Goal: Task Accomplishment & Management: Complete application form

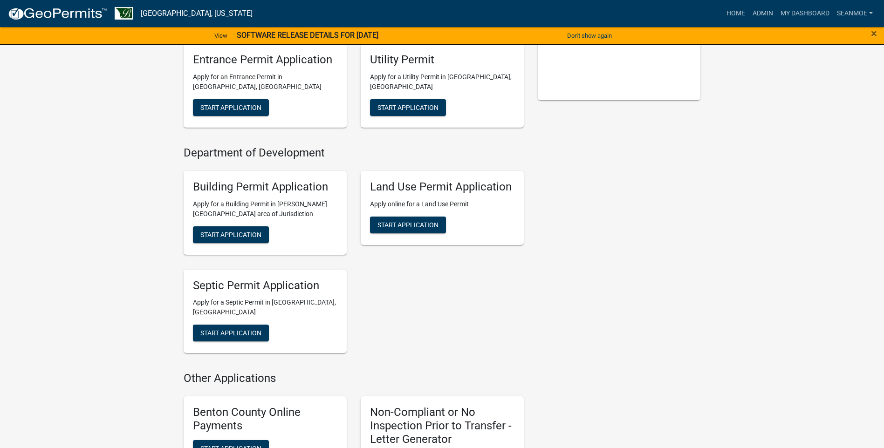
scroll to position [280, 0]
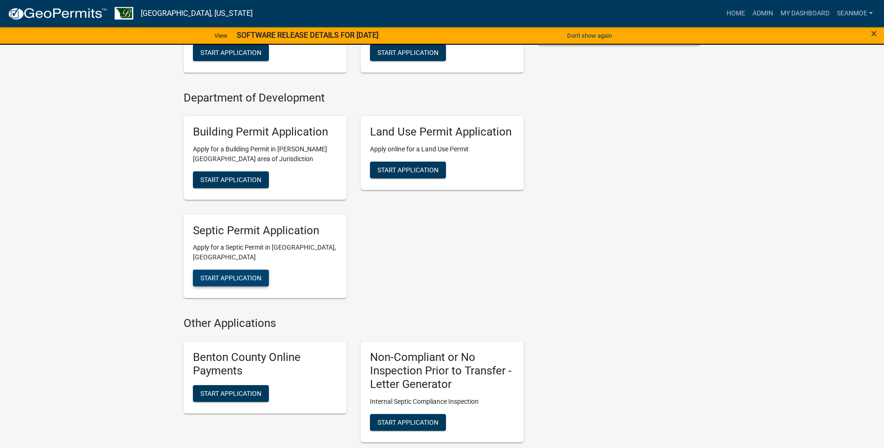
click at [235, 274] on span "Start Application" at bounding box center [230, 277] width 61 height 7
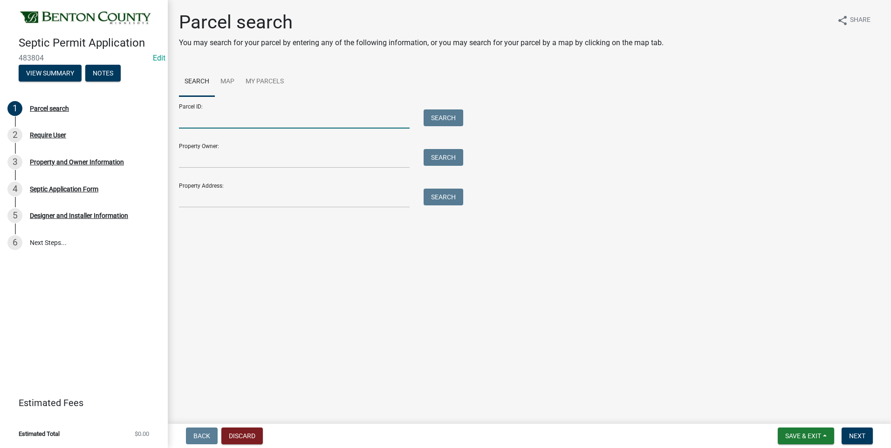
click at [252, 122] on input "Parcel ID:" at bounding box center [294, 119] width 231 height 19
type input "010038300"
click at [444, 118] on button "Search" at bounding box center [444, 118] width 40 height 17
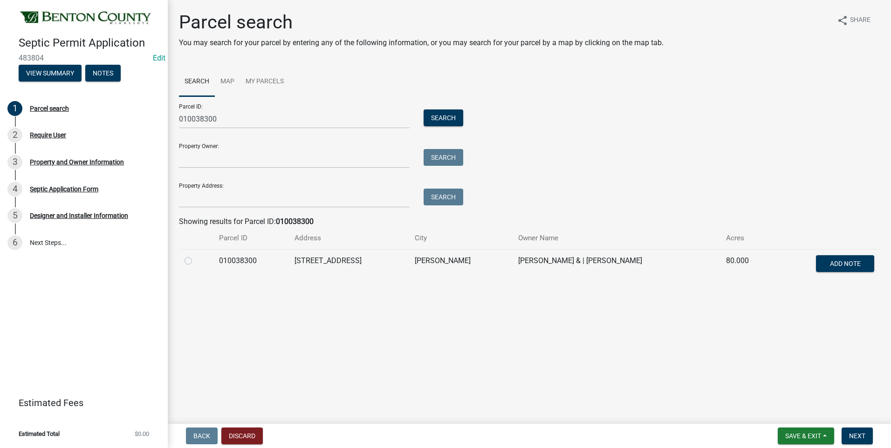
click at [196, 255] on label at bounding box center [196, 255] width 0 height 0
click at [196, 261] on input "radio" at bounding box center [199, 258] width 6 height 6
radio input "true"
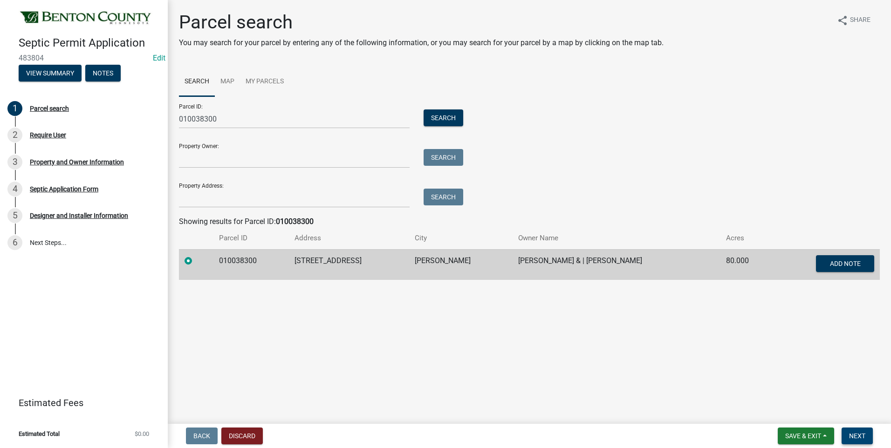
click at [858, 434] on span "Next" at bounding box center [857, 435] width 16 height 7
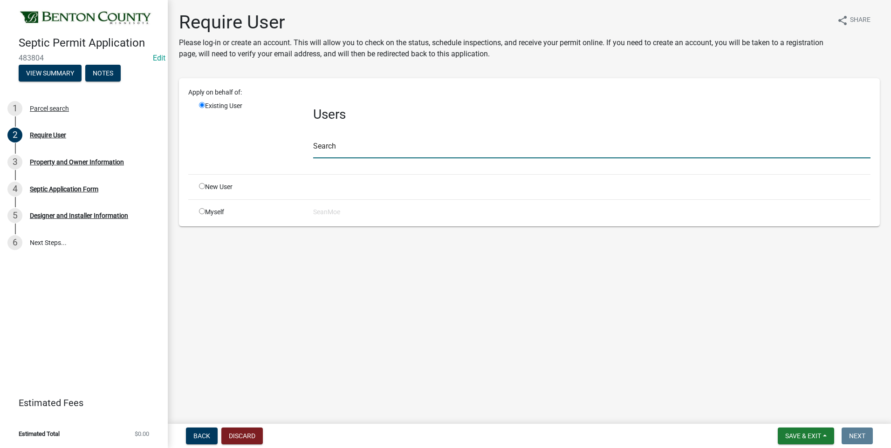
click at [371, 150] on input "text" at bounding box center [591, 148] width 557 height 19
type input "smoe"
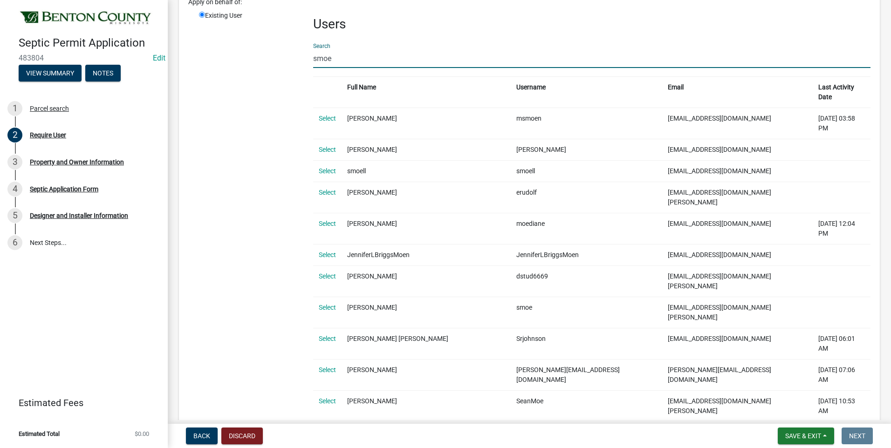
scroll to position [93, 0]
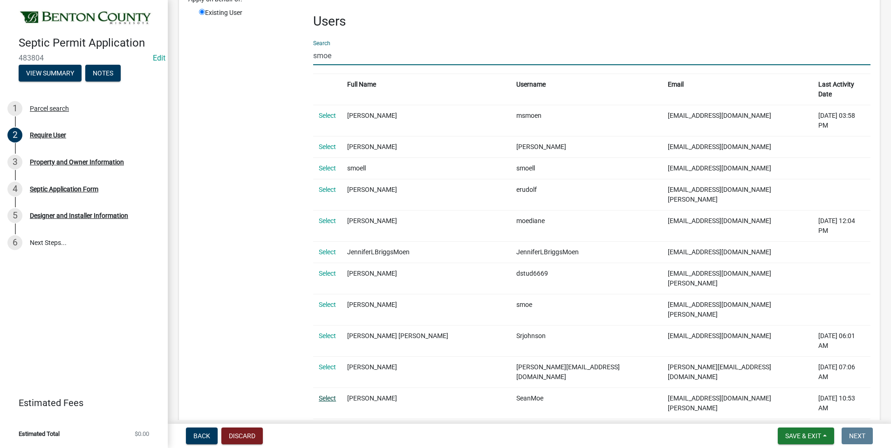
click at [328, 395] on link "Select" at bounding box center [327, 398] width 17 height 7
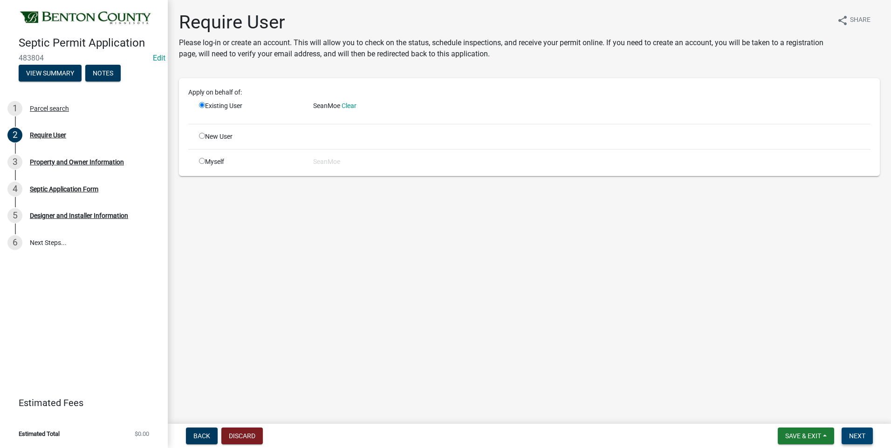
click at [858, 438] on span "Next" at bounding box center [857, 435] width 16 height 7
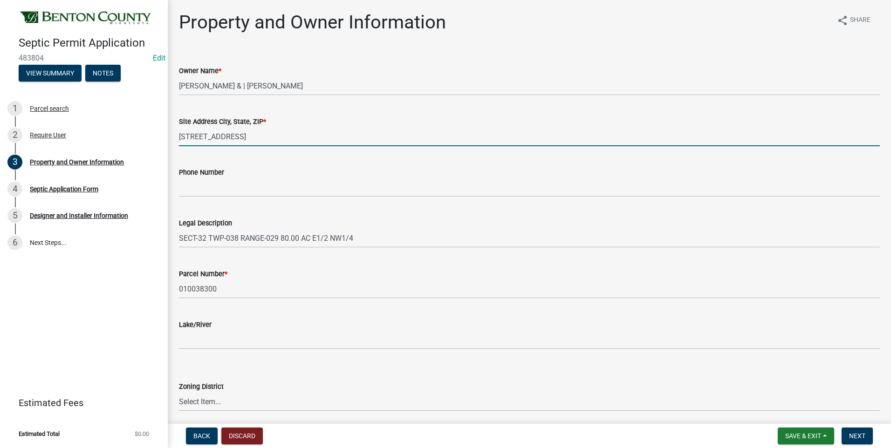
click at [281, 139] on input "12405 90TH AVE NE" at bounding box center [529, 136] width 701 height 19
type input "12405 90TH AVE NE FOLEY MN 56329"
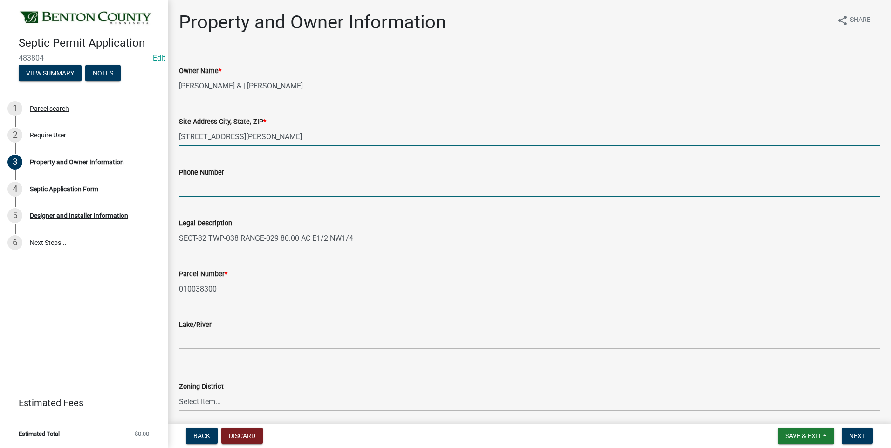
click at [266, 190] on input "Phone Number" at bounding box center [529, 187] width 701 height 19
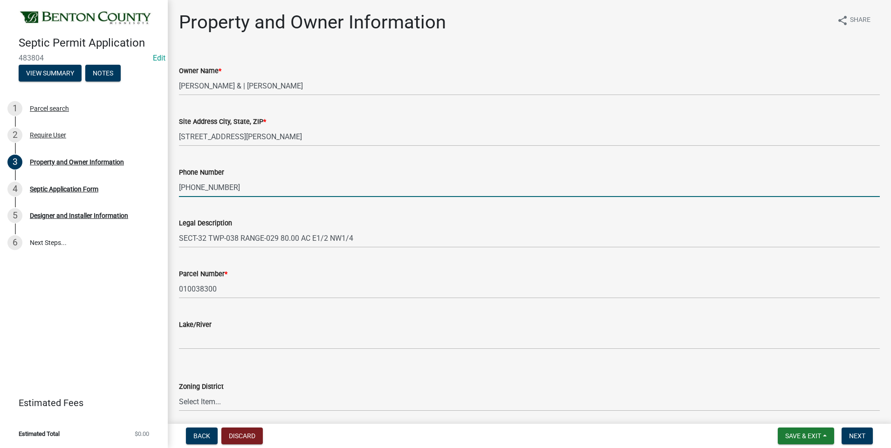
type input "320-290-5295"
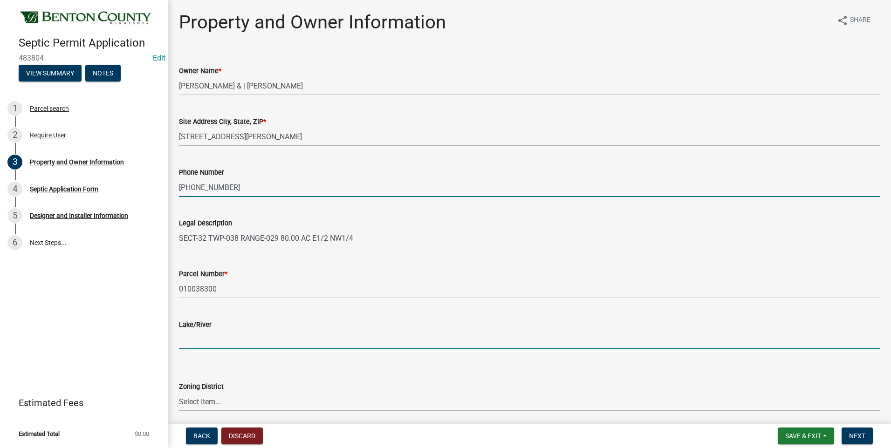
click at [205, 344] on input "Lake/River" at bounding box center [529, 339] width 701 height 19
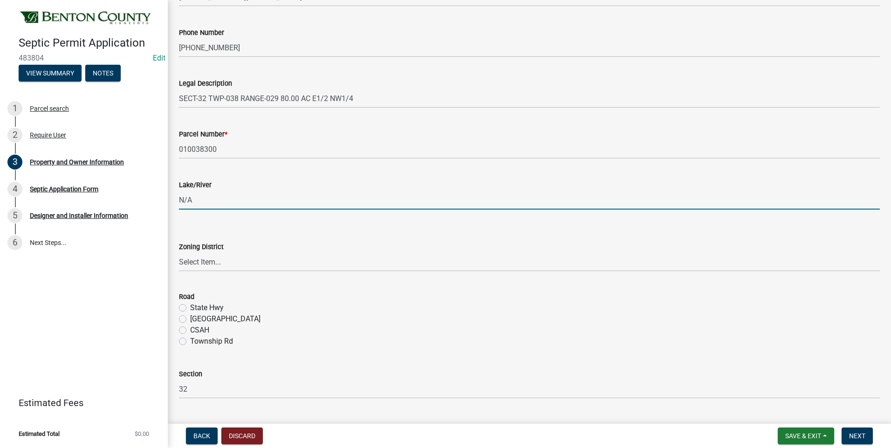
scroll to position [186, 0]
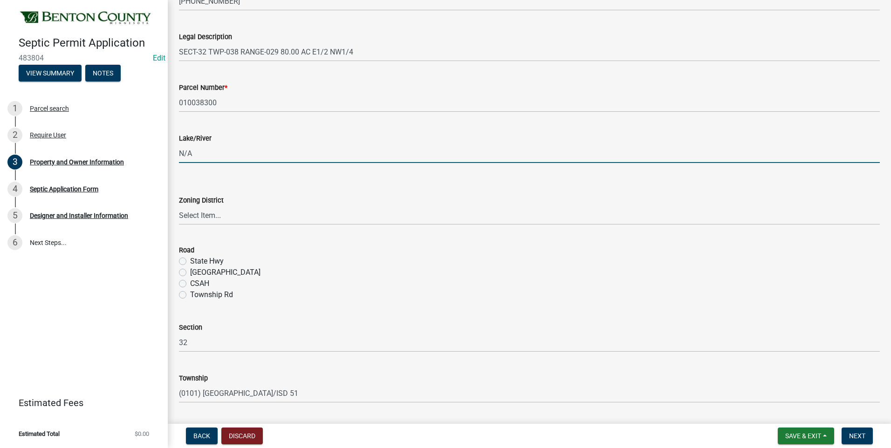
type input "N/A"
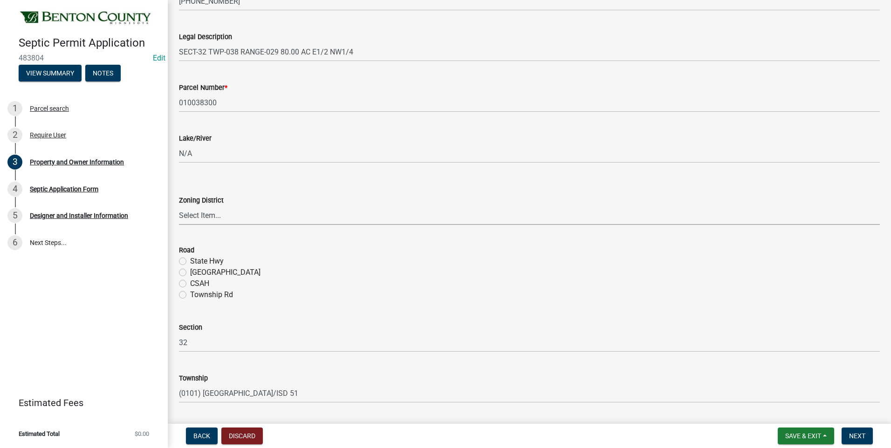
click at [210, 214] on select "Select Item... AG RA RES BUS IND ANNEX CITY" at bounding box center [529, 215] width 701 height 19
click at [179, 206] on select "Select Item... AG RA RES BUS IND ANNEX CITY" at bounding box center [529, 215] width 701 height 19
select select "3dace726-2193-4b77-872b-2fbbc186c502"
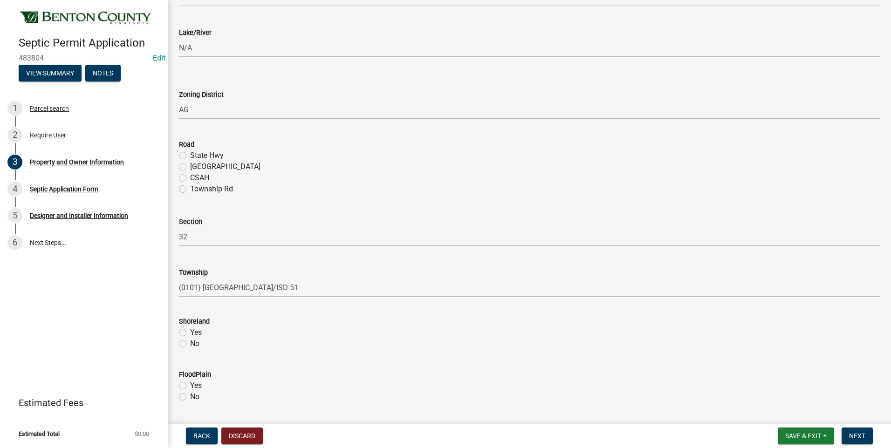
scroll to position [326, 0]
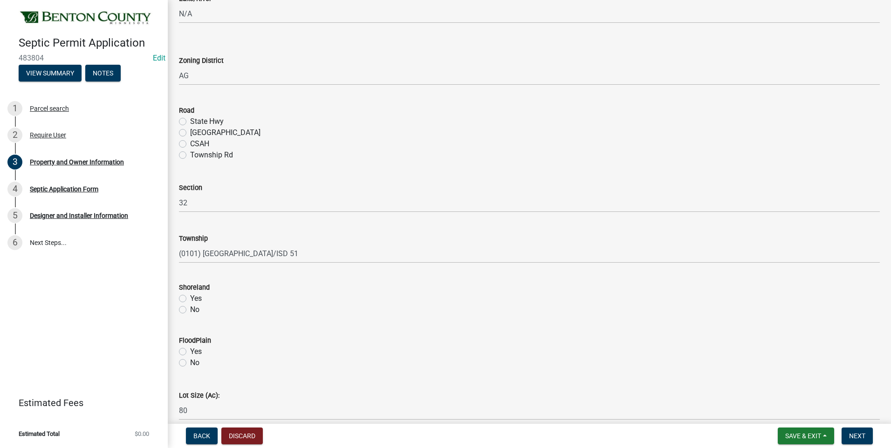
click at [190, 155] on label "Township Rd" at bounding box center [211, 155] width 43 height 11
click at [190, 155] on input "Township Rd" at bounding box center [193, 153] width 6 height 6
radio input "true"
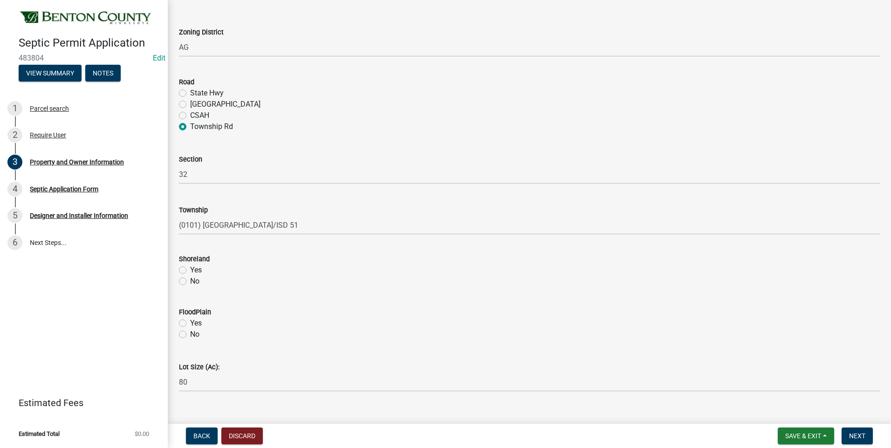
scroll to position [370, 0]
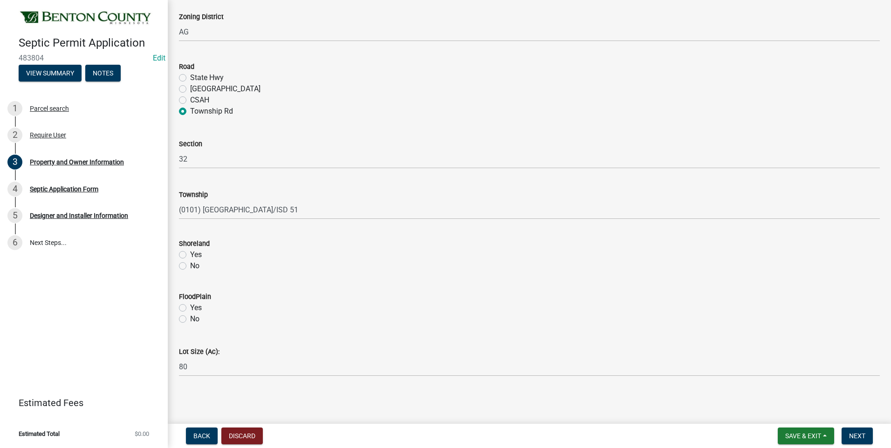
drag, startPoint x: 182, startPoint y: 267, endPoint x: 188, endPoint y: 308, distance: 41.9
click at [190, 267] on label "No" at bounding box center [194, 265] width 9 height 11
click at [190, 267] on input "No" at bounding box center [193, 263] width 6 height 6
radio input "true"
click at [190, 319] on label "No" at bounding box center [194, 319] width 9 height 11
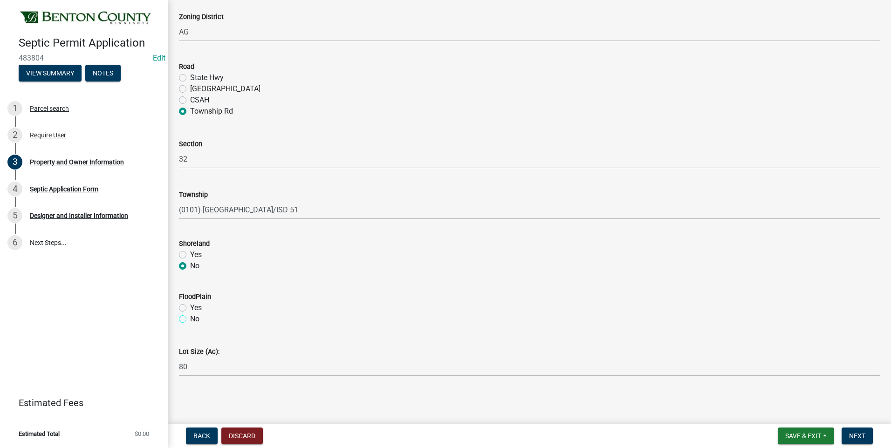
click at [190, 319] on input "No" at bounding box center [193, 317] width 6 height 6
radio input "true"
click at [857, 438] on span "Next" at bounding box center [857, 435] width 16 height 7
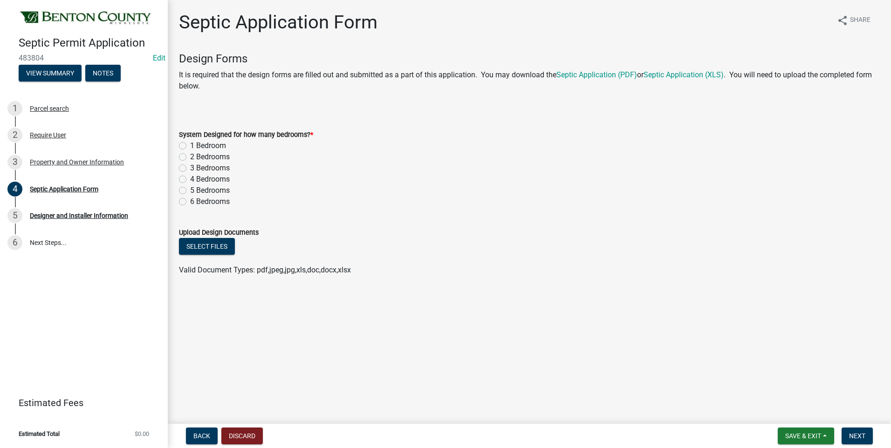
click at [190, 179] on label "4 Bedrooms" at bounding box center [210, 179] width 40 height 11
click at [190, 179] on input "4 Bedrooms" at bounding box center [193, 177] width 6 height 6
radio input "true"
click at [214, 247] on button "Select files" at bounding box center [207, 246] width 56 height 17
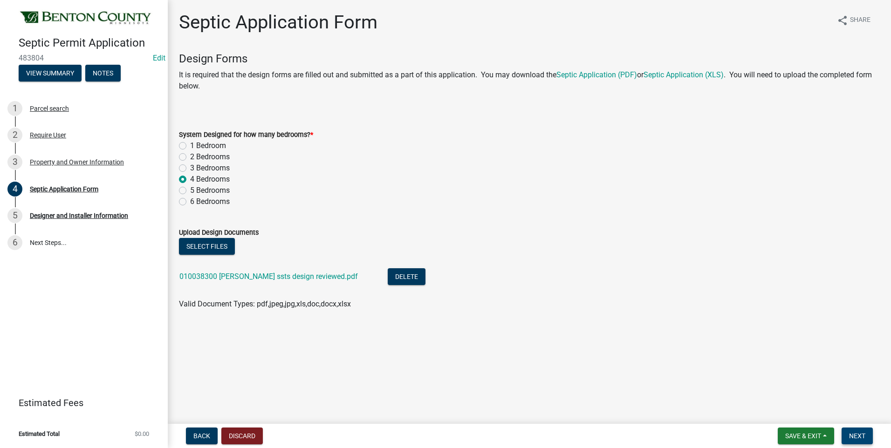
click at [856, 434] on span "Next" at bounding box center [857, 435] width 16 height 7
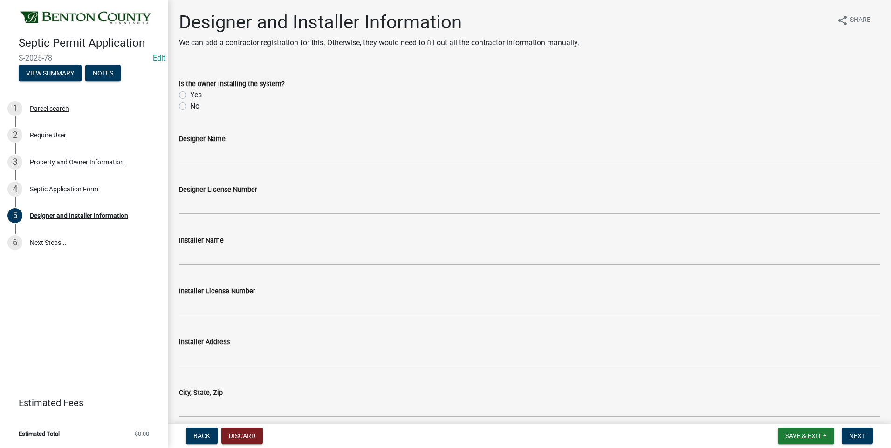
click at [190, 106] on label "No" at bounding box center [194, 106] width 9 height 11
click at [190, 106] on input "No" at bounding box center [193, 104] width 6 height 6
radio input "true"
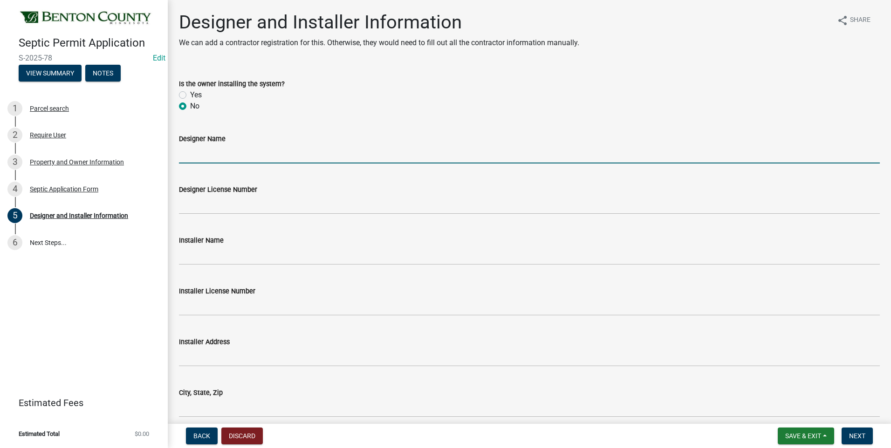
click at [226, 156] on input "Designer Name" at bounding box center [529, 153] width 701 height 19
type input "Ark Septic - Ashley Krause"
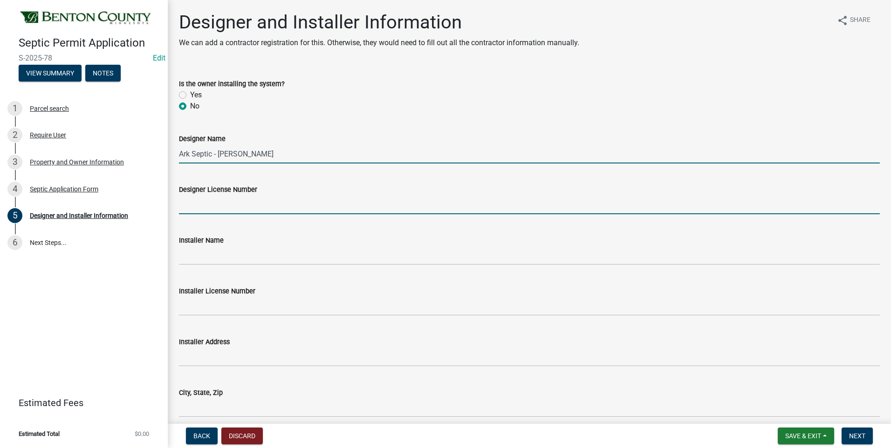
click at [242, 203] on input "Designer License Number" at bounding box center [529, 204] width 701 height 19
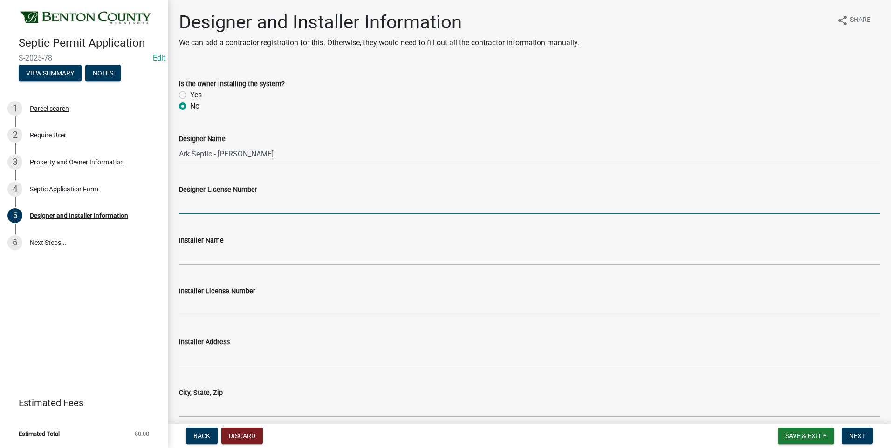
type input "3974"
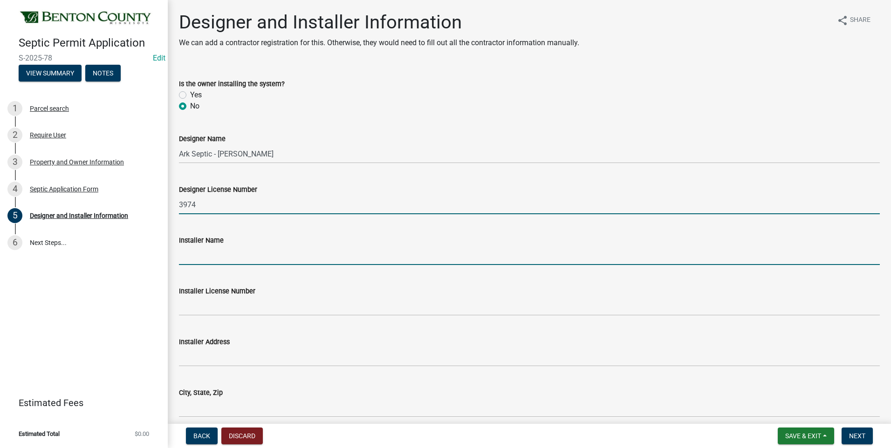
drag, startPoint x: 220, startPoint y: 259, endPoint x: 220, endPoint y: 253, distance: 5.6
click at [220, 258] on input "Installer Name" at bounding box center [529, 255] width 701 height 19
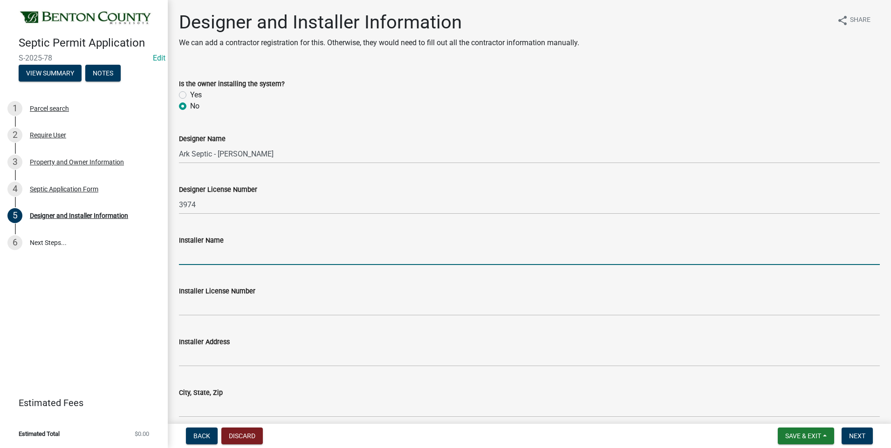
type input "Northwoods Dirt Works - Ray Novak"
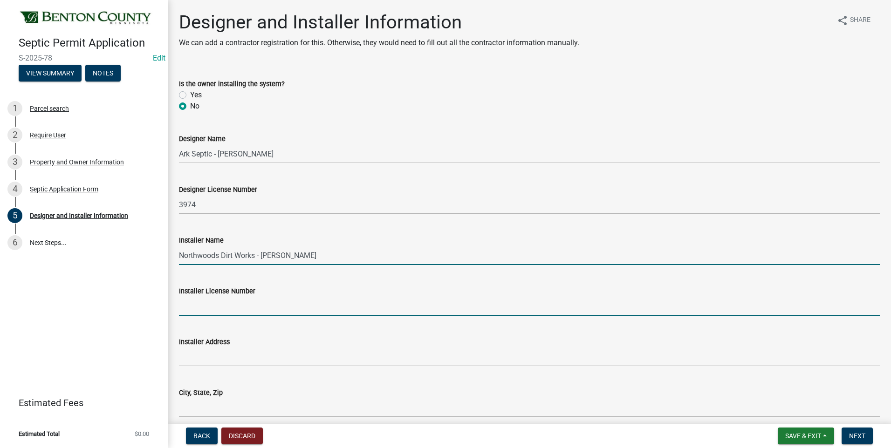
click at [219, 311] on input "Installer License Number" at bounding box center [529, 306] width 701 height 19
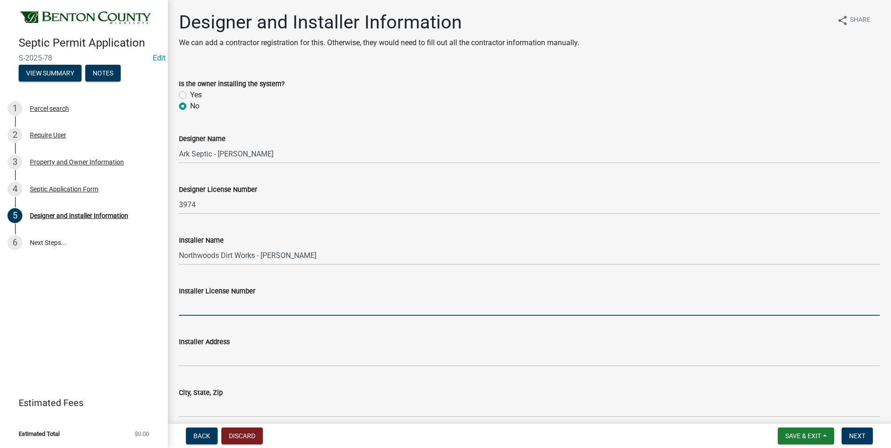
type input "3341"
click at [859, 439] on span "Next" at bounding box center [857, 435] width 16 height 7
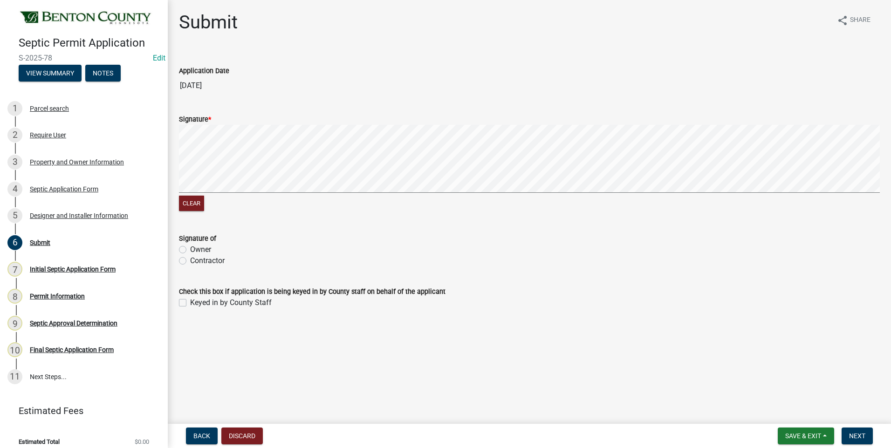
click at [190, 250] on label "Owner" at bounding box center [200, 249] width 21 height 11
click at [190, 250] on input "Owner" at bounding box center [193, 247] width 6 height 6
radio input "true"
click at [190, 302] on label "Keyed in by County Staff" at bounding box center [231, 302] width 82 height 11
click at [190, 302] on input "Keyed in by County Staff" at bounding box center [193, 300] width 6 height 6
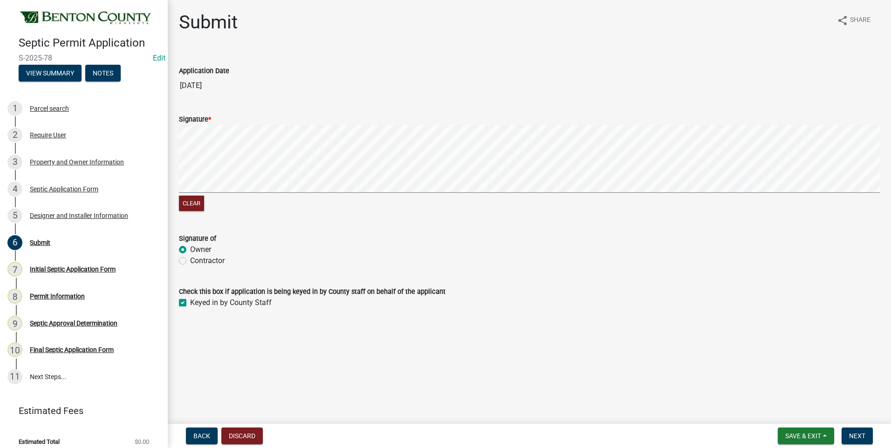
checkbox input "true"
click at [857, 436] on span "Next" at bounding box center [857, 435] width 16 height 7
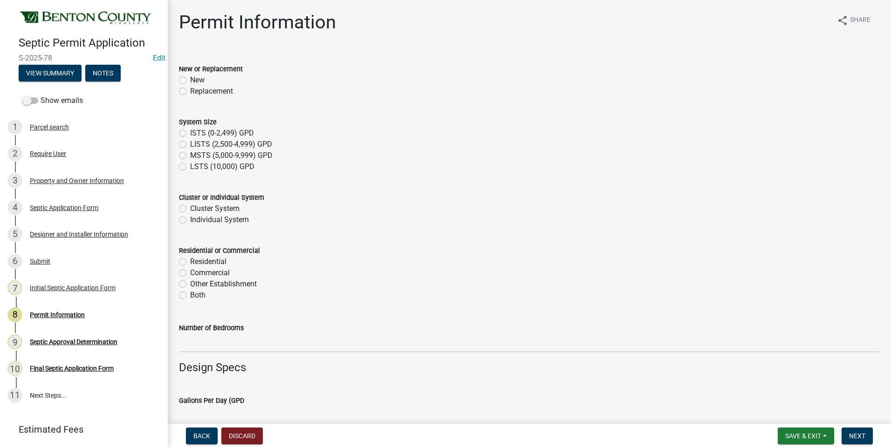
click at [190, 90] on label "Replacement" at bounding box center [211, 91] width 43 height 11
click at [190, 90] on input "Replacement" at bounding box center [193, 89] width 6 height 6
radio input "true"
click at [190, 133] on label "ISTS (0-2,499) GPD" at bounding box center [222, 133] width 64 height 11
click at [190, 133] on input "ISTS (0-2,499) GPD" at bounding box center [193, 131] width 6 height 6
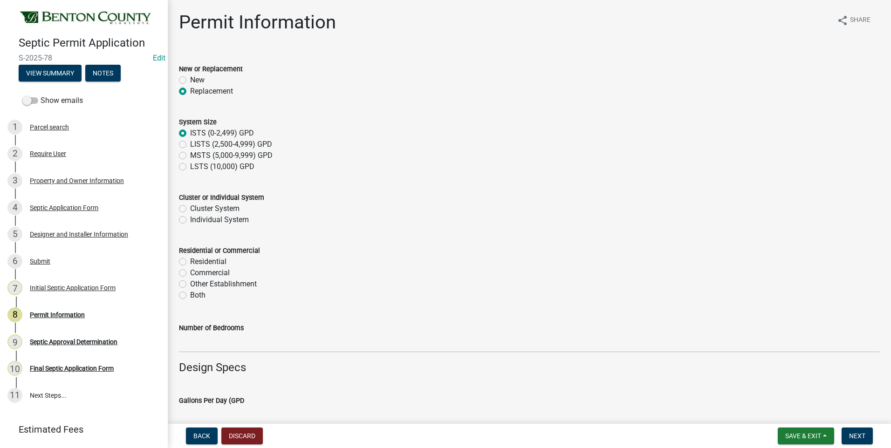
radio input "true"
click at [190, 220] on label "Individual System" at bounding box center [219, 219] width 59 height 11
click at [190, 220] on input "Individual System" at bounding box center [193, 217] width 6 height 6
radio input "true"
click at [190, 261] on label "Residential" at bounding box center [208, 261] width 36 height 11
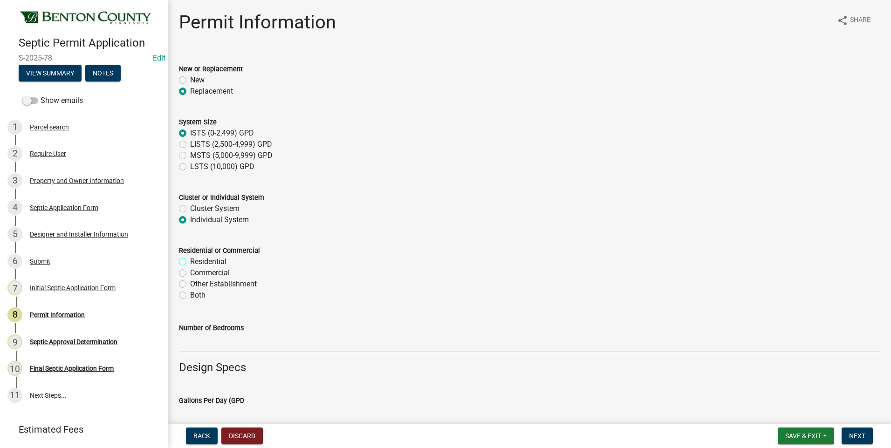
click at [190, 261] on input "Residential" at bounding box center [193, 259] width 6 height 6
radio input "true"
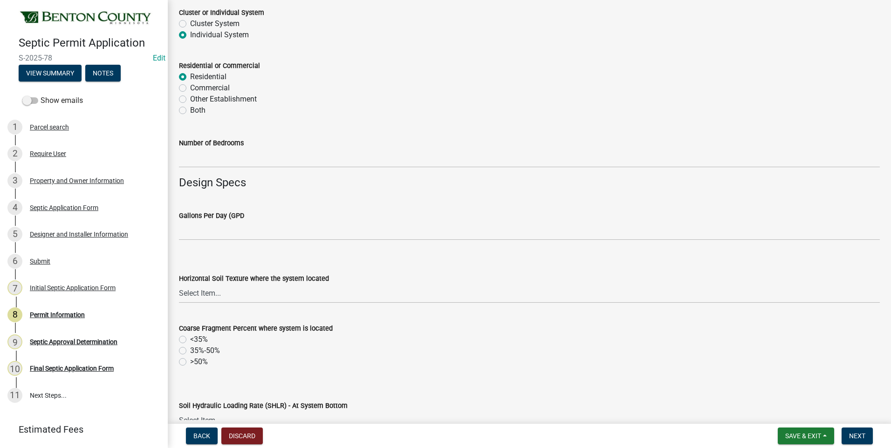
scroll to position [186, 0]
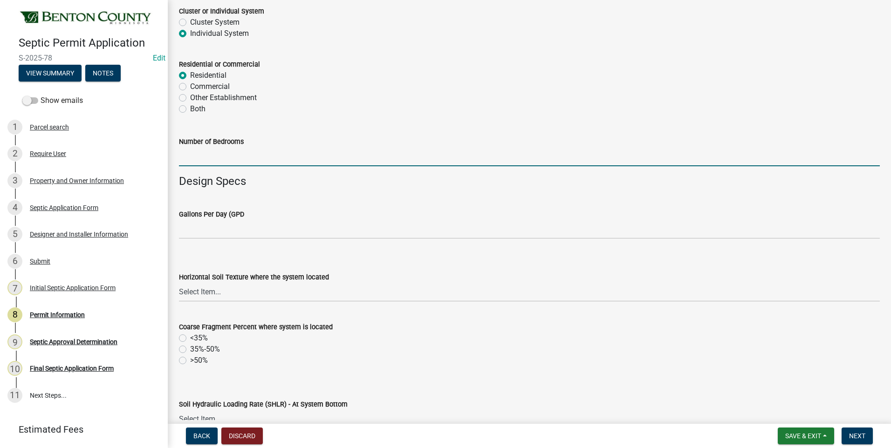
click at [253, 157] on input "text" at bounding box center [529, 156] width 701 height 19
type input "4"
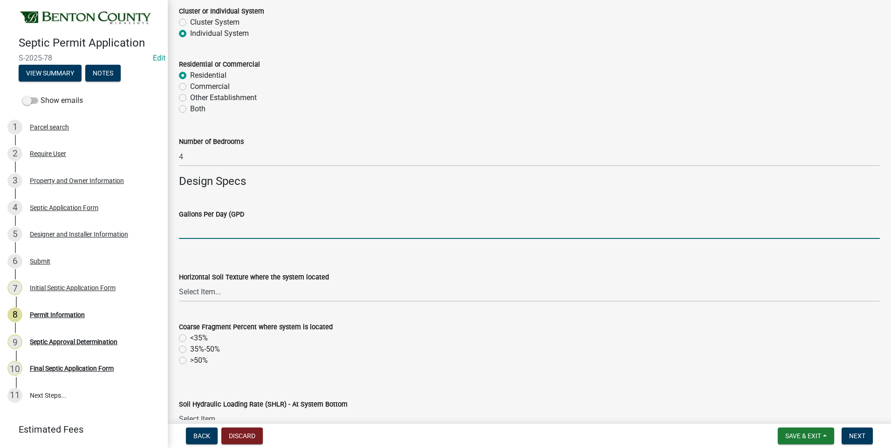
click at [252, 228] on input "text" at bounding box center [529, 229] width 701 height 19
type input "600"
click at [206, 293] on select "Select Item... Sand Coarse Sand Loamy Sand Loamy Coarse Sand Loamy Fine Sand Lo…" at bounding box center [529, 292] width 701 height 19
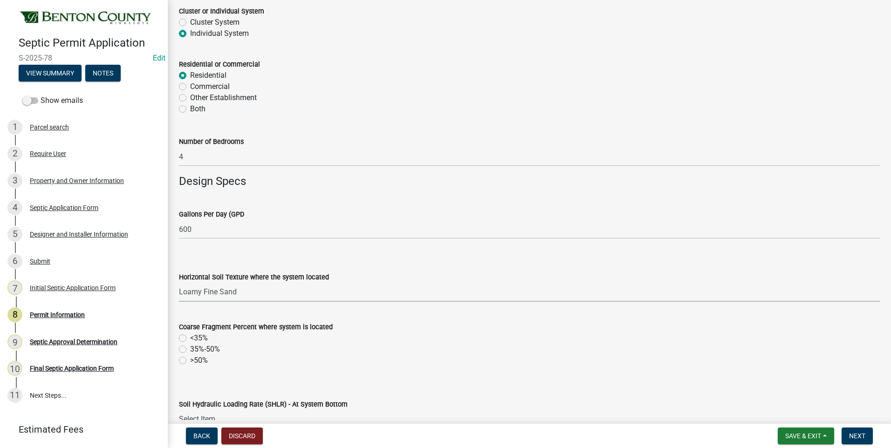
click at [179, 283] on select "Select Item... Sand Coarse Sand Loamy Sand Loamy Coarse Sand Loamy Fine Sand Lo…" at bounding box center [529, 292] width 701 height 19
select select "76b0c624-ec4c-44c7-bbb7-ce321b68233c"
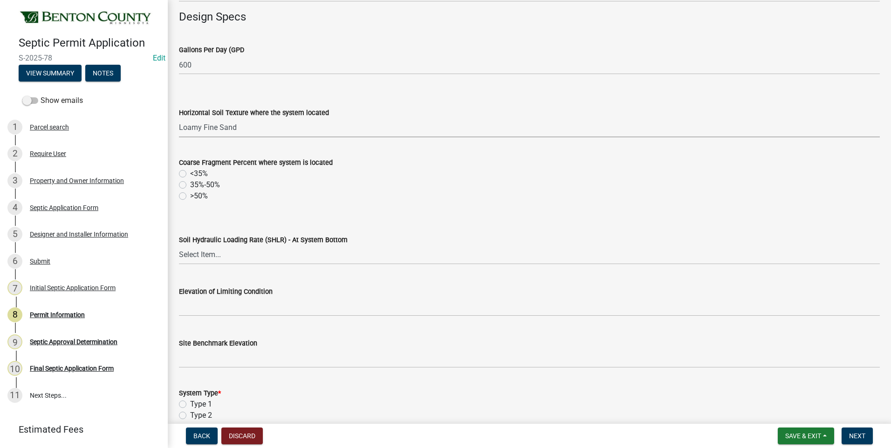
scroll to position [373, 0]
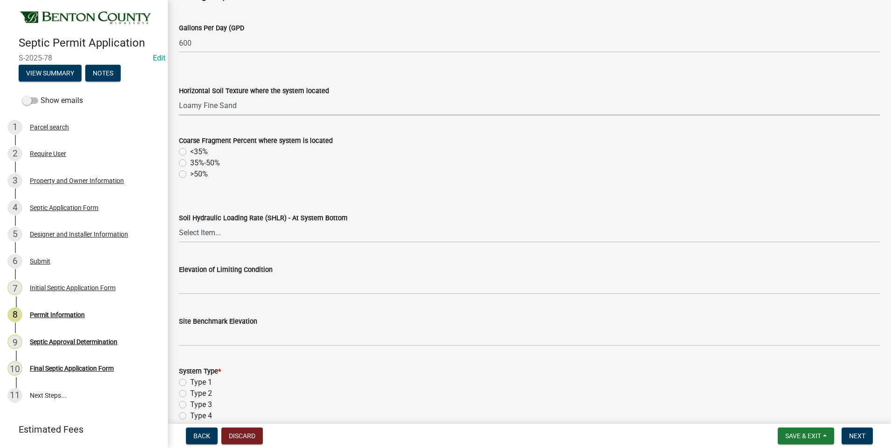
click at [190, 151] on label "<35%" at bounding box center [199, 151] width 18 height 11
click at [190, 151] on input "<35%" at bounding box center [193, 149] width 6 height 6
radio input "true"
click at [204, 232] on select "Select Item... 1.2 0.78 0.68 0.6 0.52 0.5 0.45 0.42 0.24 0 Other" at bounding box center [529, 233] width 701 height 19
click at [179, 224] on select "Select Item... 1.2 0.78 0.68 0.6 0.52 0.5 0.45 0.42 0.24 0 Other" at bounding box center [529, 233] width 701 height 19
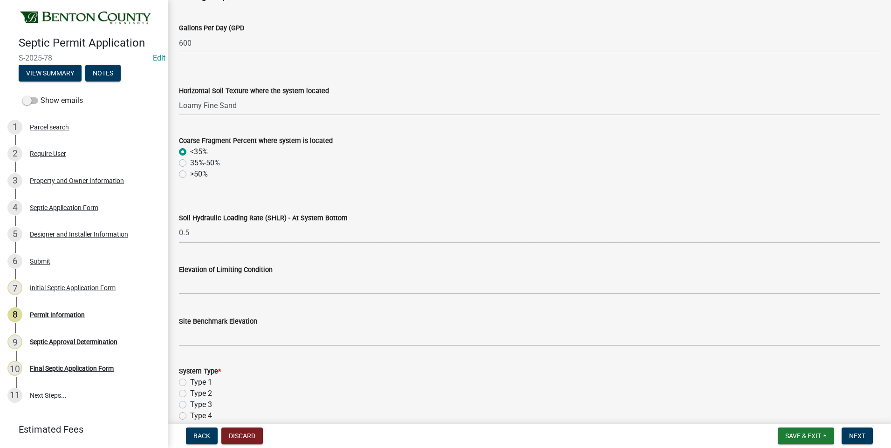
select select "b3653c79-cd03-40dc-830a-fd4e6b226d5b"
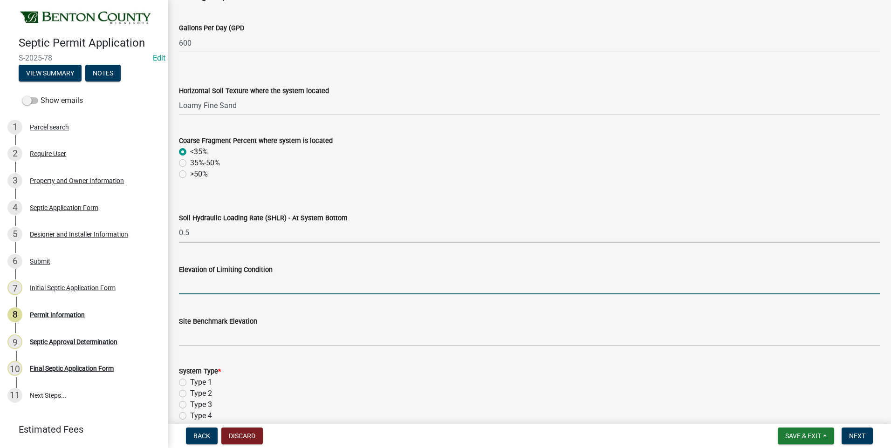
click at [274, 288] on input "text" at bounding box center [529, 284] width 701 height 19
type input "100.45"
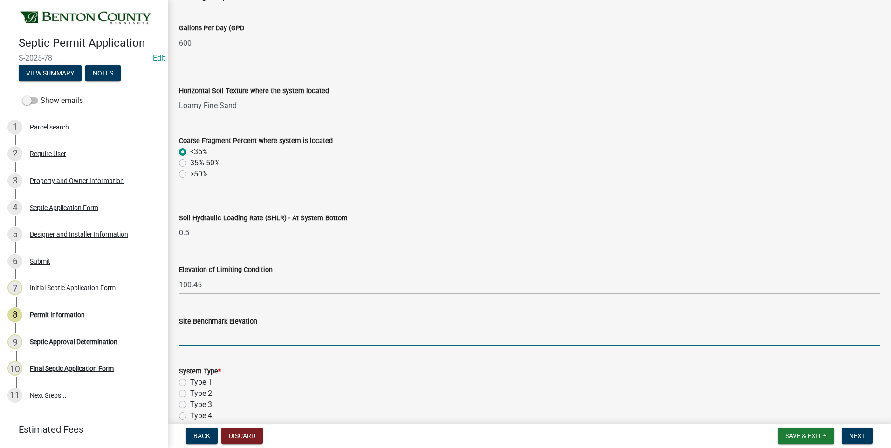
click at [251, 339] on input "text" at bounding box center [529, 336] width 701 height 19
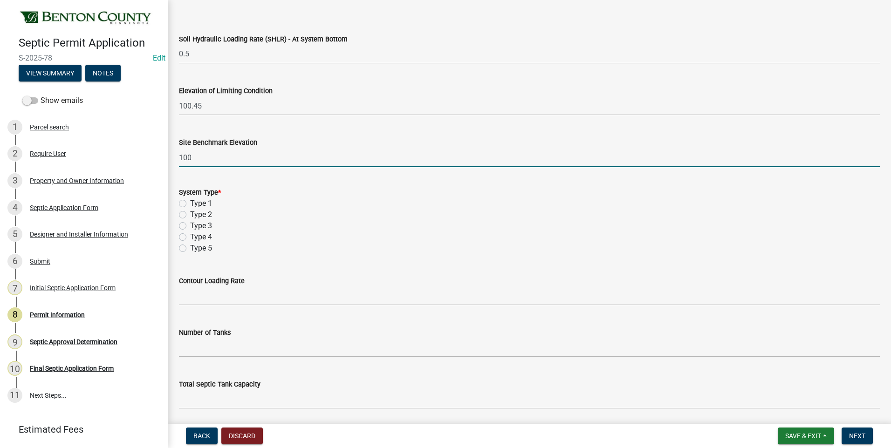
scroll to position [606, 0]
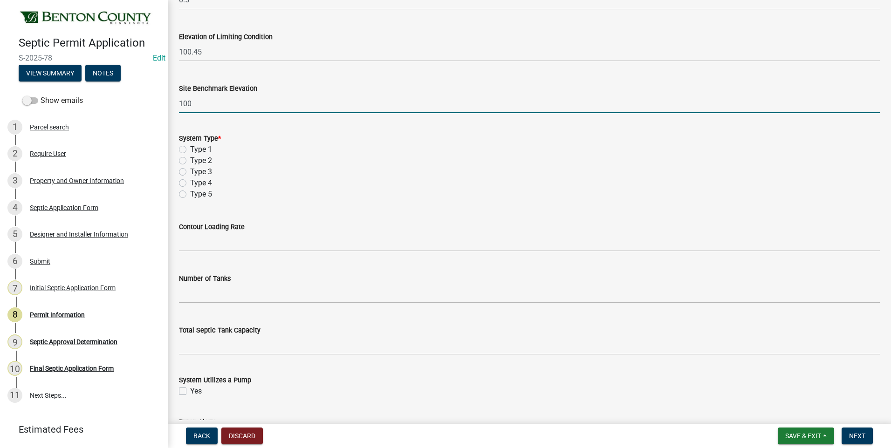
type input "100"
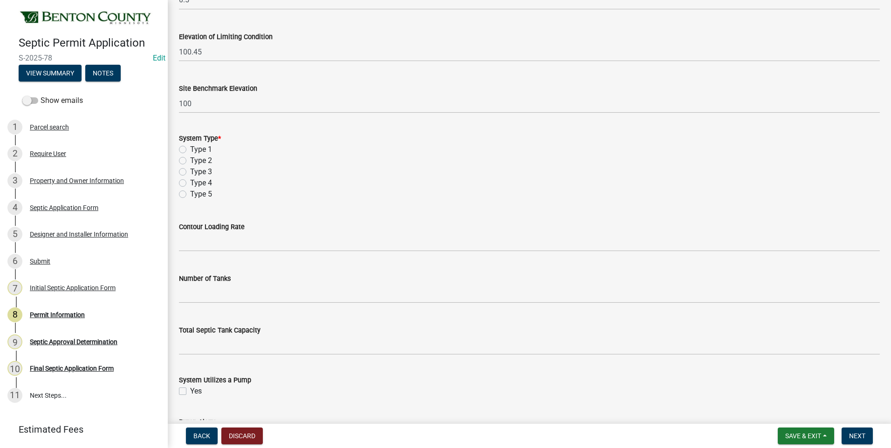
click at [190, 148] on label "Type 1" at bounding box center [201, 149] width 22 height 11
click at [190, 148] on input "Type 1" at bounding box center [193, 147] width 6 height 6
radio input "true"
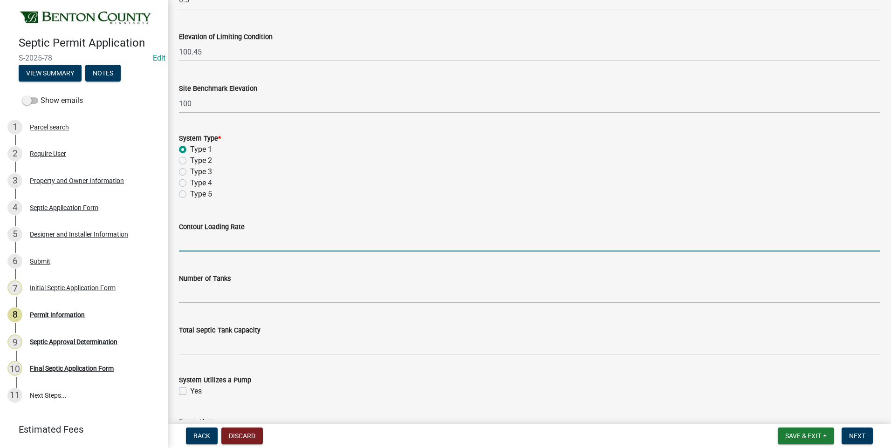
click at [264, 243] on input "text" at bounding box center [529, 242] width 701 height 19
type input "12"
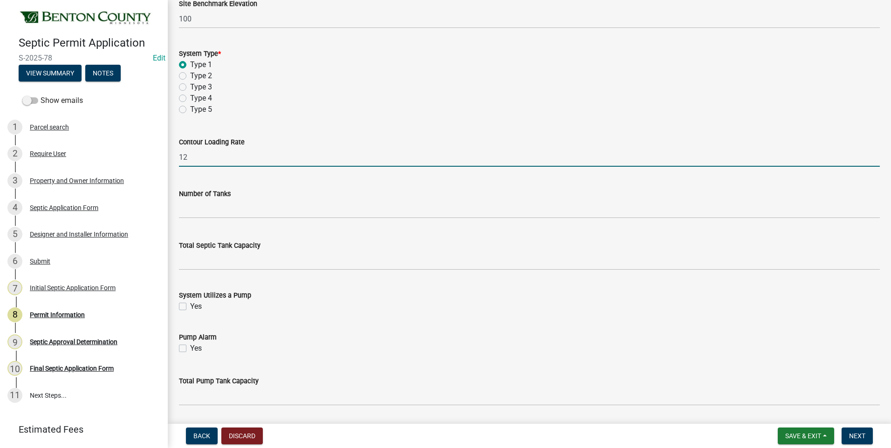
scroll to position [699, 0]
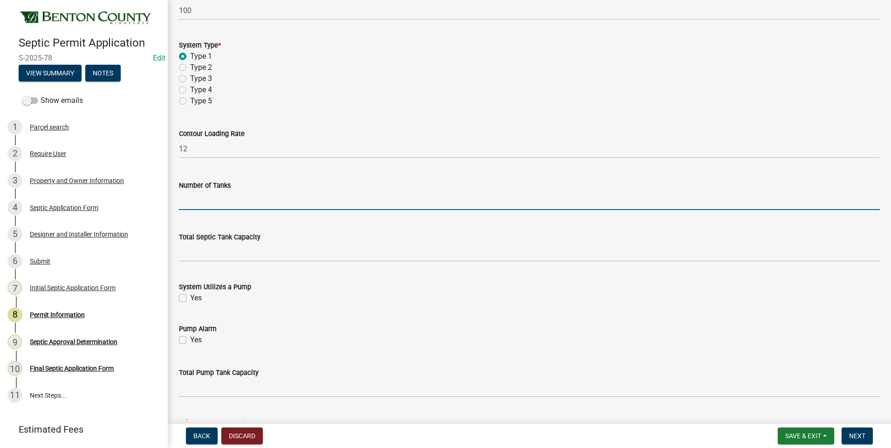
click at [233, 199] on input "text" at bounding box center [529, 200] width 701 height 19
type input "2"
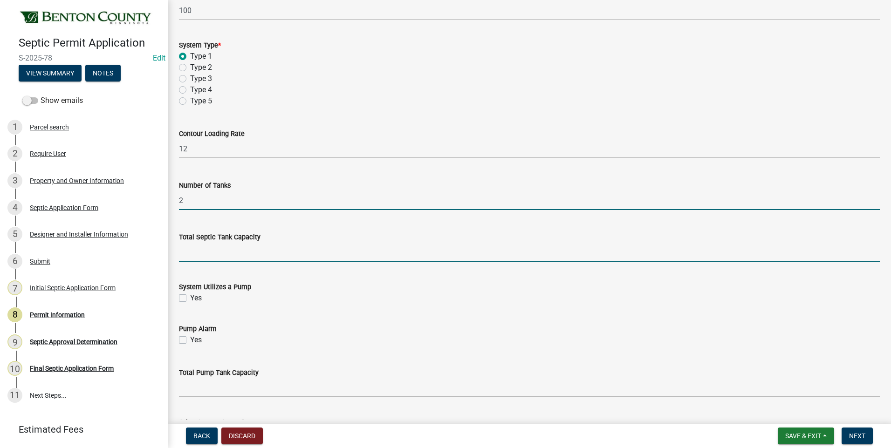
click at [292, 248] on input "text" at bounding box center [529, 252] width 701 height 19
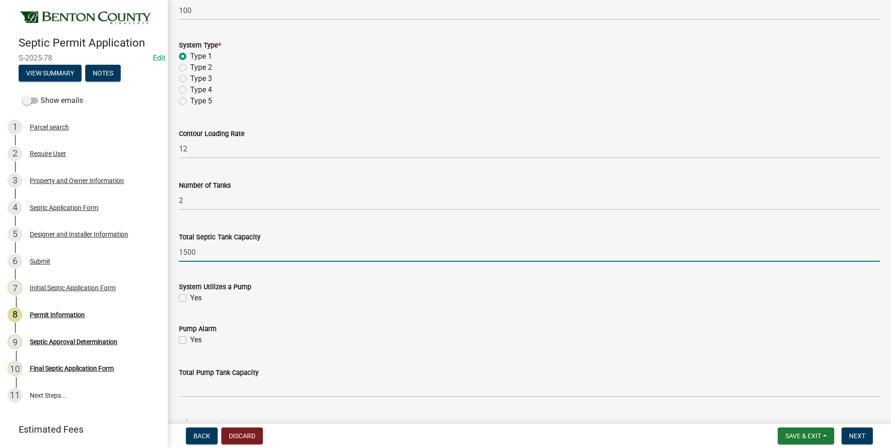
type input "1500"
click at [190, 296] on label "Yes" at bounding box center [196, 298] width 12 height 11
click at [190, 296] on input "Yes" at bounding box center [193, 296] width 6 height 6
checkbox input "true"
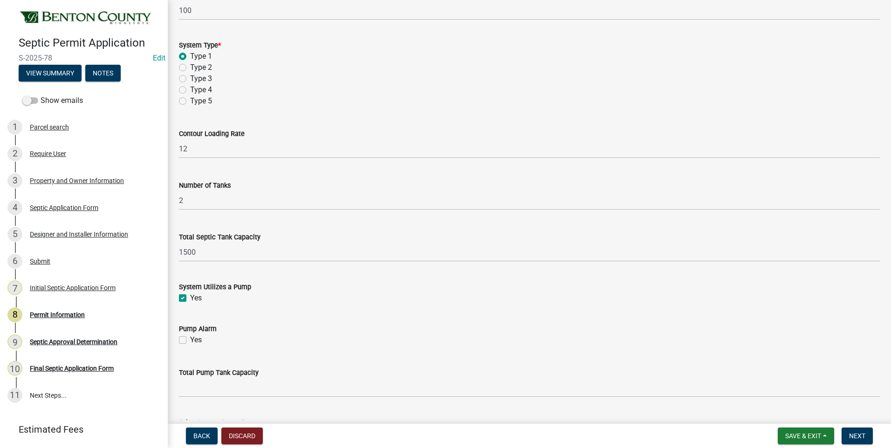
click at [190, 338] on label "Yes" at bounding box center [196, 340] width 12 height 11
click at [190, 338] on input "Yes" at bounding box center [193, 338] width 6 height 6
checkbox input "true"
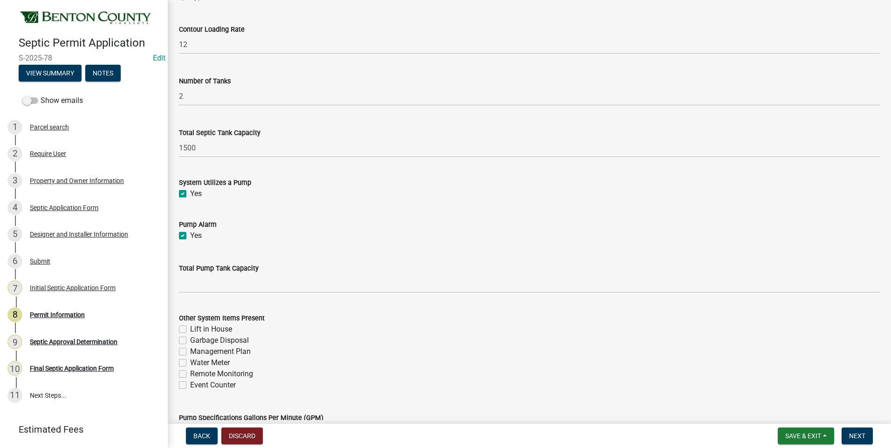
scroll to position [839, 0]
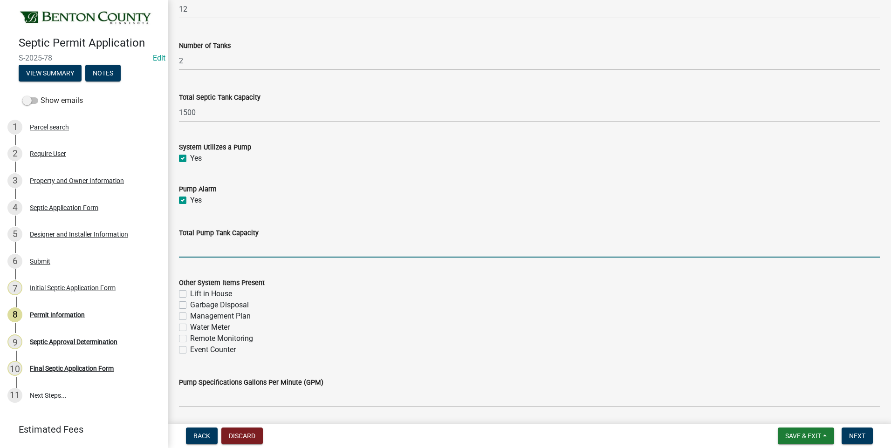
click at [223, 249] on input "text" at bounding box center [529, 248] width 701 height 19
type input "1000"
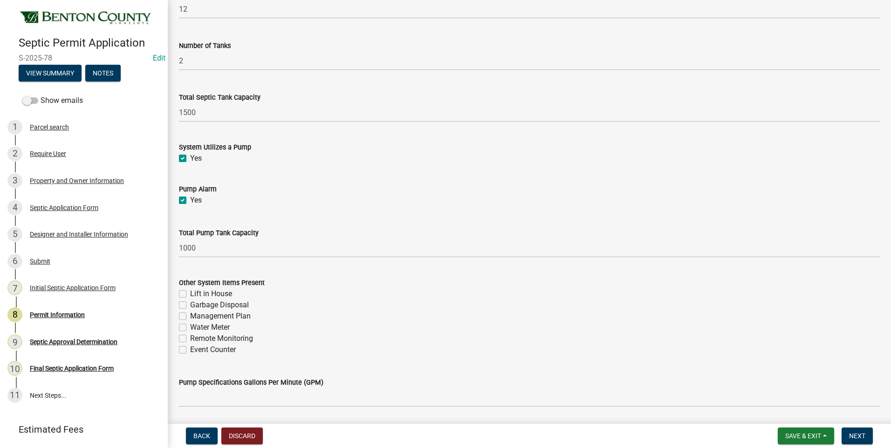
click at [190, 316] on label "Management Plan" at bounding box center [220, 316] width 61 height 11
click at [190, 316] on input "Management Plan" at bounding box center [193, 314] width 6 height 6
checkbox input "true"
checkbox input "false"
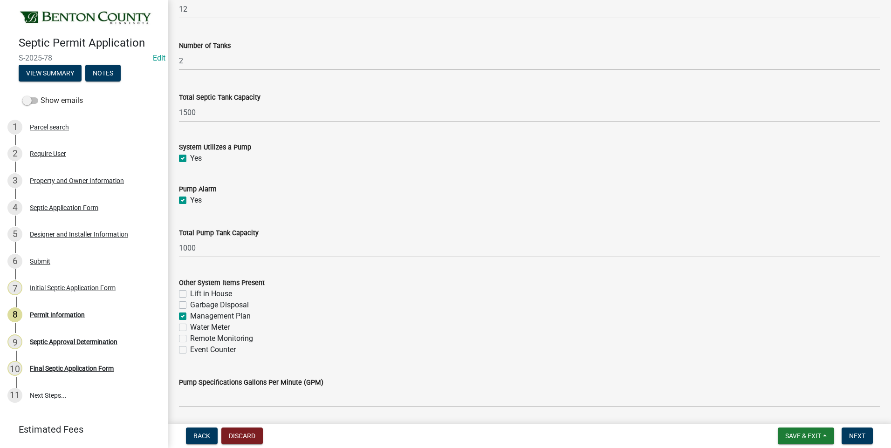
checkbox input "true"
checkbox input "false"
click at [190, 350] on label "Event Counter" at bounding box center [213, 349] width 46 height 11
click at [190, 350] on input "Event Counter" at bounding box center [193, 347] width 6 height 6
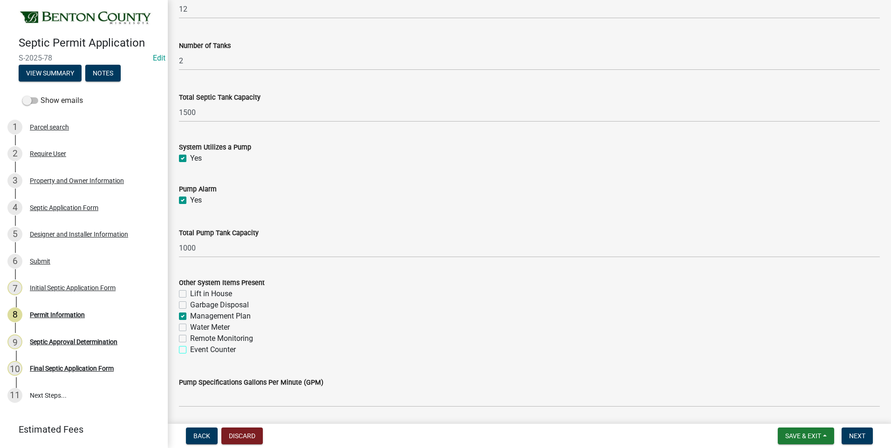
checkbox input "true"
checkbox input "false"
checkbox input "true"
checkbox input "false"
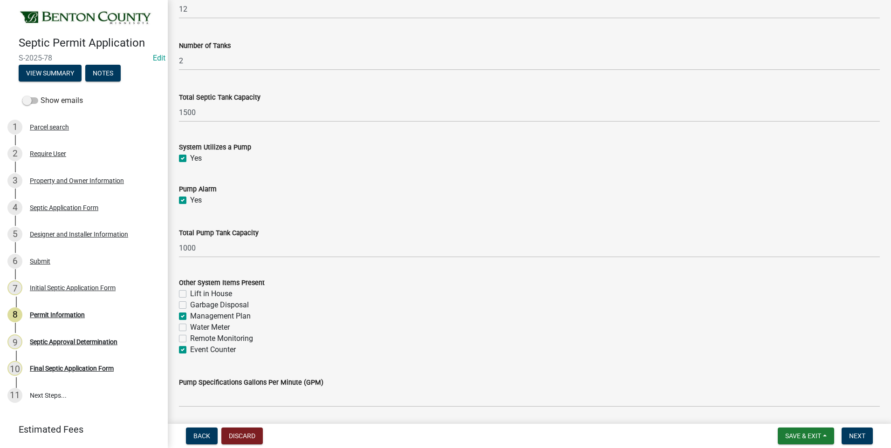
checkbox input "false"
checkbox input "true"
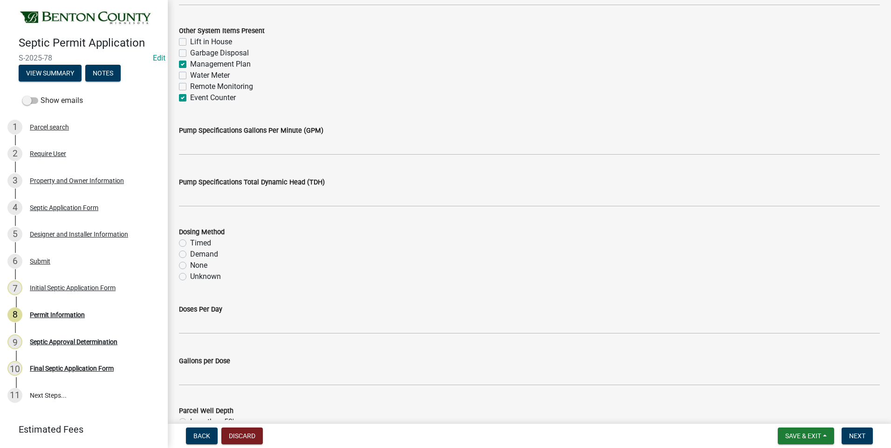
scroll to position [1118, 0]
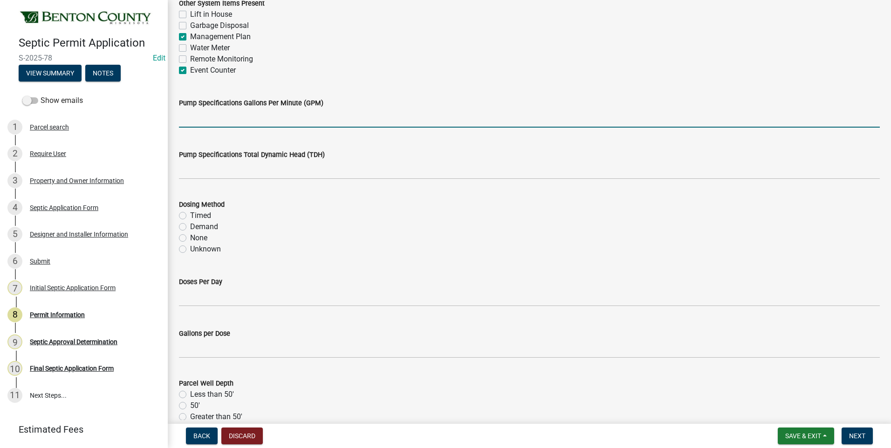
click at [314, 121] on input "text" at bounding box center [529, 118] width 701 height 19
type input "38"
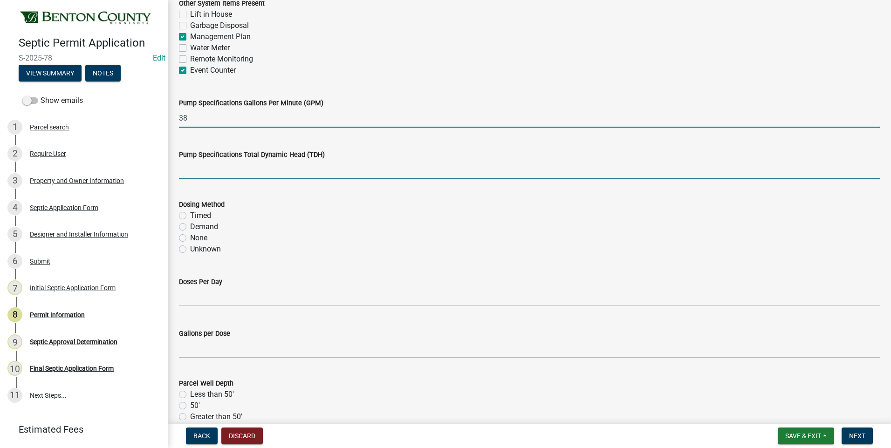
click at [245, 174] on input "text" at bounding box center [529, 169] width 701 height 19
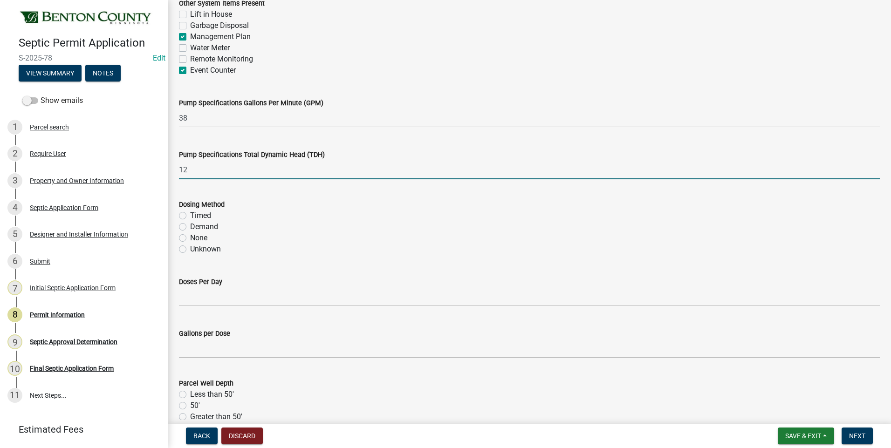
type input "12"
click at [190, 227] on label "Demand" at bounding box center [204, 226] width 28 height 11
click at [190, 227] on input "Demand" at bounding box center [193, 224] width 6 height 6
radio input "true"
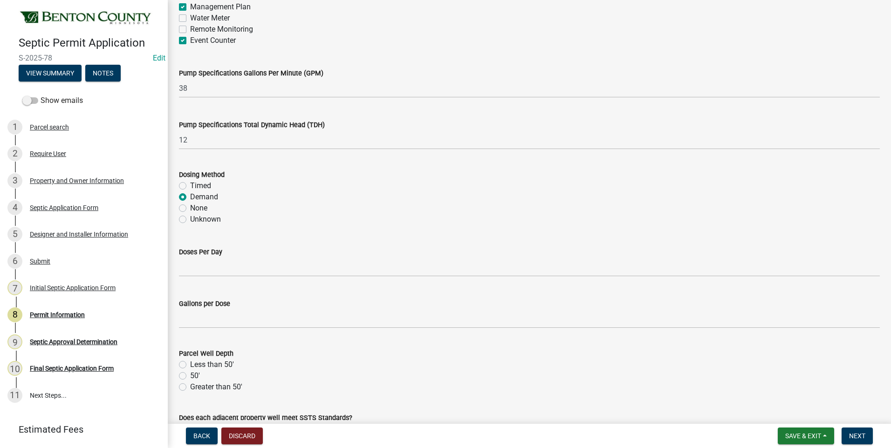
scroll to position [1165, 0]
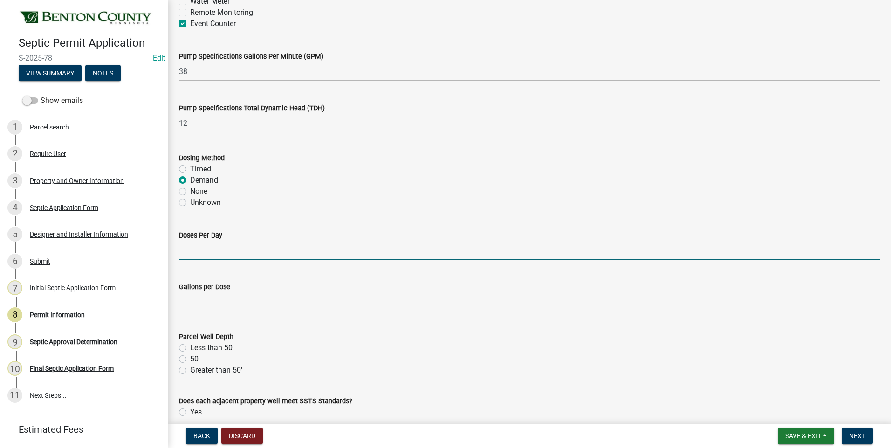
click at [259, 252] on input "text" at bounding box center [529, 250] width 701 height 19
type input "5"
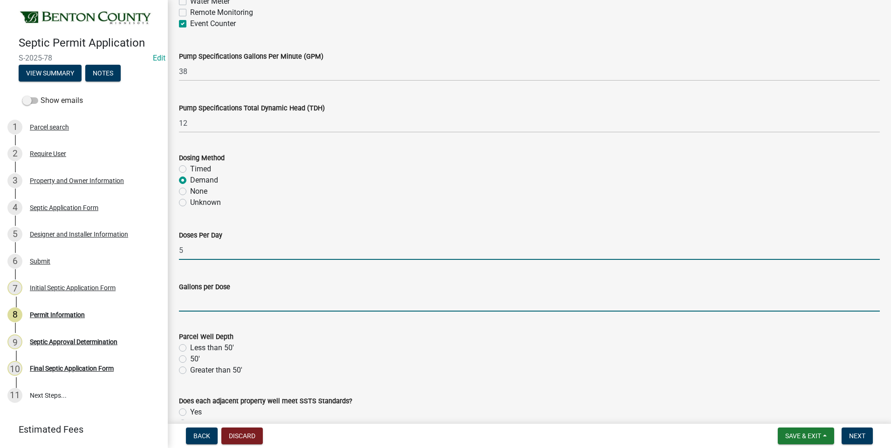
click at [185, 302] on input "text" at bounding box center [529, 302] width 701 height 19
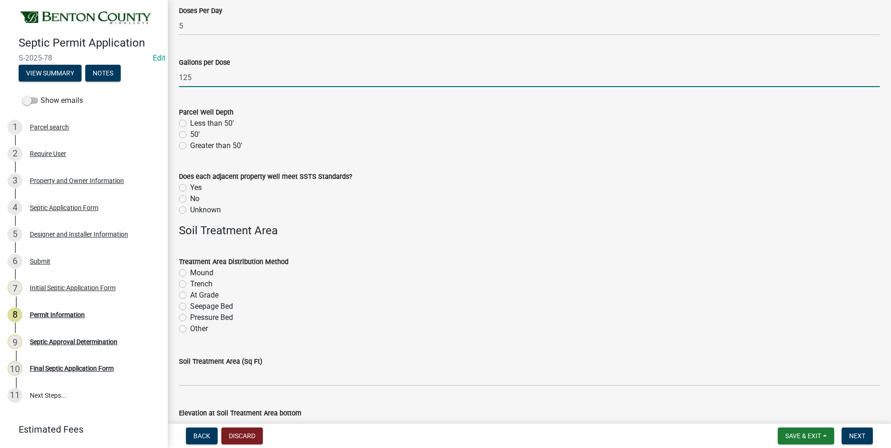
scroll to position [1398, 0]
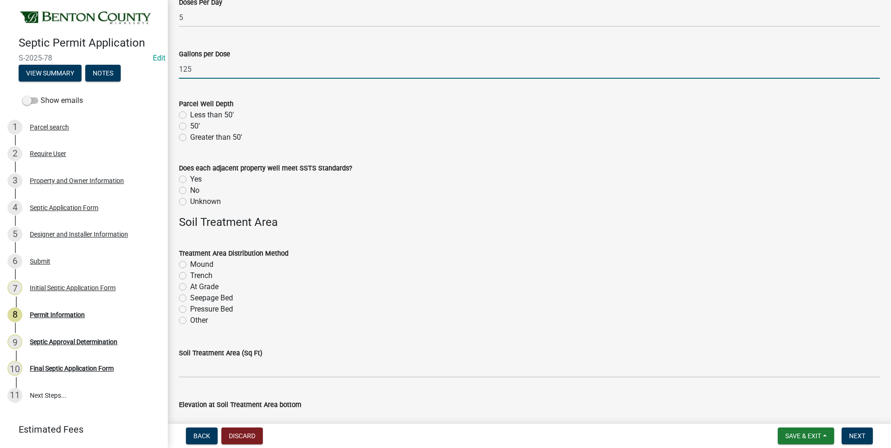
type input "125"
click at [190, 116] on label "Less than 50'" at bounding box center [212, 115] width 44 height 11
click at [190, 116] on input "Less than 50'" at bounding box center [193, 113] width 6 height 6
radio input "true"
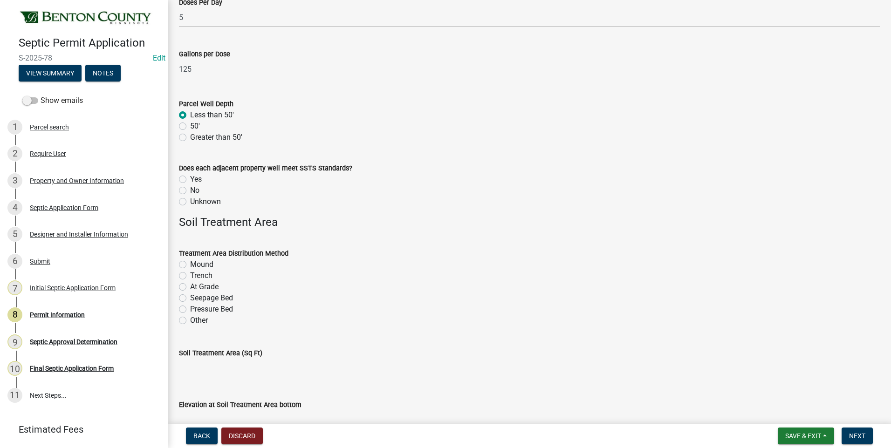
click at [190, 202] on label "Unknown" at bounding box center [205, 201] width 31 height 11
click at [190, 202] on input "Unknown" at bounding box center [193, 199] width 6 height 6
radio input "true"
click at [190, 264] on label "Mound" at bounding box center [201, 264] width 23 height 11
click at [190, 264] on input "Mound" at bounding box center [193, 262] width 6 height 6
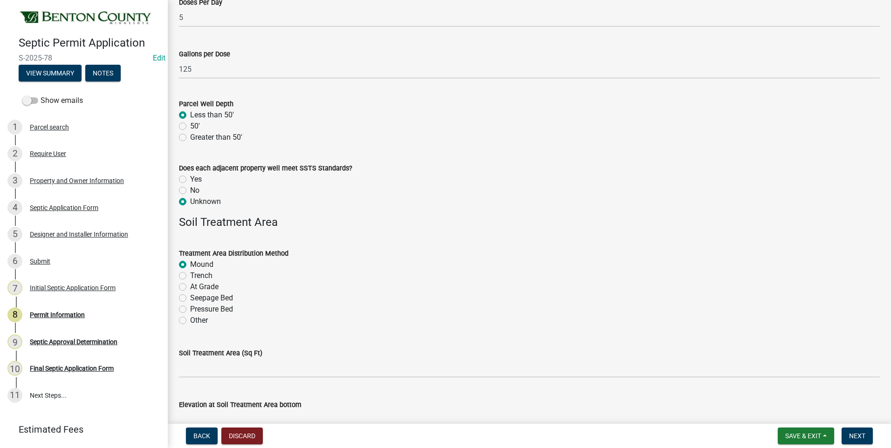
radio input "true"
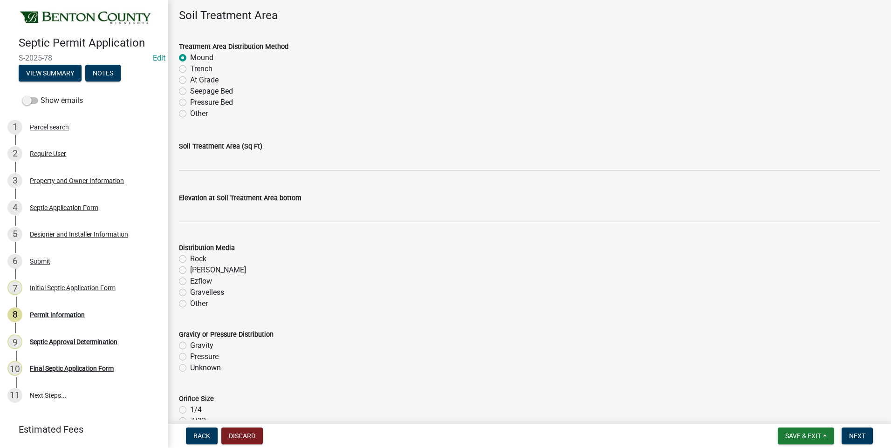
scroll to position [1631, 0]
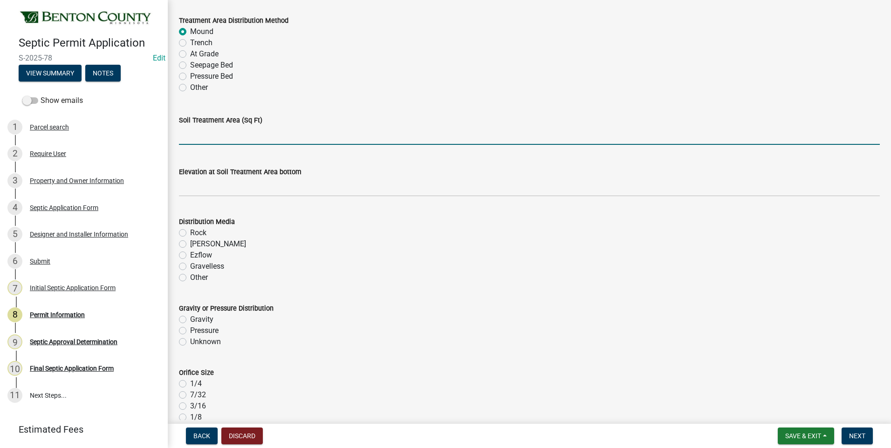
click at [318, 143] on input "text" at bounding box center [529, 135] width 701 height 19
type input "500"
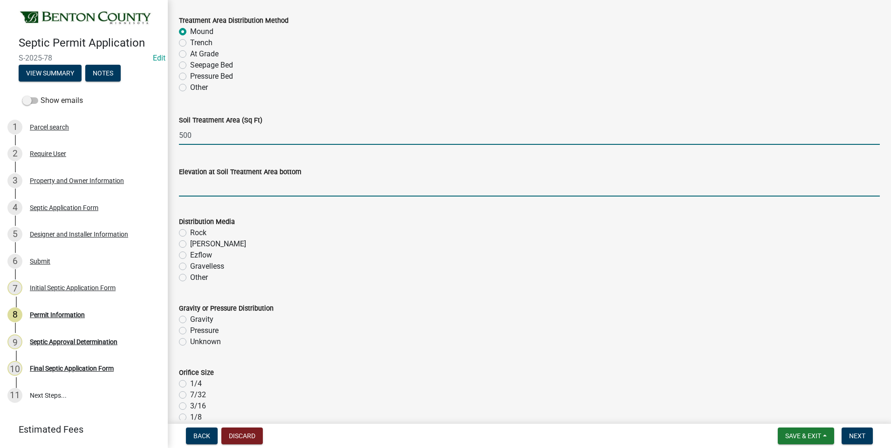
click at [328, 186] on input "text" at bounding box center [529, 187] width 701 height 19
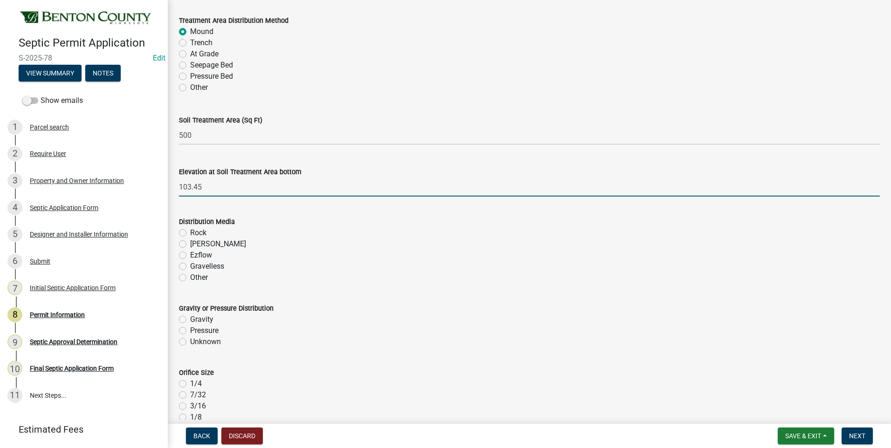
type input "103.45"
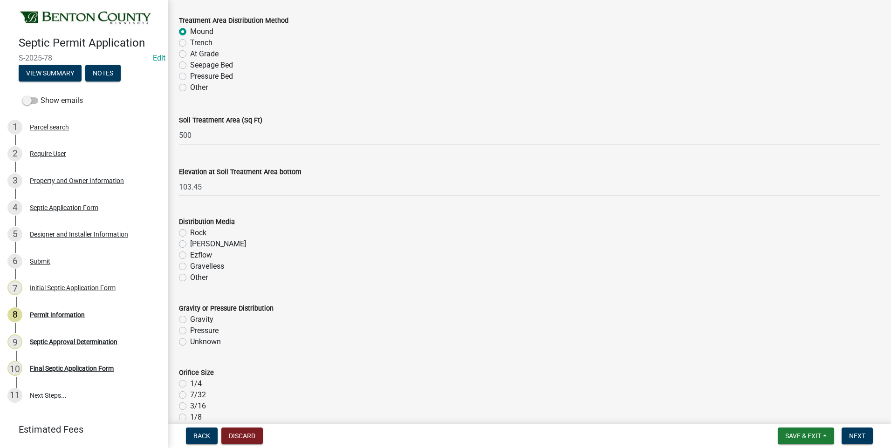
click at [190, 234] on label "Rock" at bounding box center [198, 232] width 16 height 11
click at [190, 233] on input "Rock" at bounding box center [193, 230] width 6 height 6
radio input "true"
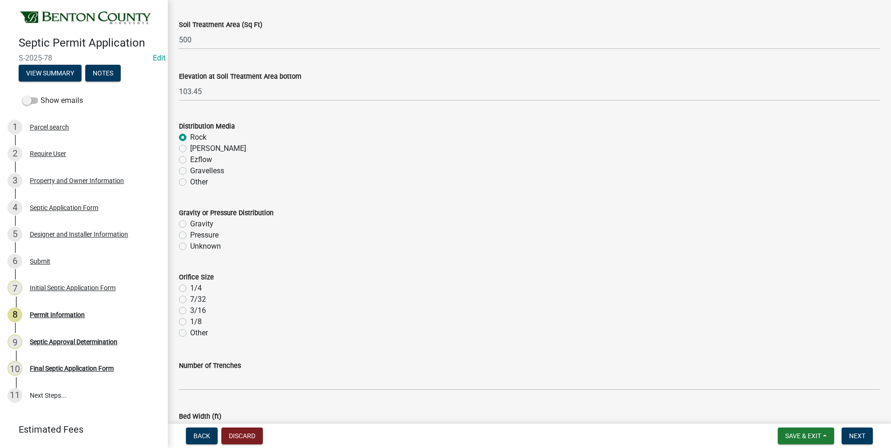
scroll to position [1817, 0]
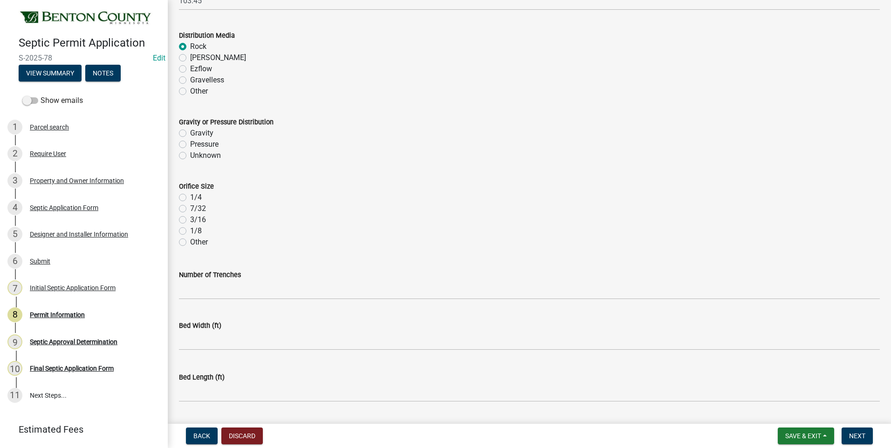
click at [190, 144] on label "Pressure" at bounding box center [204, 144] width 28 height 11
click at [190, 144] on input "Pressure" at bounding box center [193, 142] width 6 height 6
radio input "true"
click at [190, 197] on label "1/4" at bounding box center [196, 197] width 12 height 11
click at [190, 197] on input "1/4" at bounding box center [193, 195] width 6 height 6
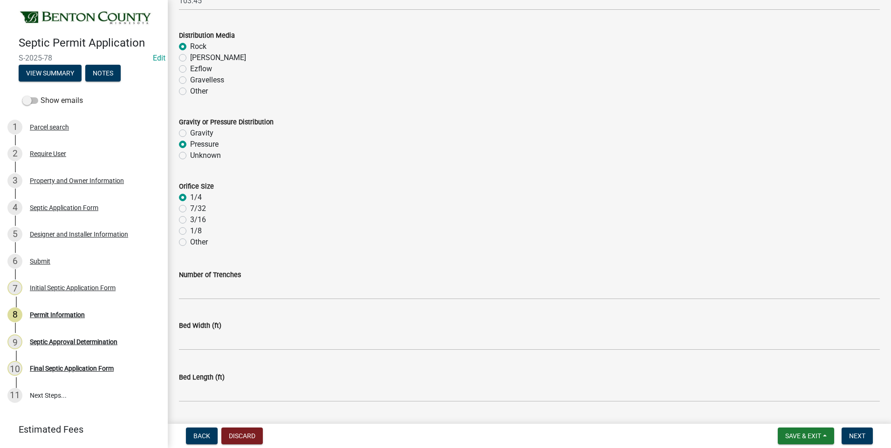
radio input "true"
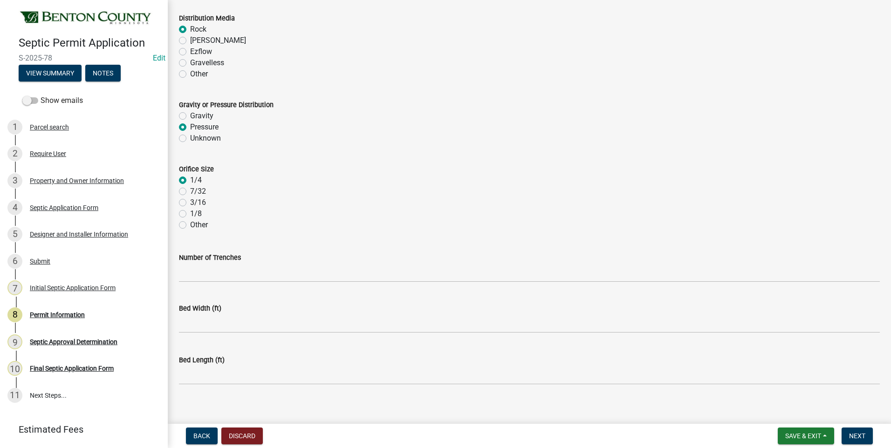
scroll to position [1844, 0]
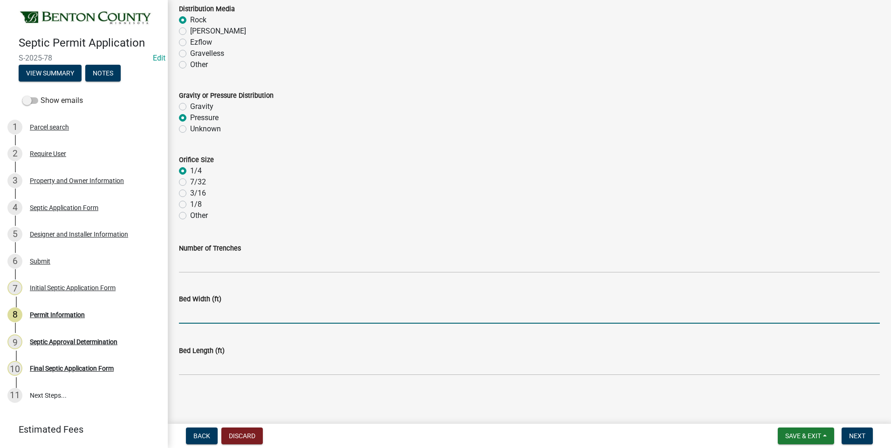
click at [205, 317] on input "text" at bounding box center [529, 314] width 701 height 19
type input "10"
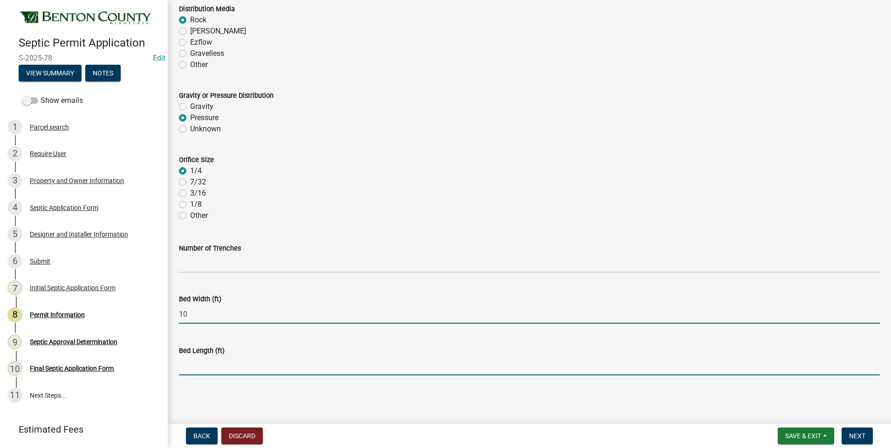
click at [207, 370] on input "text" at bounding box center [529, 365] width 701 height 19
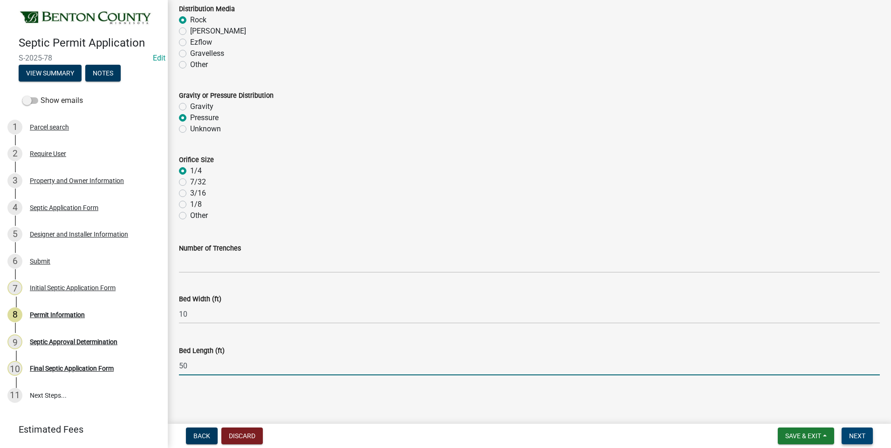
type input "50"
click at [853, 435] on span "Next" at bounding box center [857, 435] width 16 height 7
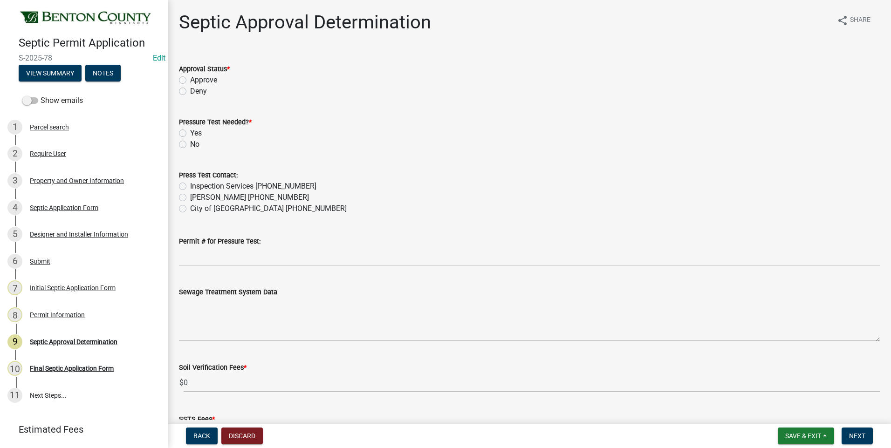
click at [190, 79] on label "Approve" at bounding box center [203, 80] width 27 height 11
click at [190, 79] on input "Approve" at bounding box center [193, 78] width 6 height 6
radio input "true"
click at [190, 133] on label "Yes" at bounding box center [196, 133] width 12 height 11
click at [190, 133] on input "Yes" at bounding box center [193, 131] width 6 height 6
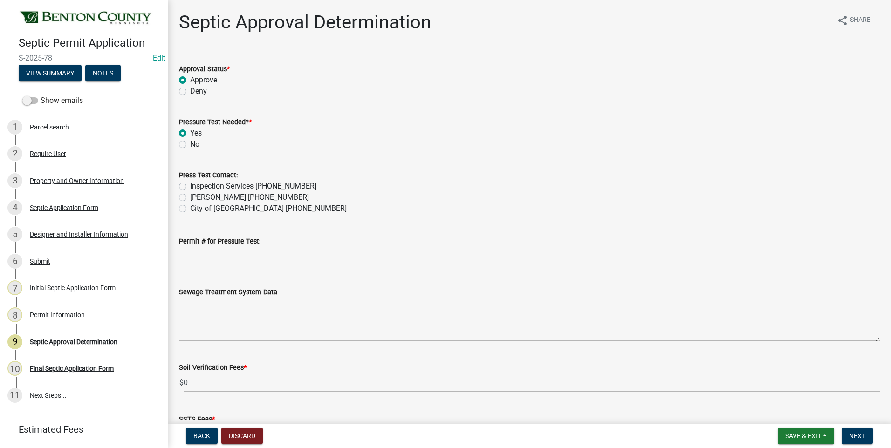
radio input "true"
click at [190, 186] on label "Inspection Services 320-532-3629" at bounding box center [253, 186] width 126 height 11
click at [190, 186] on input "Inspection Services 320-532-3629" at bounding box center [193, 184] width 6 height 6
radio input "true"
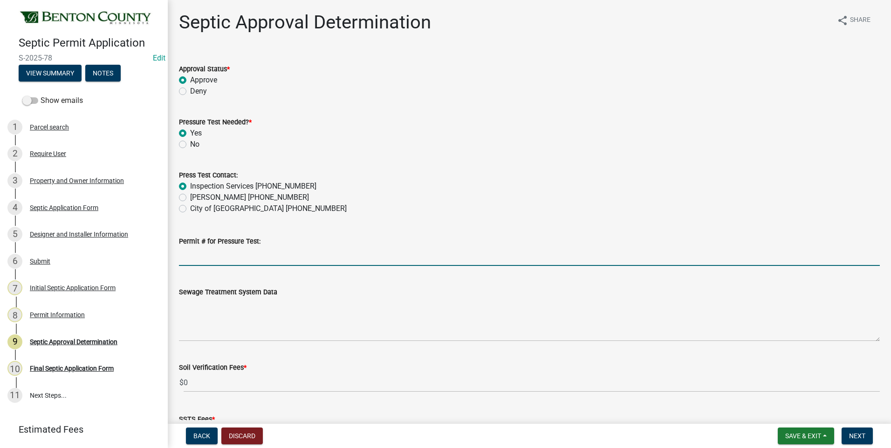
click at [255, 260] on input "Permit # for Pressure Test:" at bounding box center [529, 256] width 701 height 19
type input "2025-BP-245"
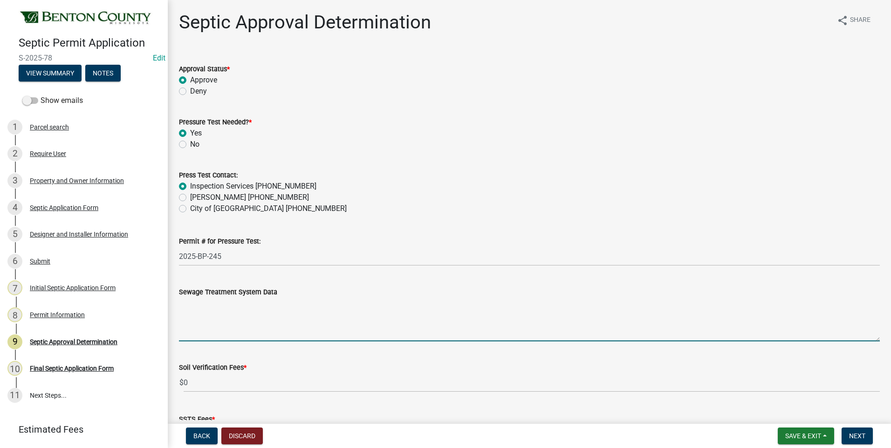
click at [236, 312] on textarea "Sewage Treatment System Data" at bounding box center [529, 320] width 701 height 44
paste textarea "Installation of a 10'x50' ROCKBED MOUND SYSTEM w/ 24" clean sand lift to elevat…"
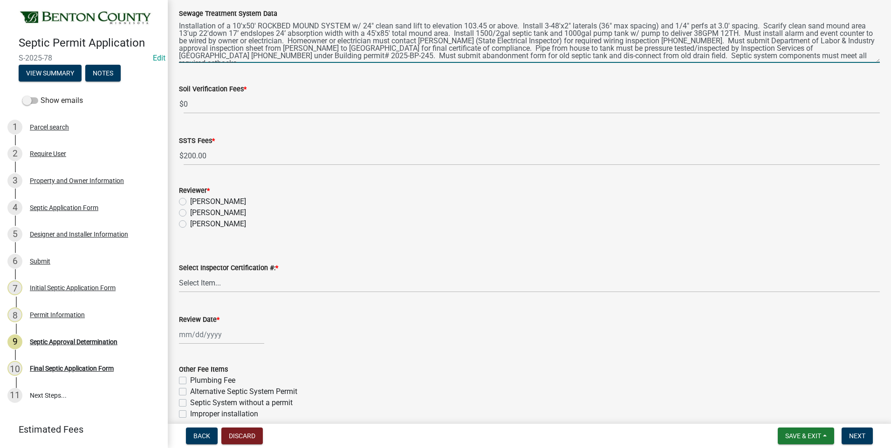
scroll to position [280, 0]
type textarea "Installation of a 10'x50' ROCKBED MOUND SYSTEM w/ 24" clean sand lift to elevat…"
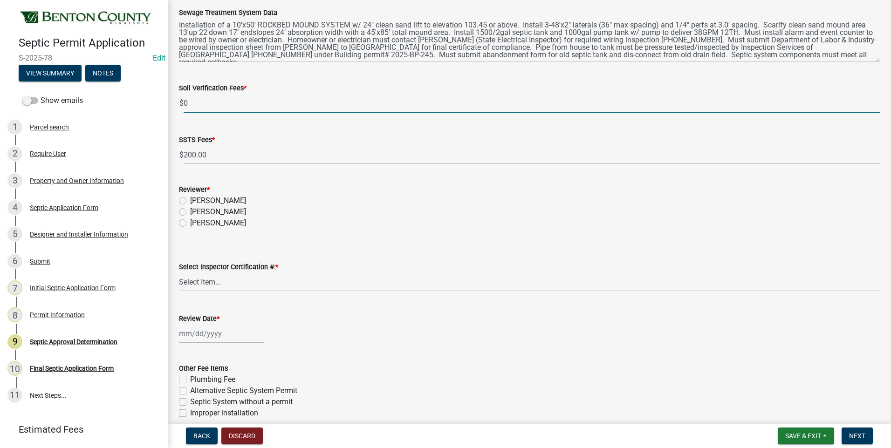
click at [184, 103] on input "0" at bounding box center [532, 103] width 696 height 19
type input "100"
click at [190, 212] on label "[PERSON_NAME]" at bounding box center [218, 211] width 56 height 11
click at [190, 212] on input "[PERSON_NAME]" at bounding box center [193, 209] width 6 height 6
radio input "true"
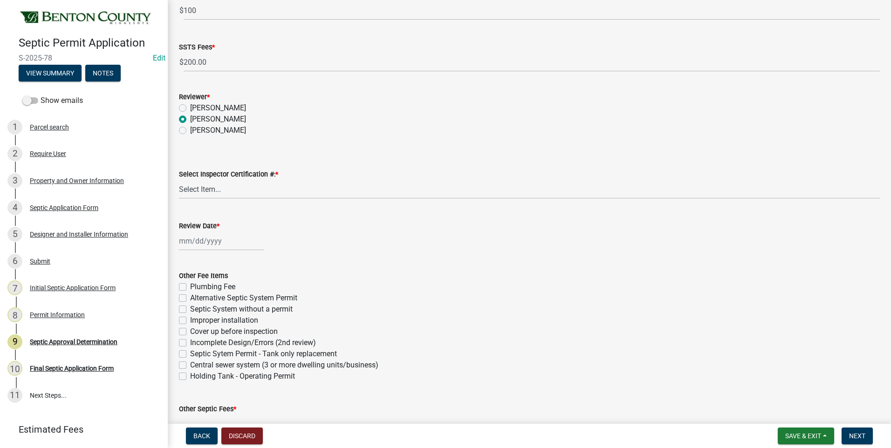
scroll to position [373, 0]
click at [204, 189] on select "Select Item... C8970 C10350" at bounding box center [529, 188] width 701 height 19
click at [179, 179] on select "Select Item... C8970 C10350" at bounding box center [529, 188] width 701 height 19
select select "d675f826-2bf1-4ce2-9ebe-43c1842a6c70"
click at [210, 240] on div at bounding box center [221, 240] width 85 height 19
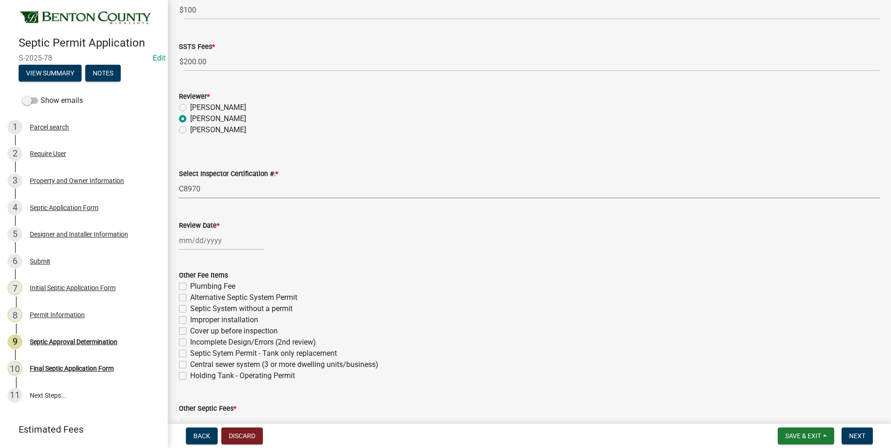
select select "9"
select select "2025"
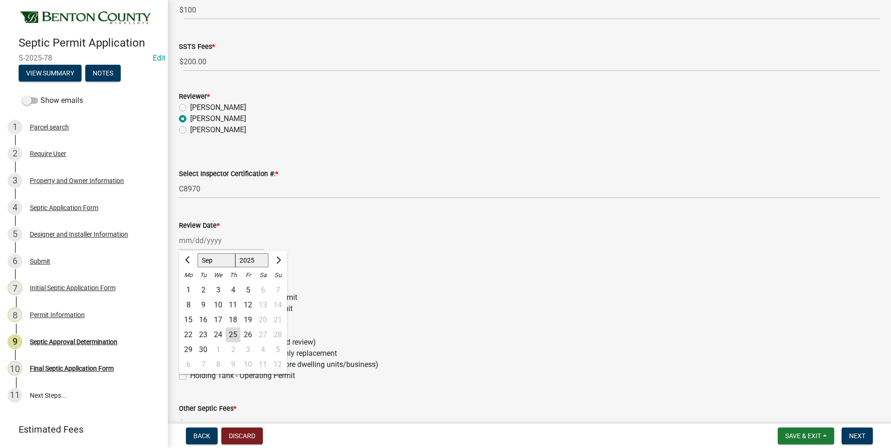
click at [236, 336] on div "25" at bounding box center [233, 335] width 15 height 15
type input "09/25/2025"
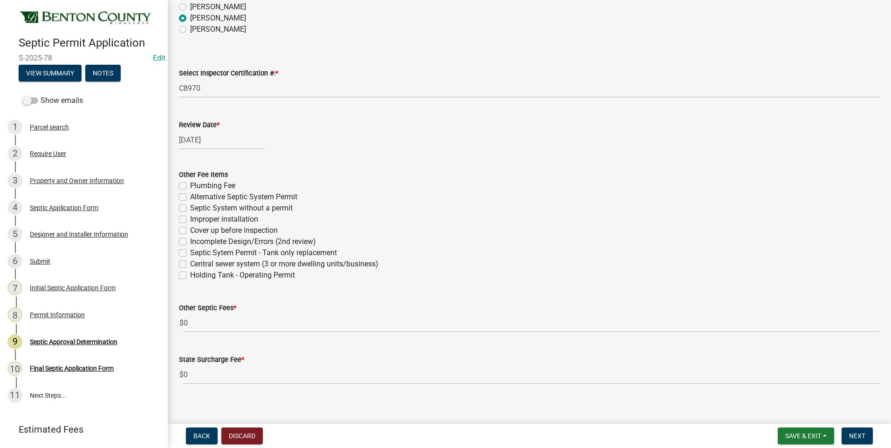
scroll to position [482, 0]
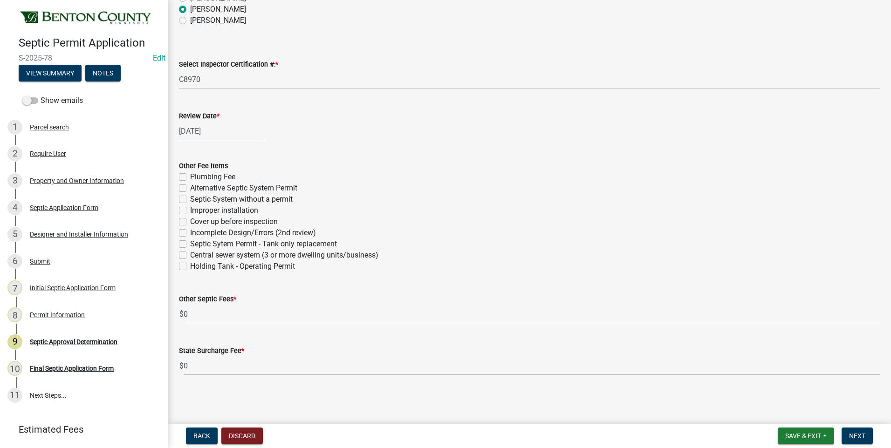
click at [190, 177] on label "Plumbing Fee" at bounding box center [212, 176] width 45 height 11
click at [190, 177] on input "Plumbing Fee" at bounding box center [193, 174] width 6 height 6
checkbox input "true"
checkbox input "false"
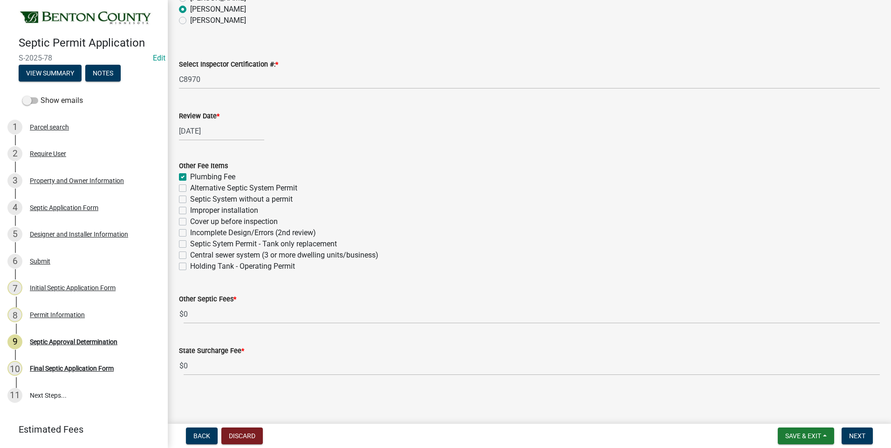
checkbox input "false"
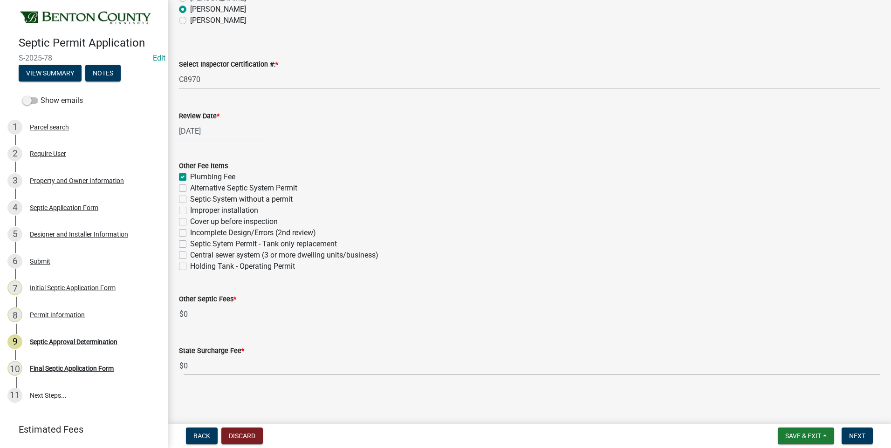
checkbox input "false"
click at [855, 438] on span "Next" at bounding box center [857, 435] width 16 height 7
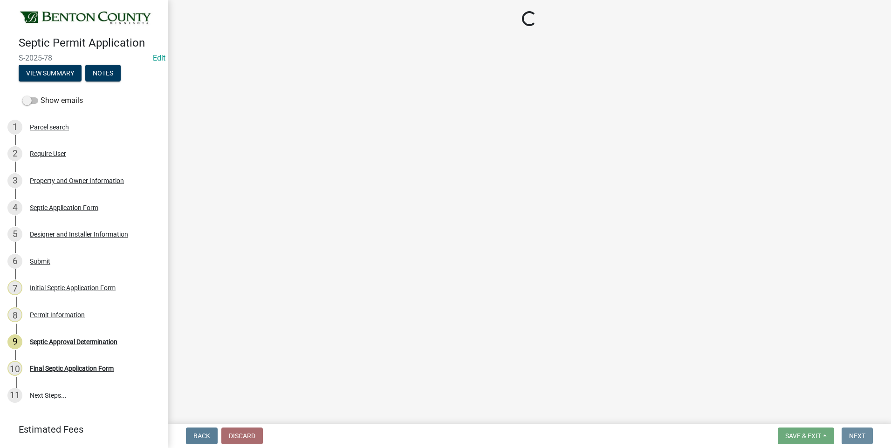
scroll to position [0, 0]
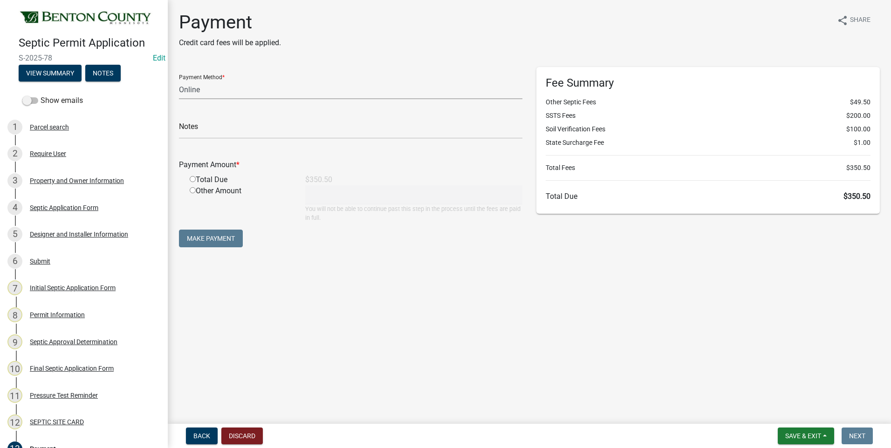
click at [192, 89] on select "Credit Card POS Check Cash Online" at bounding box center [350, 89] width 343 height 19
select select "1: 0"
click at [179, 80] on select "Credit Card POS Check Cash Online" at bounding box center [350, 89] width 343 height 19
click at [226, 128] on input "text" at bounding box center [350, 129] width 343 height 19
type input "629"
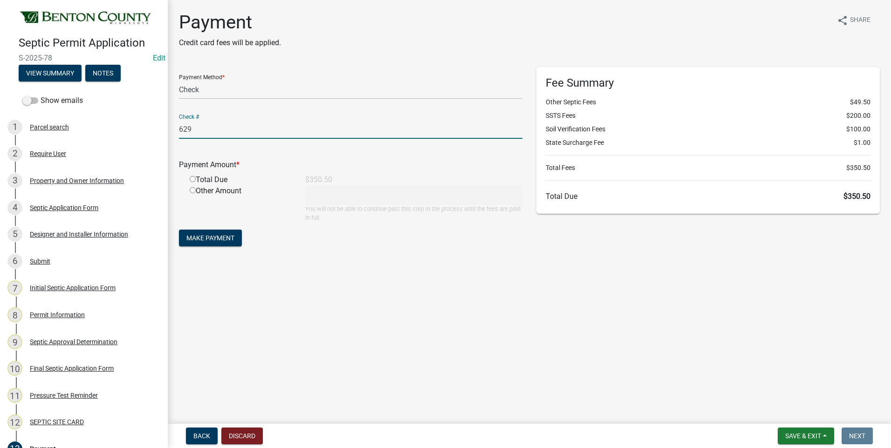
click at [192, 179] on input "radio" at bounding box center [193, 179] width 6 height 6
radio input "true"
type input "350.5"
click at [212, 239] on span "Make Payment" at bounding box center [210, 237] width 48 height 7
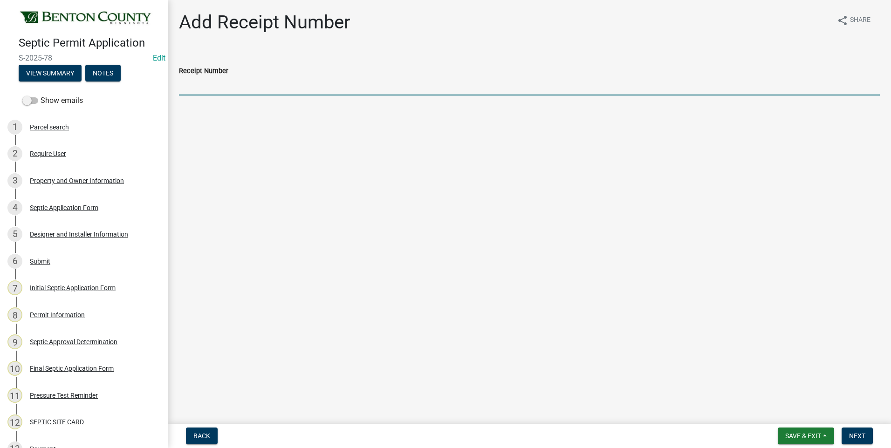
click at [213, 83] on input "Receipt Number" at bounding box center [529, 85] width 701 height 19
type input "25-307"
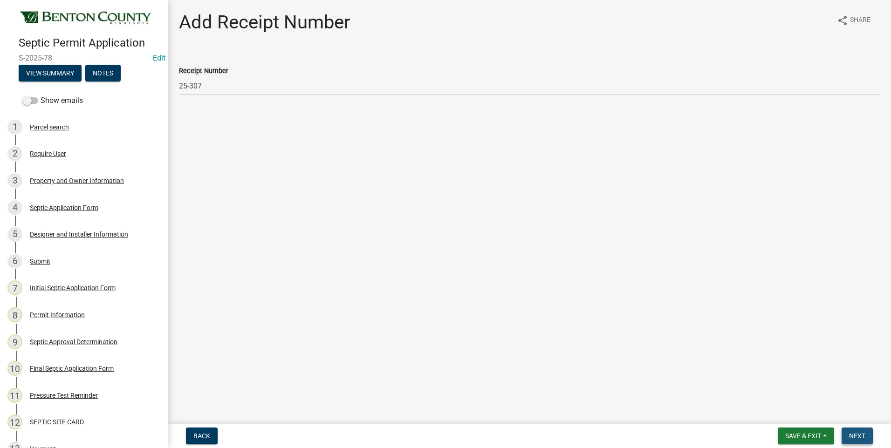
click at [857, 437] on span "Next" at bounding box center [857, 435] width 16 height 7
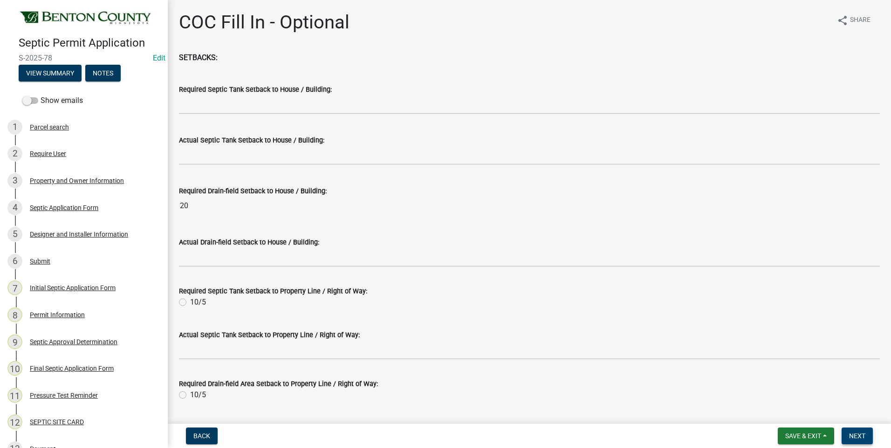
click at [857, 437] on span "Next" at bounding box center [857, 435] width 16 height 7
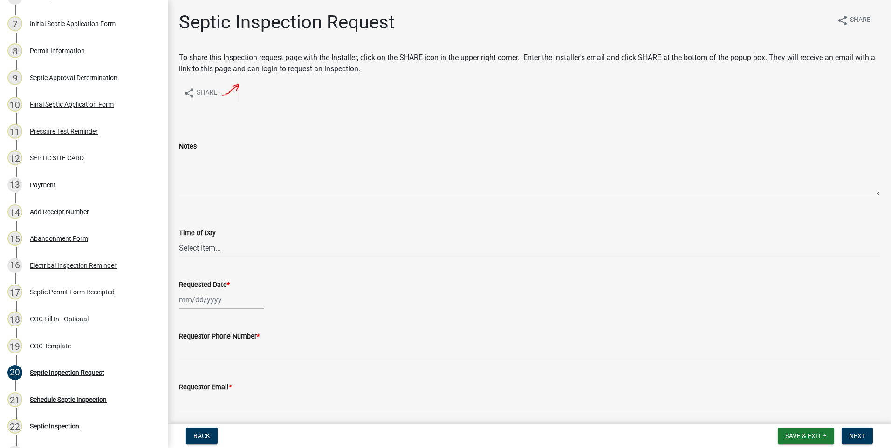
scroll to position [280, 0]
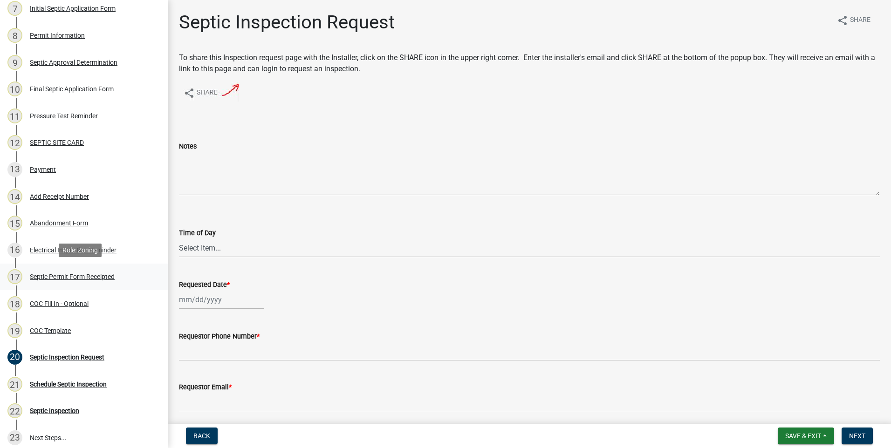
click at [82, 276] on div "Septic Permit Form Receipted" at bounding box center [72, 277] width 85 height 7
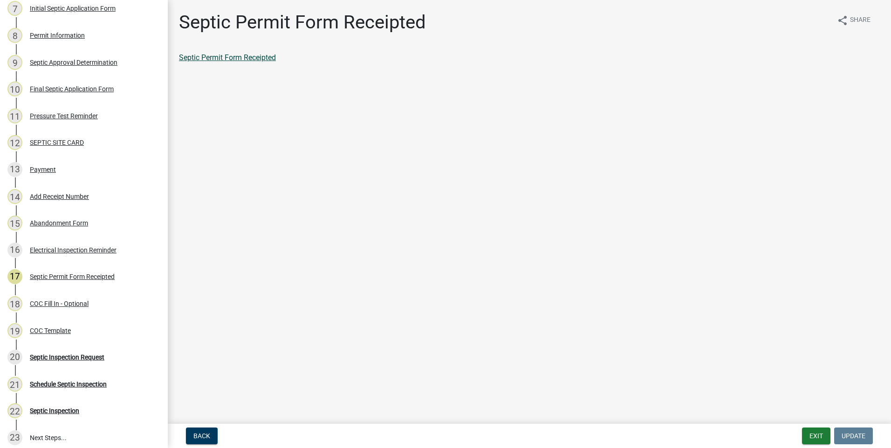
click at [231, 56] on link "Septic Permit Form Receipted" at bounding box center [227, 57] width 97 height 9
click at [51, 88] on div "Final Septic Application Form" at bounding box center [72, 89] width 84 height 7
click at [220, 61] on link "Final Septic Application Form" at bounding box center [227, 57] width 97 height 9
click at [100, 62] on div "Septic Approval Determination" at bounding box center [74, 62] width 88 height 7
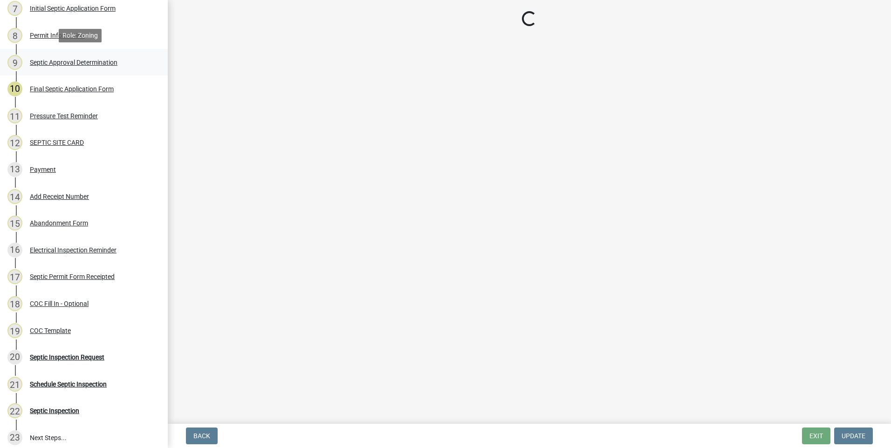
select select "d675f826-2bf1-4ce2-9ebe-43c1842a6c70"
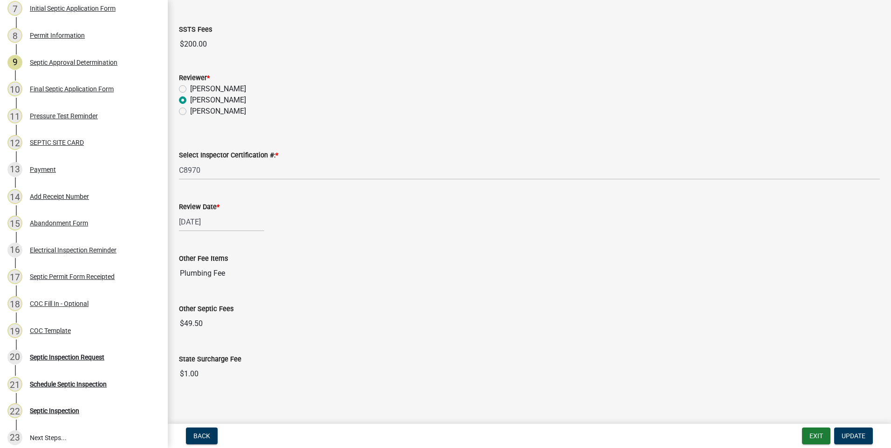
scroll to position [393, 0]
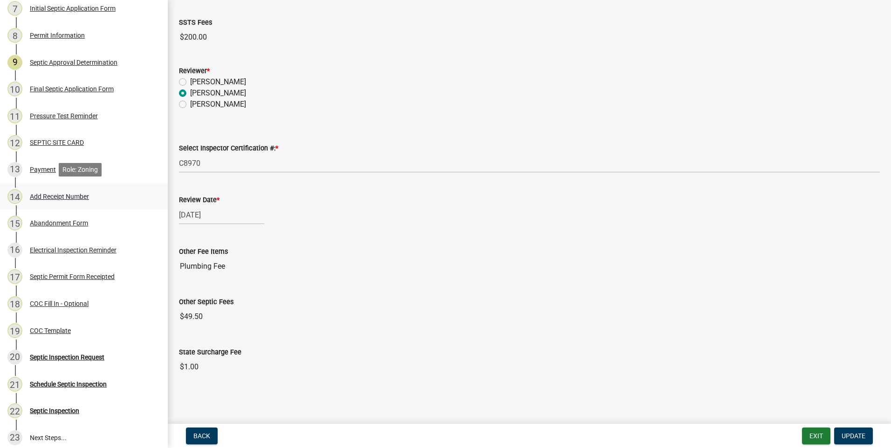
click at [57, 194] on div "Add Receipt Number" at bounding box center [59, 196] width 59 height 7
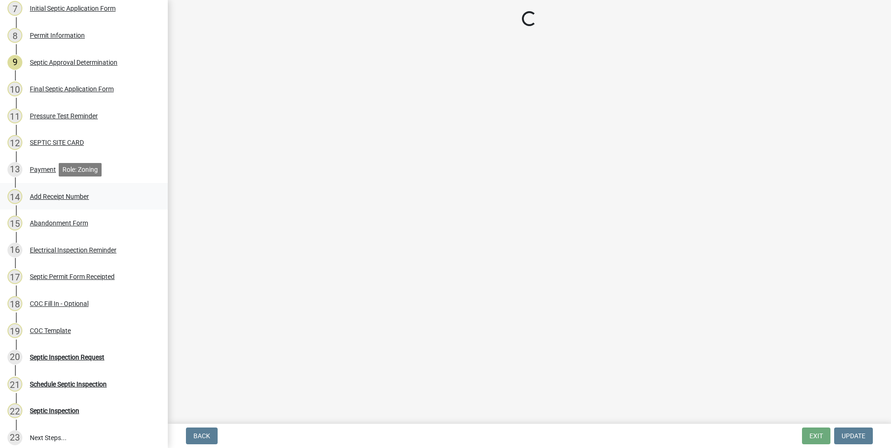
scroll to position [0, 0]
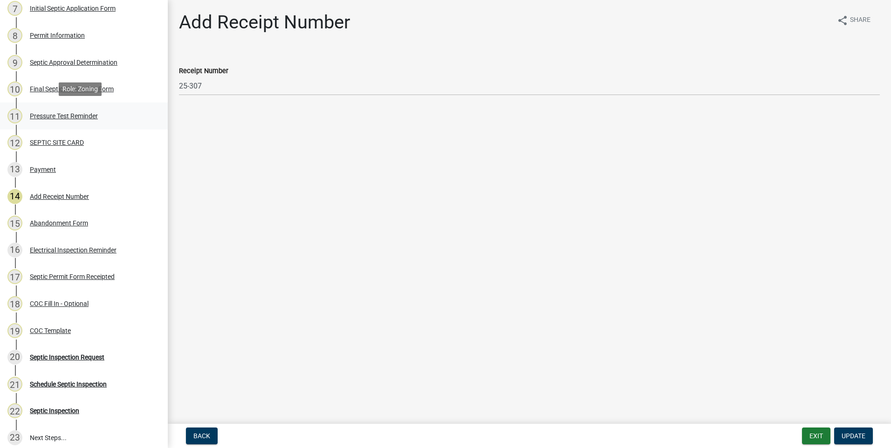
click at [78, 113] on div "Pressure Test Reminder" at bounding box center [64, 116] width 68 height 7
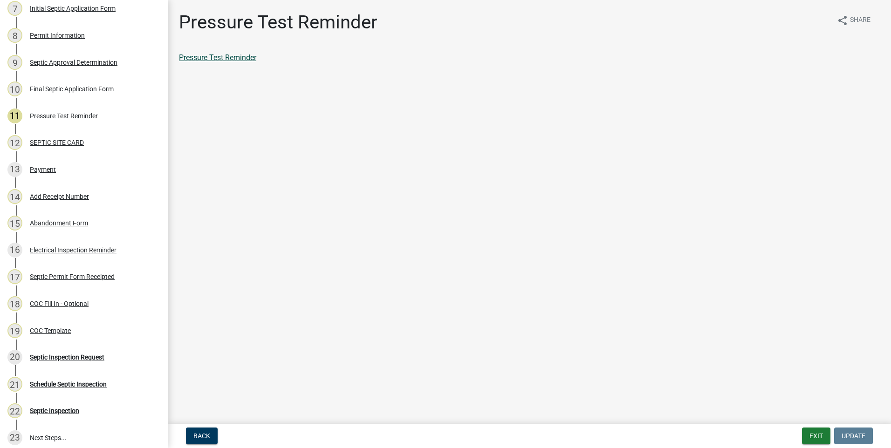
click at [236, 58] on link "Pressure Test Reminder" at bounding box center [217, 57] width 77 height 9
click at [60, 142] on div "SEPTIC SITE CARD" at bounding box center [57, 142] width 54 height 7
click at [206, 58] on link "SEPTIC SITE CARD" at bounding box center [210, 57] width 63 height 9
click at [80, 223] on div "Abandonment Form" at bounding box center [59, 223] width 58 height 7
click at [219, 57] on link "Abandonment Form" at bounding box center [212, 57] width 66 height 9
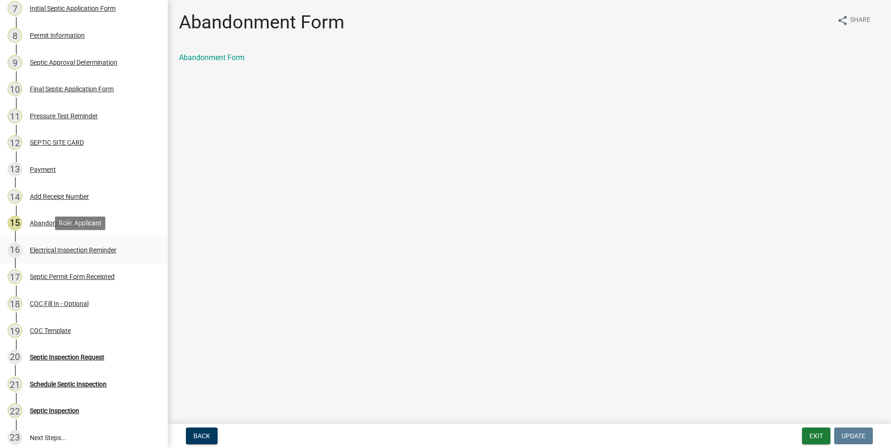
click at [99, 251] on div "Electrical Inspection Reminder" at bounding box center [73, 250] width 87 height 7
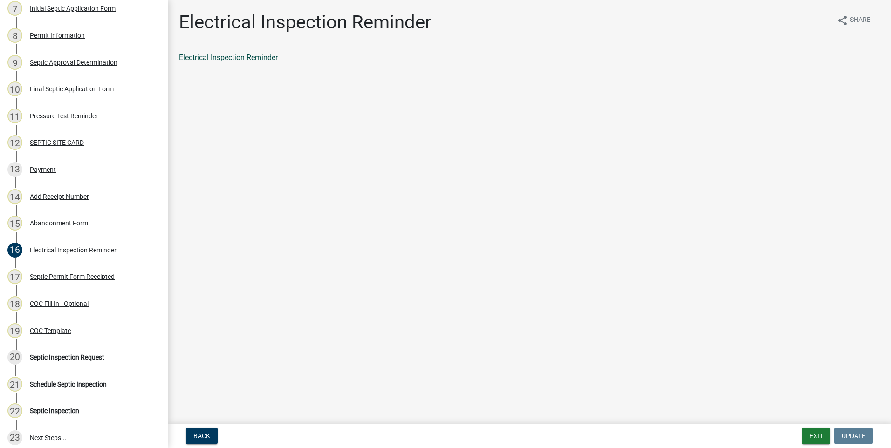
click at [226, 58] on link "Electrical Inspection Reminder" at bounding box center [228, 57] width 99 height 9
click at [88, 277] on div "Septic Permit Form Receipted" at bounding box center [72, 277] width 85 height 7
click at [250, 56] on link "Septic Permit Form Receipted" at bounding box center [227, 57] width 97 height 9
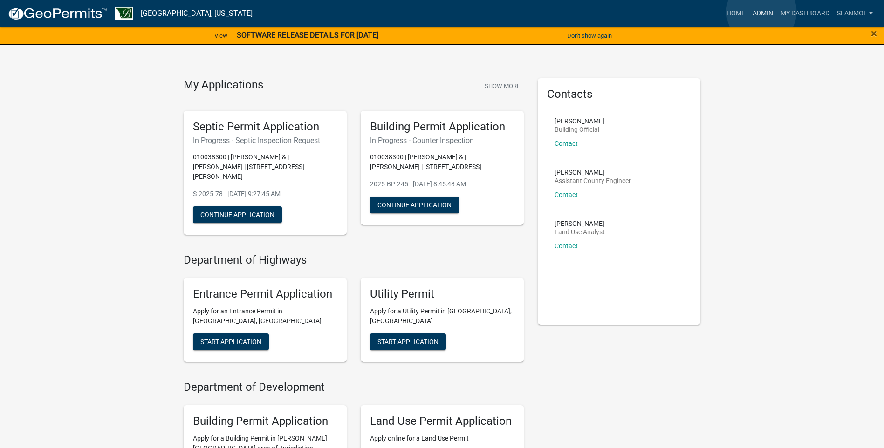
click at [761, 12] on link "Admin" at bounding box center [763, 14] width 28 height 18
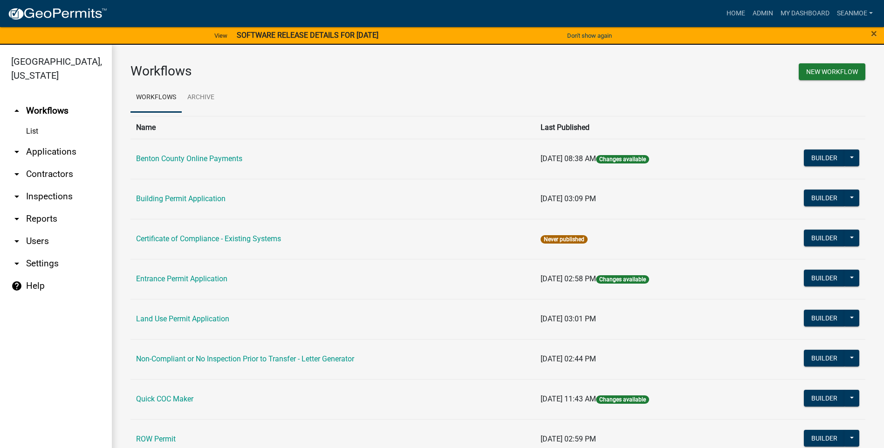
click at [43, 155] on link "arrow_drop_down Applications" at bounding box center [56, 152] width 112 height 22
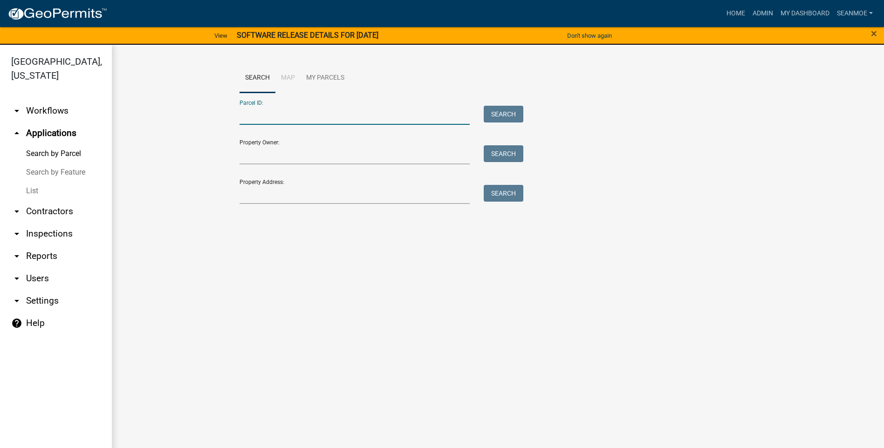
click at [288, 117] on input "Parcel ID:" at bounding box center [355, 115] width 231 height 19
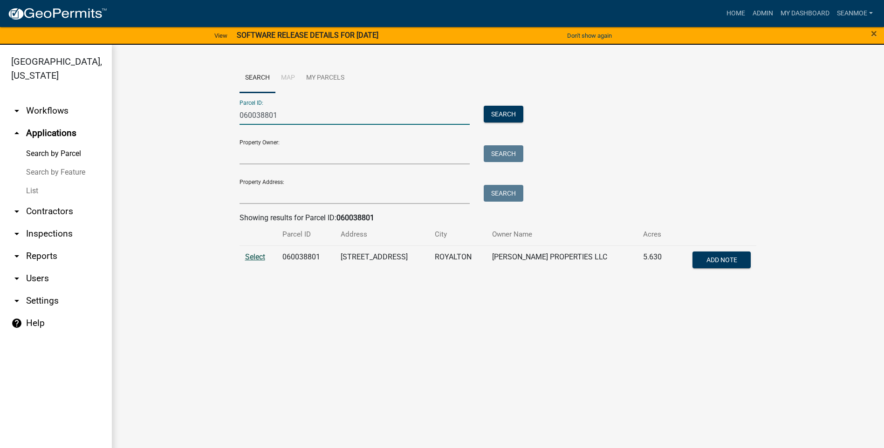
type input "060038801"
click at [255, 260] on span "Select" at bounding box center [255, 257] width 20 height 9
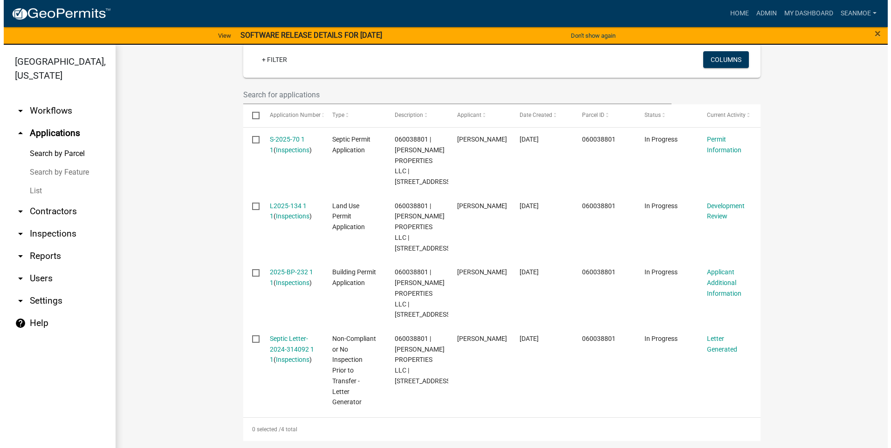
scroll to position [267, 0]
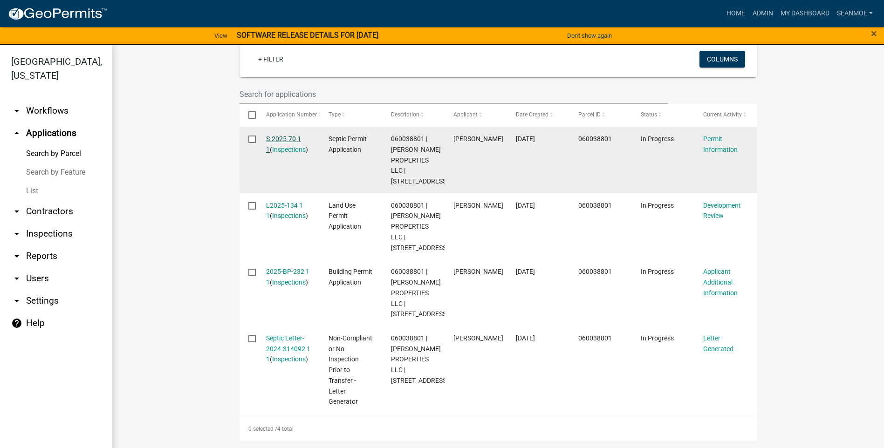
click at [277, 140] on link "S-2025-70 1 1" at bounding box center [283, 144] width 35 height 18
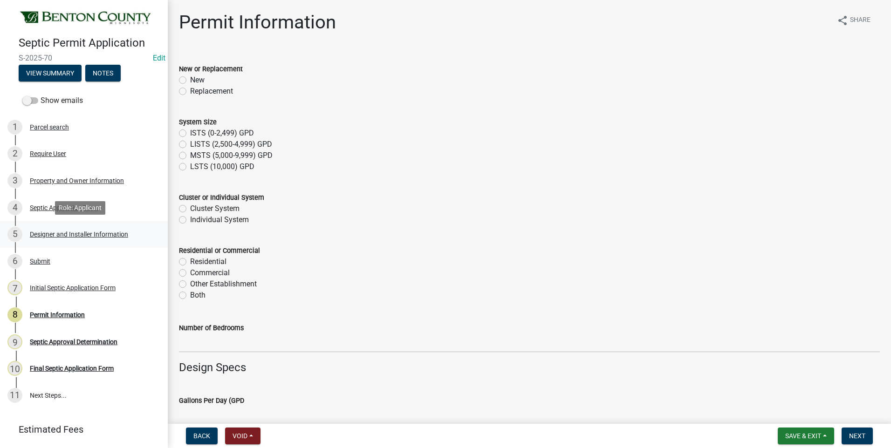
click at [95, 232] on div "Designer and Installer Information" at bounding box center [79, 234] width 98 height 7
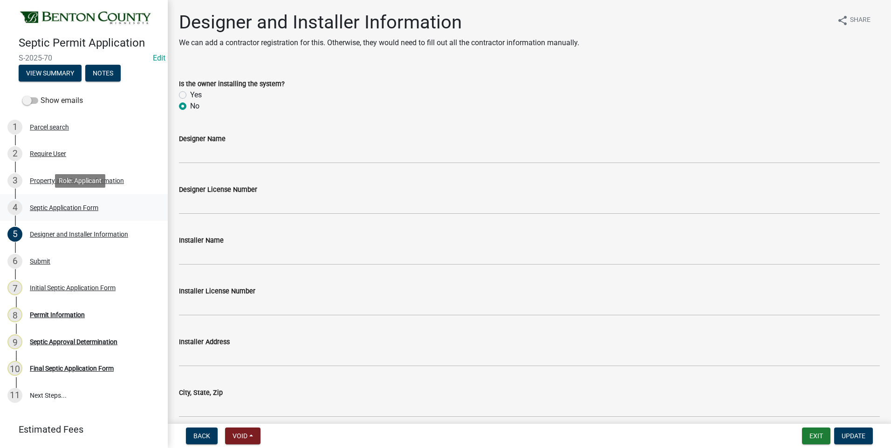
click at [44, 207] on div "Septic Application Form" at bounding box center [64, 208] width 69 height 7
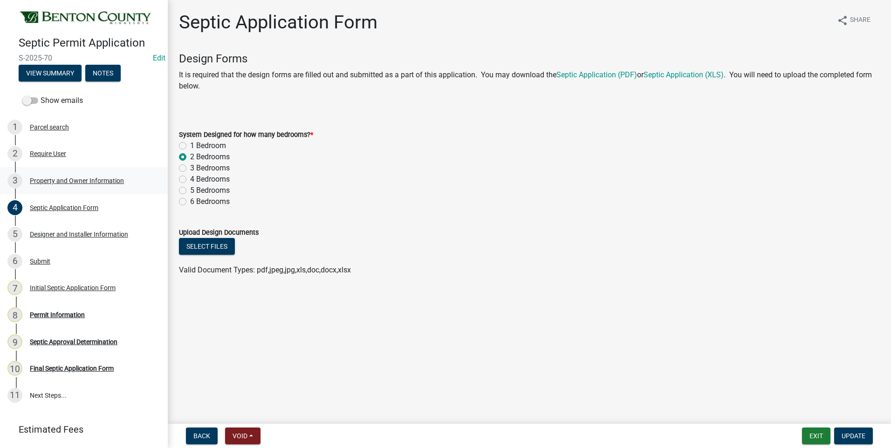
click at [102, 179] on div "Property and Owner Information" at bounding box center [77, 181] width 94 height 7
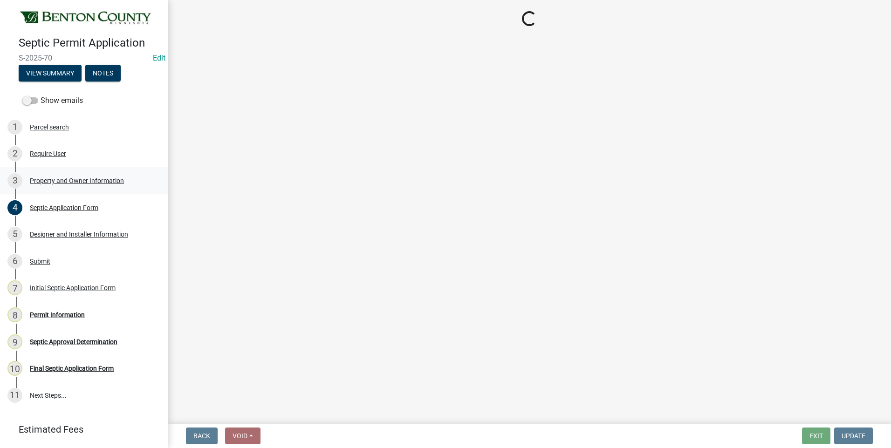
select select "3dace726-2193-4b77-872b-2fbbc186c502"
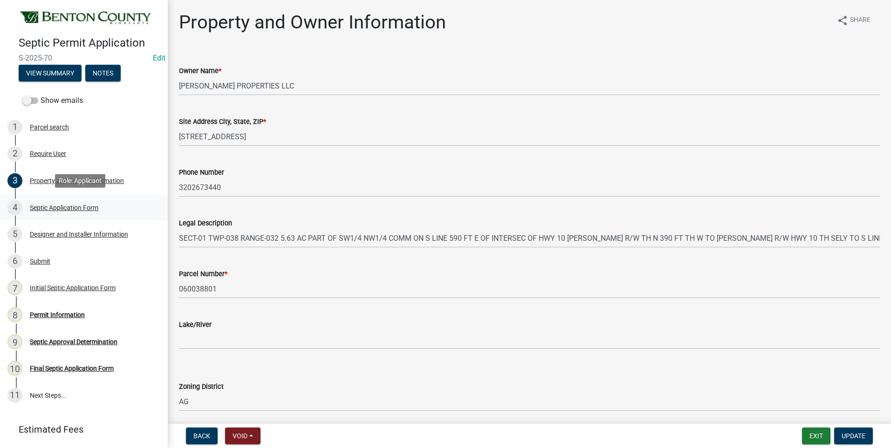
click at [57, 209] on div "Septic Application Form" at bounding box center [64, 208] width 69 height 7
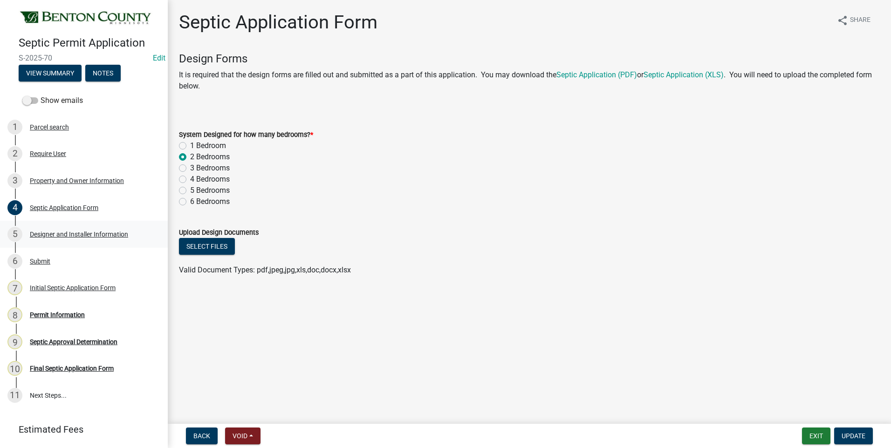
click at [89, 235] on div "Designer and Installer Information" at bounding box center [79, 234] width 98 height 7
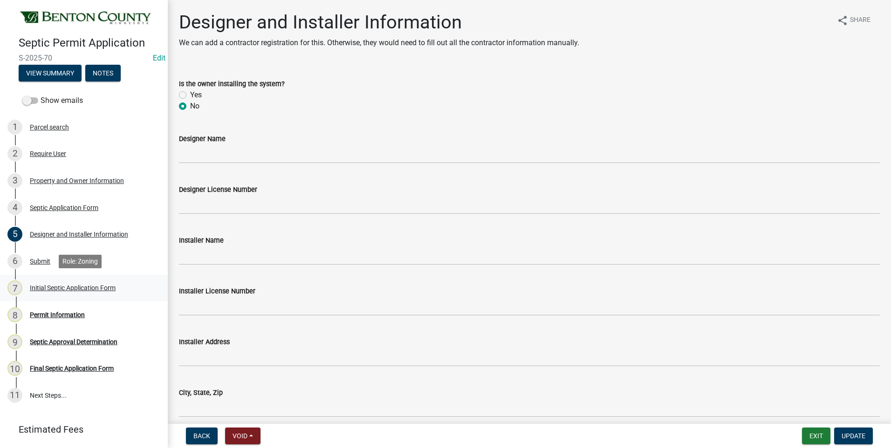
click at [74, 289] on div "Initial Septic Application Form" at bounding box center [73, 288] width 86 height 7
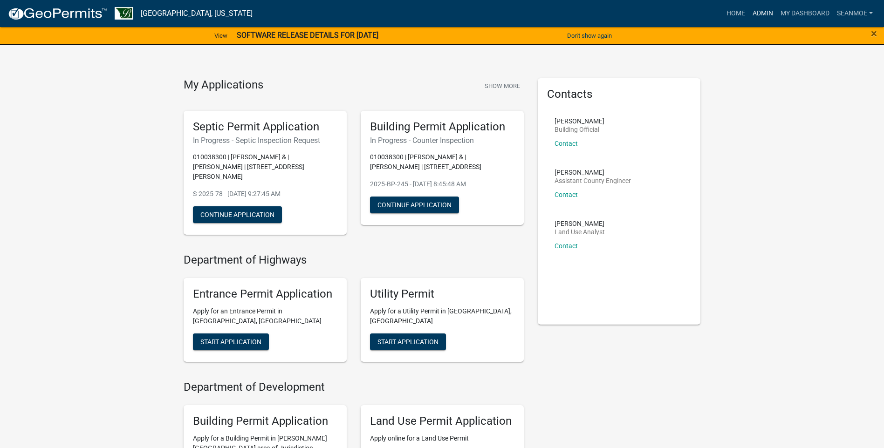
click at [764, 14] on link "Admin" at bounding box center [763, 14] width 28 height 18
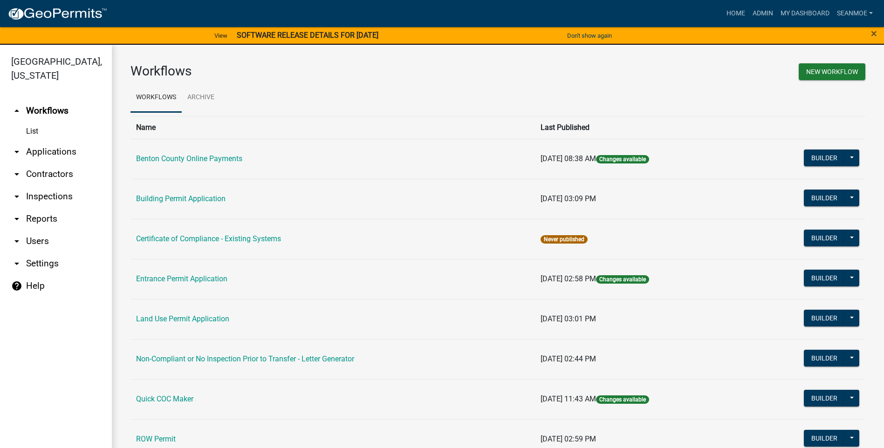
click at [53, 150] on link "arrow_drop_down Applications" at bounding box center [56, 152] width 112 height 22
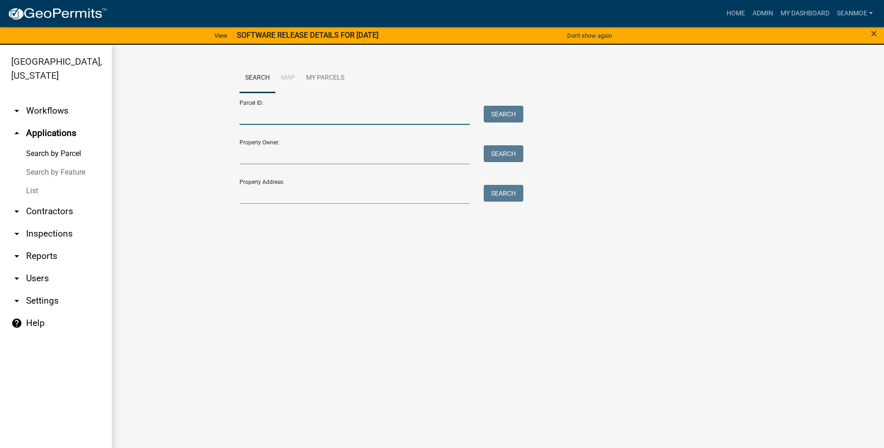
drag, startPoint x: 309, startPoint y: 116, endPoint x: 305, endPoint y: 116, distance: 4.7
click at [309, 116] on input "Parcel ID:" at bounding box center [355, 115] width 231 height 19
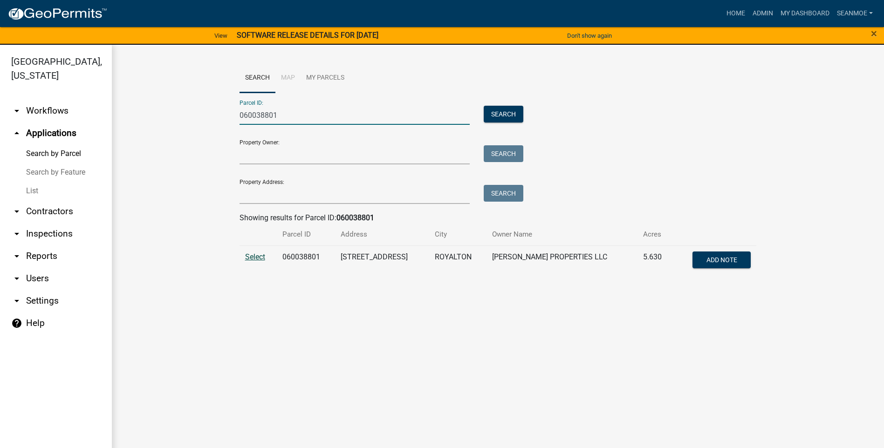
type input "060038801"
click at [258, 260] on span "Select" at bounding box center [255, 257] width 20 height 9
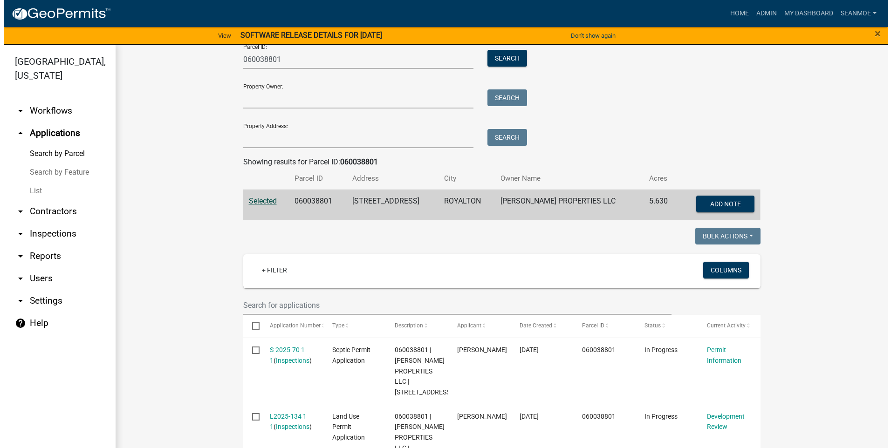
scroll to position [233, 0]
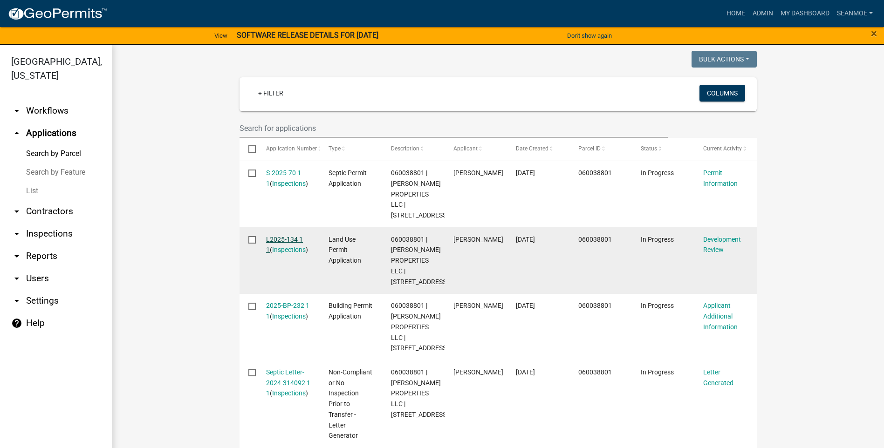
click at [285, 240] on link "L2025-134 1 1" at bounding box center [284, 245] width 37 height 18
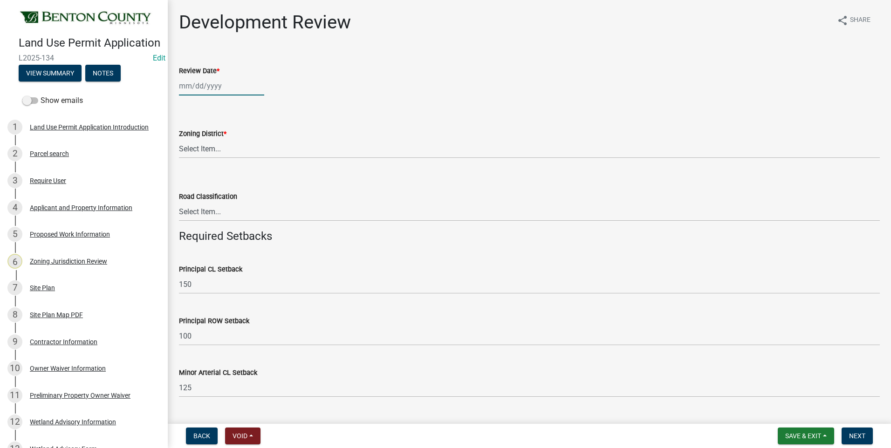
click at [205, 85] on div at bounding box center [221, 85] width 85 height 19
select select "9"
select select "2025"
click at [205, 85] on input "Review Date *" at bounding box center [221, 85] width 85 height 19
click at [250, 84] on input "Review Date *" at bounding box center [221, 85] width 85 height 19
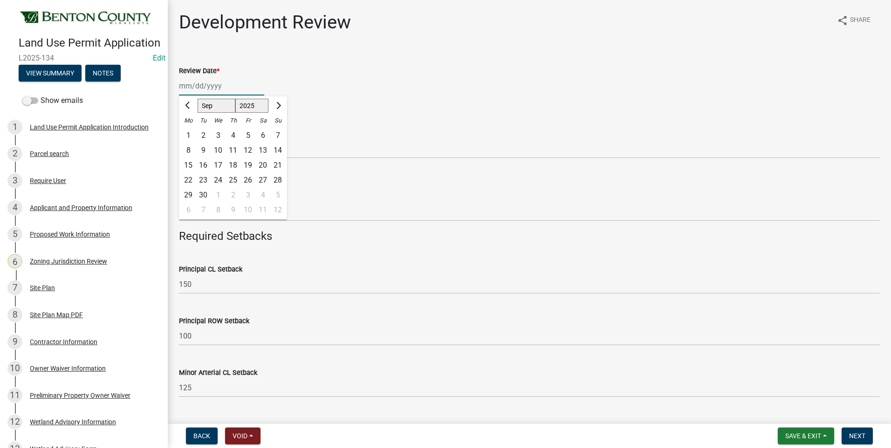
click at [192, 87] on input "Review Date *" at bounding box center [221, 85] width 85 height 19
click at [234, 182] on div "25" at bounding box center [233, 180] width 15 height 15
type input "09/25/2025"
click at [205, 149] on select "Select Item... A B B-2 I-1 I-2 OSD/R-1 PUD R-1 R-2 R-3 R-3/MUD R-A R-S Sauk Rap…" at bounding box center [529, 148] width 701 height 19
click at [179, 139] on select "Select Item... A B B-2 I-1 I-2 OSD/R-1 PUD R-1 R-2 R-3 R-3/MUD R-A R-S Sauk Rap…" at bounding box center [529, 148] width 701 height 19
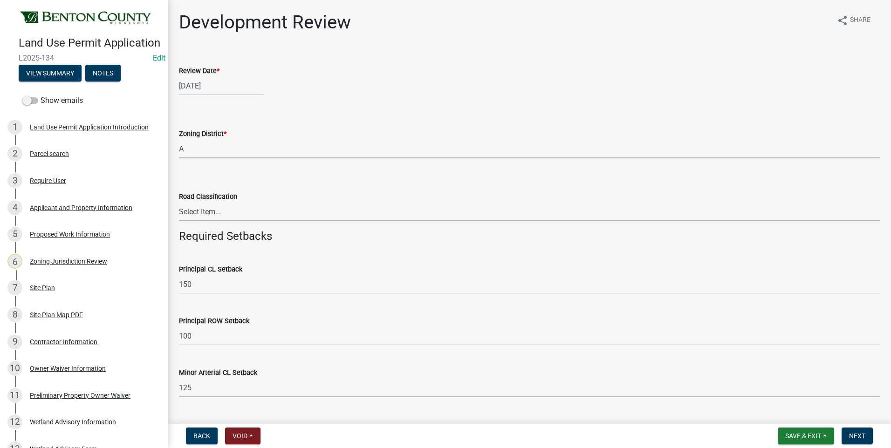
select select "d2e7867d-5e24-48c4-bfac-6c9236854e2a"
click at [213, 212] on select "Select Item... Principal Arterial Minor Arterial County Road Township Road Town…" at bounding box center [529, 211] width 701 height 19
click at [179, 202] on select "Select Item... Principal Arterial Minor Arterial County Road Township Road Town…" at bounding box center [529, 211] width 701 height 19
select select "23e92275-3a74-489a-bd28-121c5f65b6be"
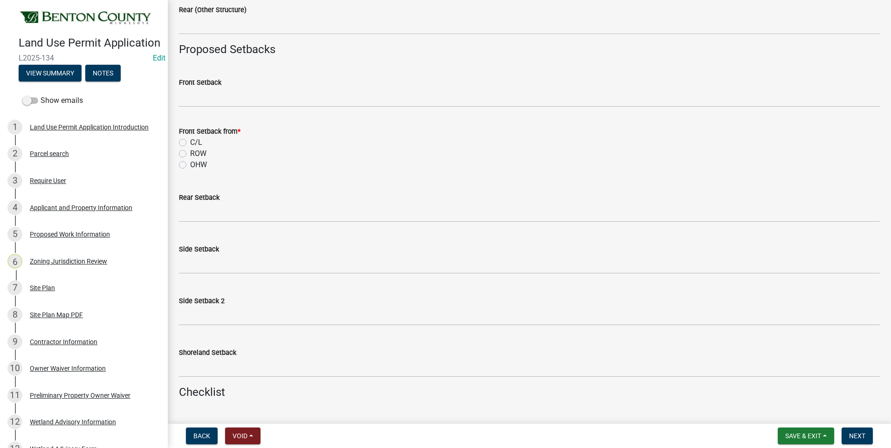
scroll to position [792, 0]
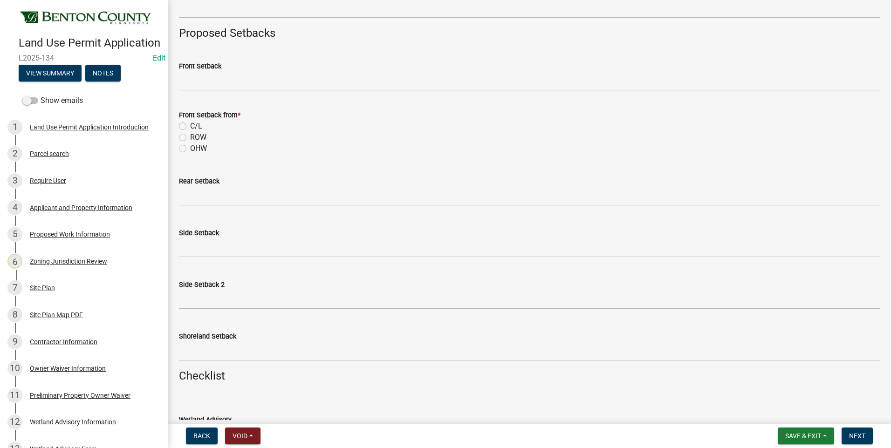
click at [190, 138] on label "ROW" at bounding box center [198, 137] width 16 height 11
click at [190, 138] on input "ROW" at bounding box center [193, 135] width 6 height 6
radio input "true"
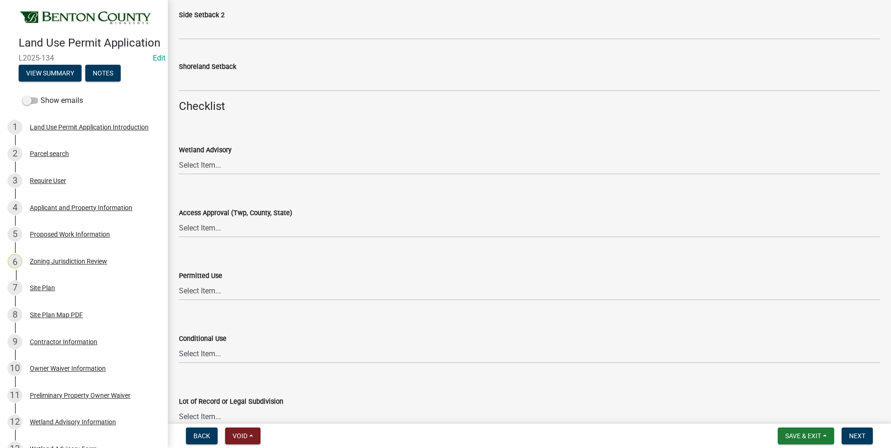
scroll to position [1072, 0]
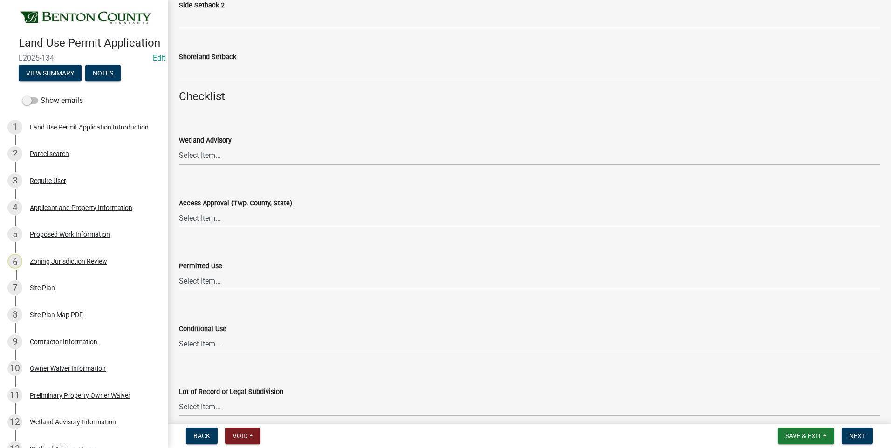
click at [205, 156] on select "Select Item... Yes No OK N/A" at bounding box center [529, 155] width 701 height 19
click at [179, 146] on select "Select Item... Yes No OK N/A" at bounding box center [529, 155] width 701 height 19
select select "29e042a6-806b-4b88-8ad4-222f55a74e1f"
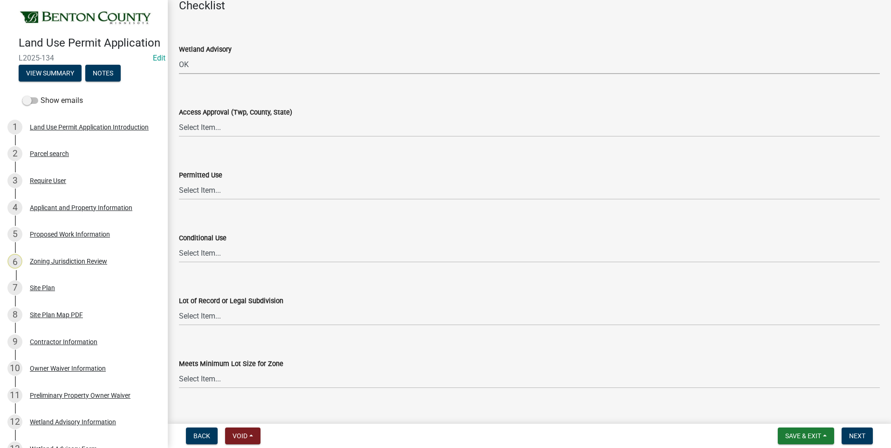
scroll to position [1165, 0]
click at [202, 129] on select "Select Item... Yes No OK N/A" at bounding box center [529, 125] width 701 height 19
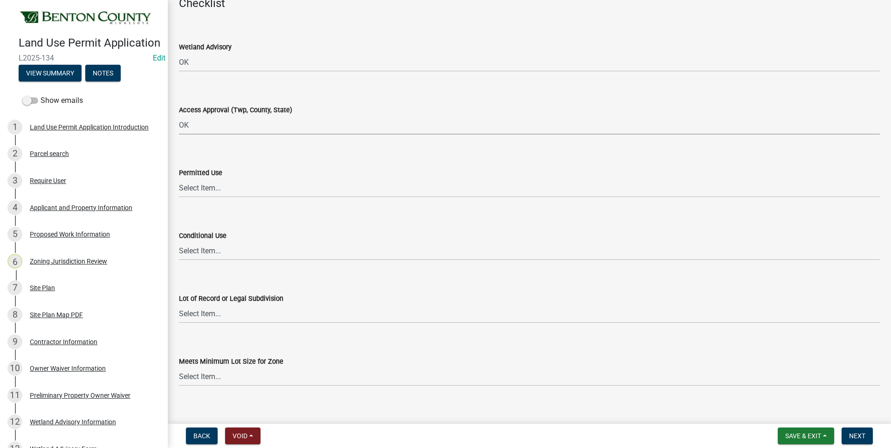
click at [179, 116] on select "Select Item... Yes No OK N/A" at bounding box center [529, 125] width 701 height 19
select select "29e042a6-806b-4b88-8ad4-222f55a74e1f"
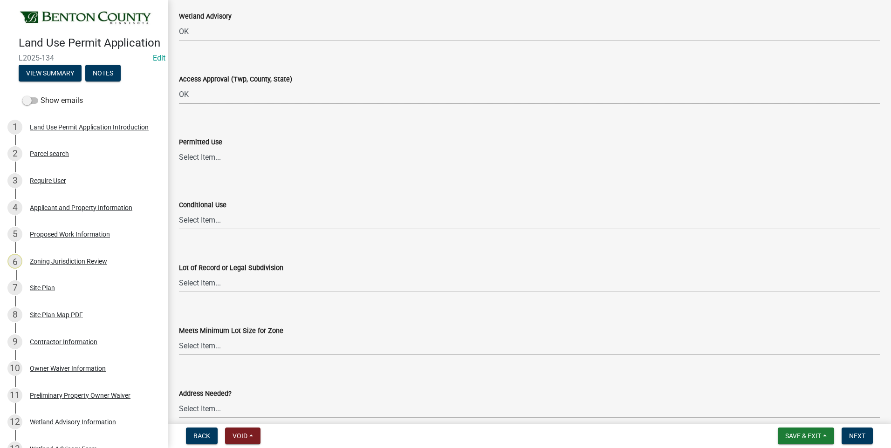
scroll to position [1212, 0]
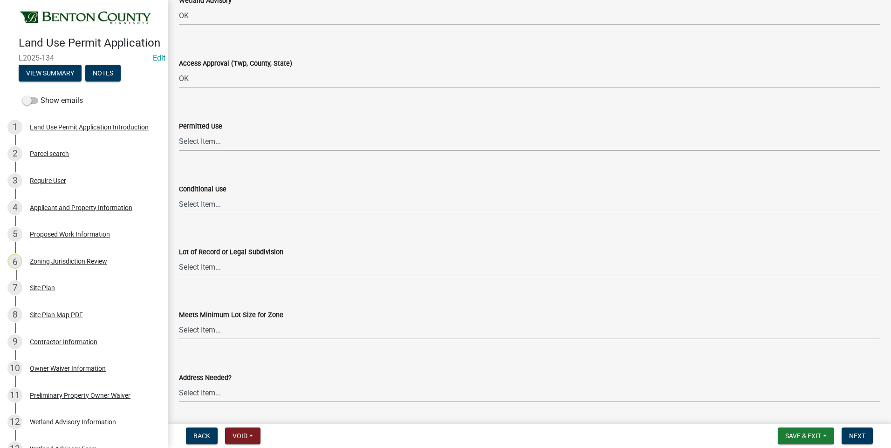
click at [203, 143] on select "Select Item... Yes No OK N/A" at bounding box center [529, 141] width 701 height 19
click at [179, 132] on select "Select Item... Yes No OK N/A" at bounding box center [529, 141] width 701 height 19
select select "72748fc4-3f0a-45e2-b467-dc37e2b15731"
click at [204, 205] on select "Select Item... Yes No OK N/A" at bounding box center [529, 204] width 701 height 19
click at [179, 195] on select "Select Item... Yes No OK N/A" at bounding box center [529, 204] width 701 height 19
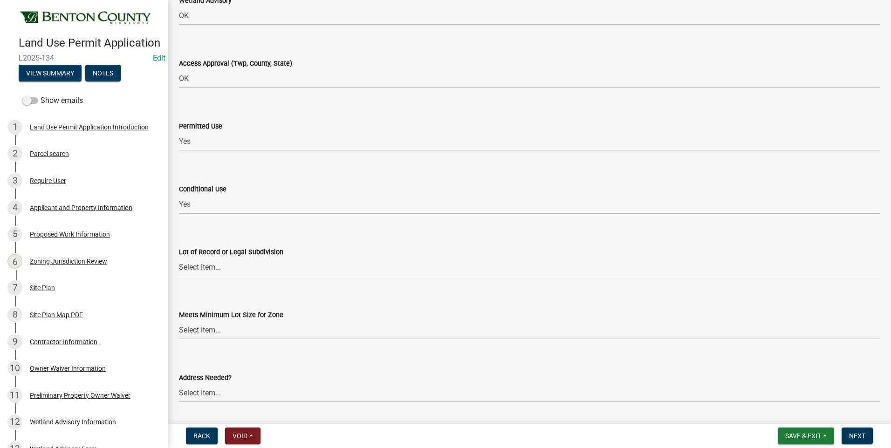
select select "72748fc4-3f0a-45e2-b467-dc37e2b15731"
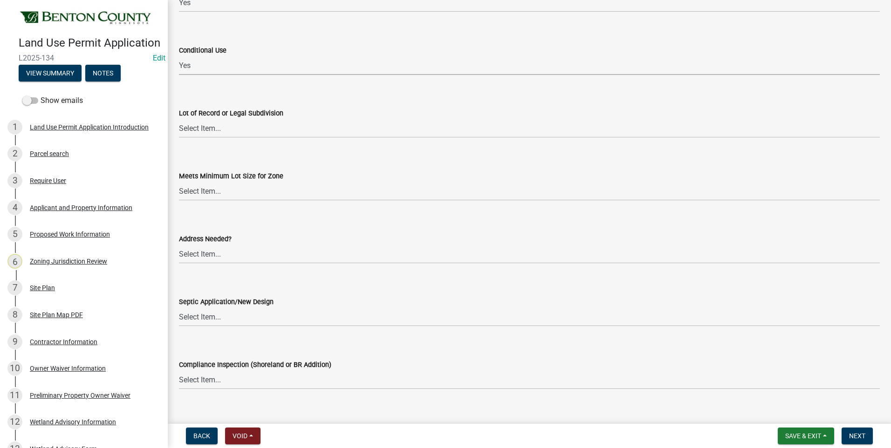
scroll to position [1351, 0]
click at [205, 130] on select "Select Item... Yes No OK N/A" at bounding box center [529, 127] width 701 height 19
click at [179, 118] on select "Select Item... Yes No OK N/A" at bounding box center [529, 127] width 701 height 19
select select "72748fc4-3f0a-45e2-b467-dc37e2b15731"
click at [209, 192] on select "Select Item... Yes No OK N/A" at bounding box center [529, 190] width 701 height 19
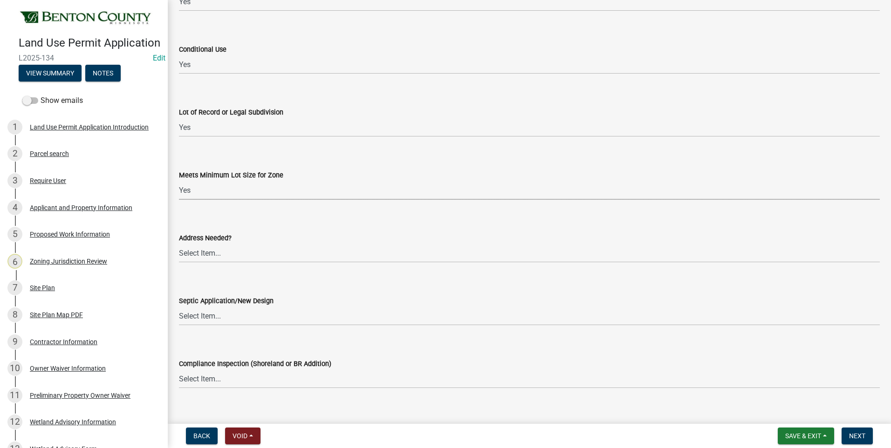
click at [179, 181] on select "Select Item... Yes No OK N/A" at bounding box center [529, 190] width 701 height 19
select select "72748fc4-3f0a-45e2-b467-dc37e2b15731"
click at [204, 255] on select "Select Item... Yes No OK N/A" at bounding box center [529, 253] width 701 height 19
click at [179, 244] on select "Select Item... Yes No OK N/A" at bounding box center [529, 253] width 701 height 19
select select "445341f5-2b7a-4e9a-a8a7-43788b572440"
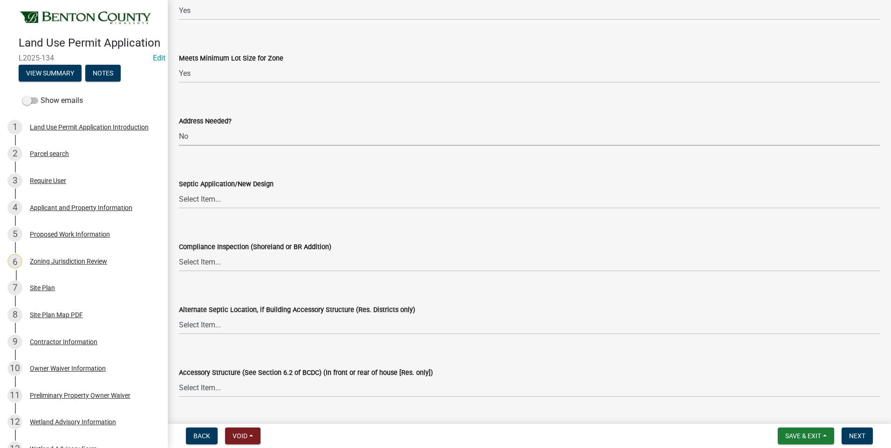
scroll to position [1538, 0]
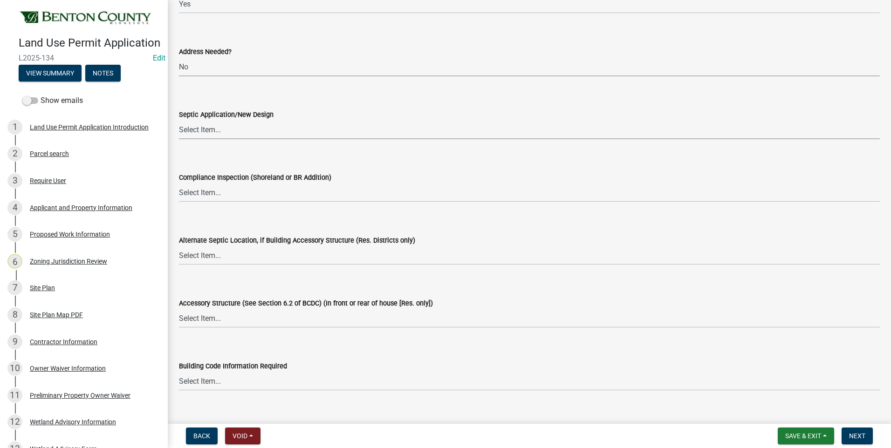
click at [206, 130] on select "Select Item... Yes No OK N/A" at bounding box center [529, 129] width 701 height 19
click at [179, 120] on select "Select Item... Yes No OK N/A" at bounding box center [529, 129] width 701 height 19
select select "72748fc4-3f0a-45e2-b467-dc37e2b15731"
click at [200, 196] on select "Select Item... Yes No OK N/A" at bounding box center [529, 192] width 701 height 19
click at [179, 183] on select "Select Item... Yes No OK N/A" at bounding box center [529, 192] width 701 height 19
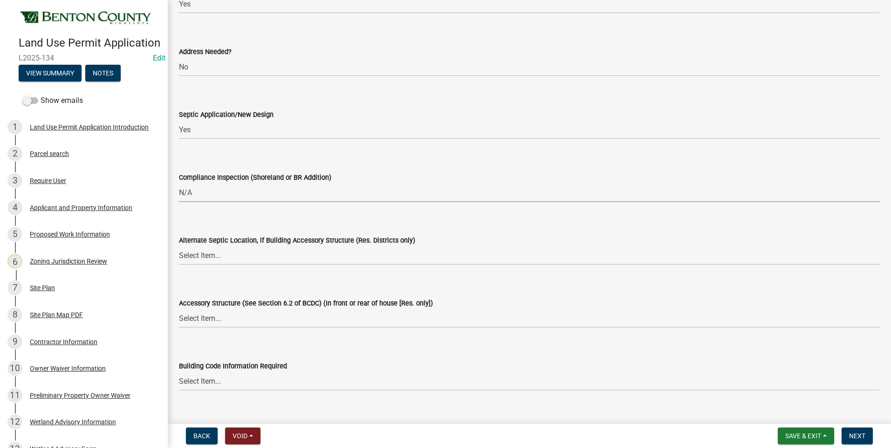
select select "886b3fcf-7535-4eb7-bda7-c47490aa8987"
click at [207, 256] on select "Select Item... Yes No OK N/A" at bounding box center [529, 255] width 701 height 19
click at [179, 246] on select "Select Item... Yes No OK N/A" at bounding box center [529, 255] width 701 height 19
select select "29e042a6-806b-4b88-8ad4-222f55a74e1f"
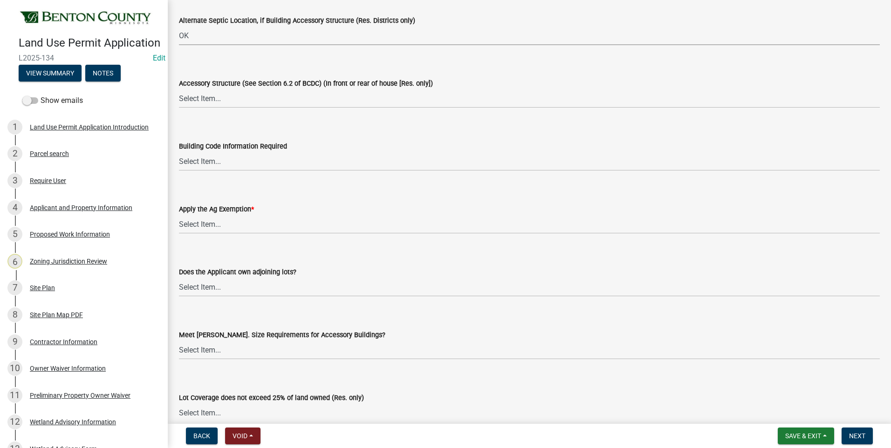
scroll to position [1771, 0]
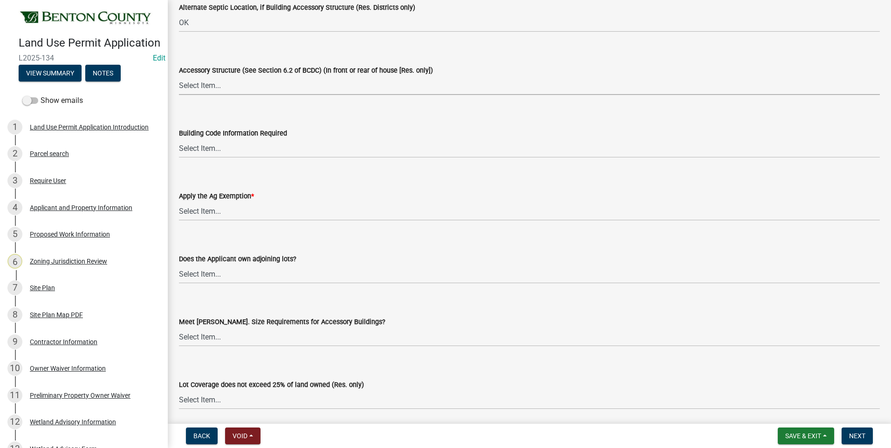
click at [206, 86] on select "Select Item... Yes No OK N/A" at bounding box center [529, 85] width 701 height 19
click at [179, 76] on select "Select Item... Yes No OK N/A" at bounding box center [529, 85] width 701 height 19
select select "886b3fcf-7535-4eb7-bda7-c47490aa8987"
click at [207, 149] on select "Select Item... Yes No OK N/A" at bounding box center [529, 148] width 701 height 19
click at [179, 139] on select "Select Item... Yes No OK N/A" at bounding box center [529, 148] width 701 height 19
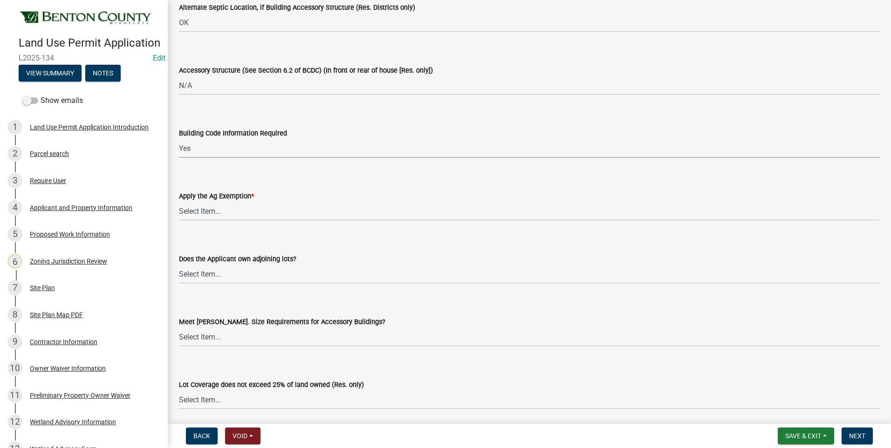
select select "72748fc4-3f0a-45e2-b467-dc37e2b15731"
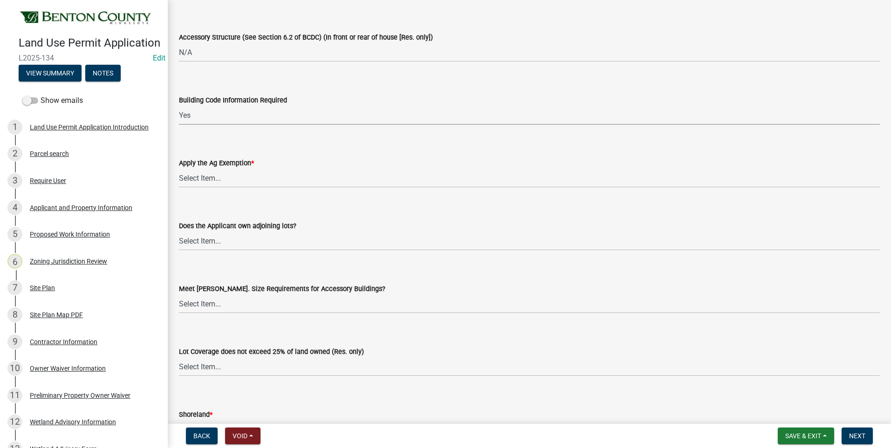
scroll to position [1864, 0]
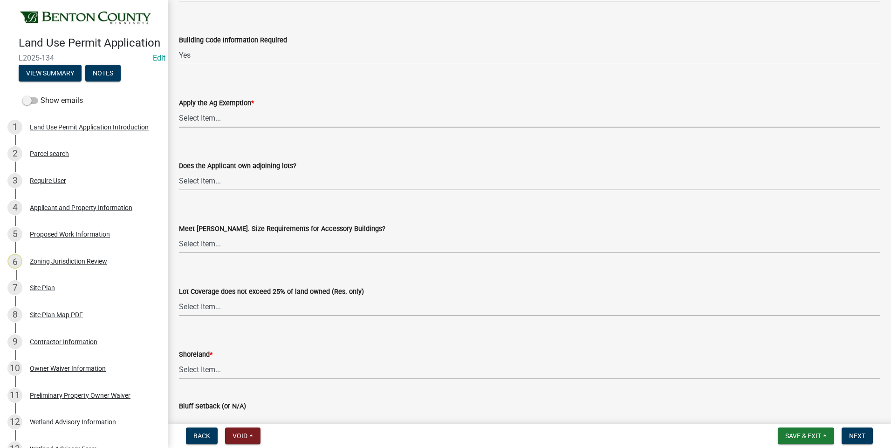
click at [207, 121] on select "Select Item... Yes No" at bounding box center [529, 118] width 701 height 19
click at [179, 109] on select "Select Item... Yes No" at bounding box center [529, 118] width 701 height 19
select select "523f7e88-fc73-440c-a56f-38c702f7ffe1"
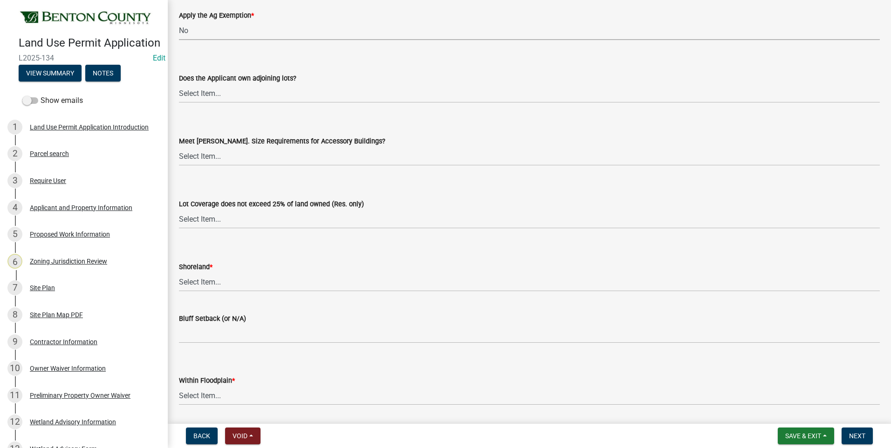
scroll to position [1957, 0]
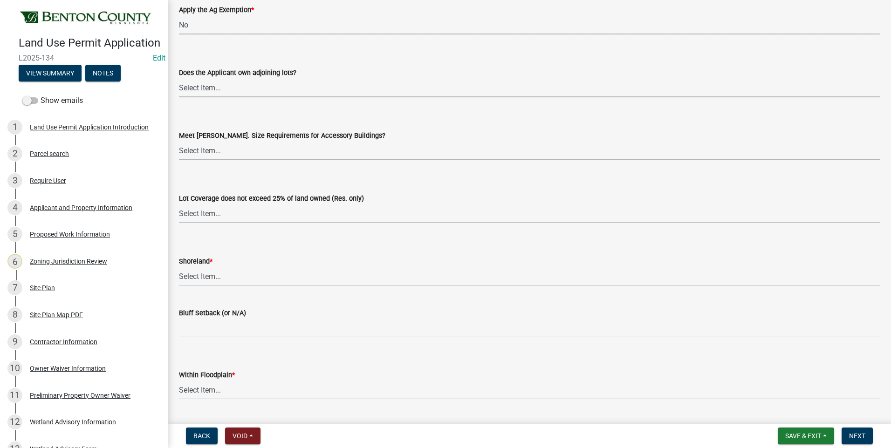
drag, startPoint x: 208, startPoint y: 90, endPoint x: 210, endPoint y: 96, distance: 6.2
click at [208, 90] on select "Select Item... Yes No OK N/A" at bounding box center [529, 87] width 701 height 19
click at [179, 78] on select "Select Item... Yes No OK N/A" at bounding box center [529, 87] width 701 height 19
select select "445341f5-2b7a-4e9a-a8a7-43788b572440"
drag, startPoint x: 206, startPoint y: 152, endPoint x: 206, endPoint y: 159, distance: 6.5
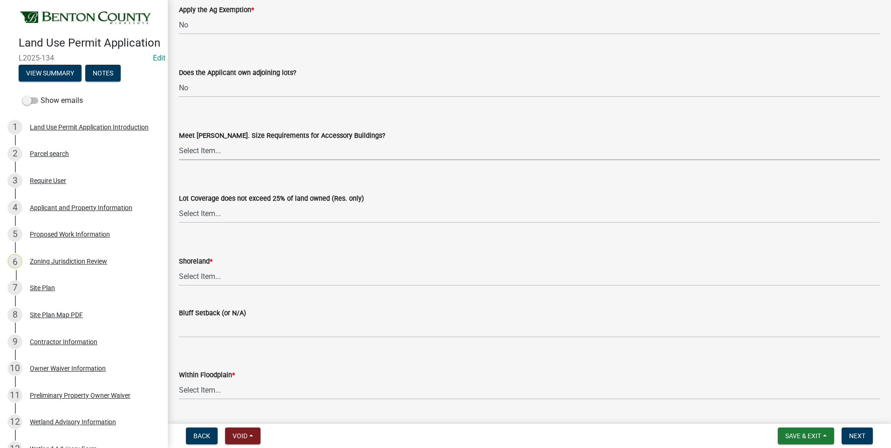
click at [206, 152] on select "Select Item... Yes No OK N/A" at bounding box center [529, 150] width 701 height 19
click at [179, 141] on select "Select Item... Yes No OK N/A" at bounding box center [529, 150] width 701 height 19
select select "886b3fcf-7535-4eb7-bda7-c47490aa8987"
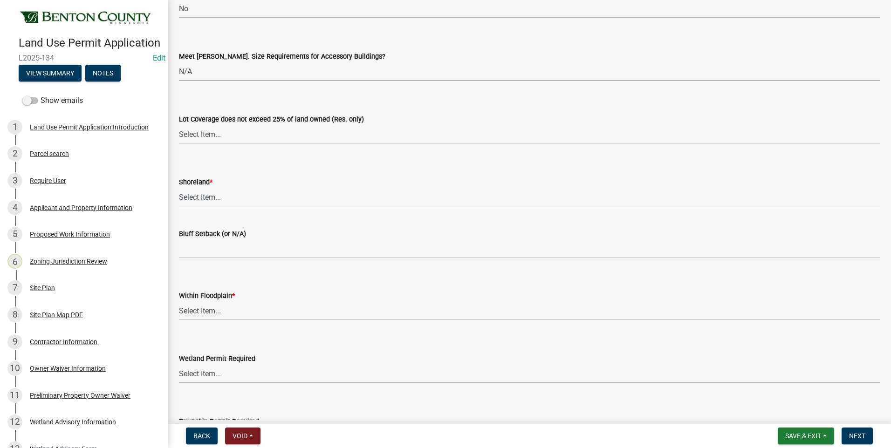
scroll to position [2050, 0]
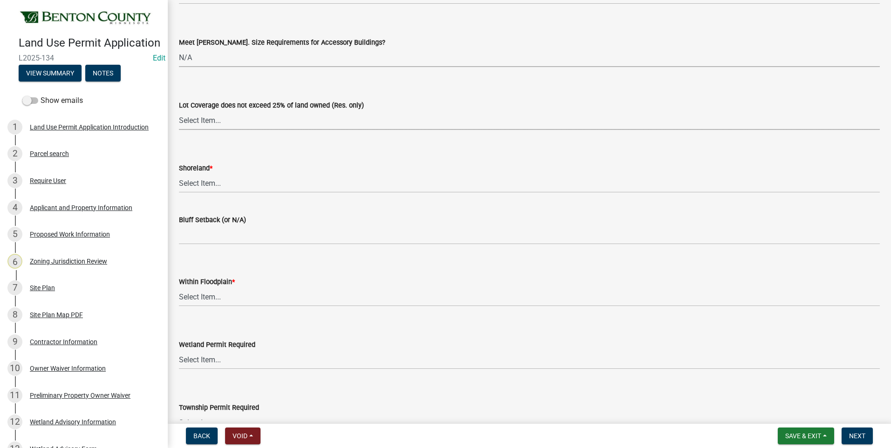
click at [208, 121] on select "Select Item... Yes No OK N/A" at bounding box center [529, 120] width 701 height 19
click at [179, 111] on select "Select Item... Yes No OK N/A" at bounding box center [529, 120] width 701 height 19
select select "29e042a6-806b-4b88-8ad4-222f55a74e1f"
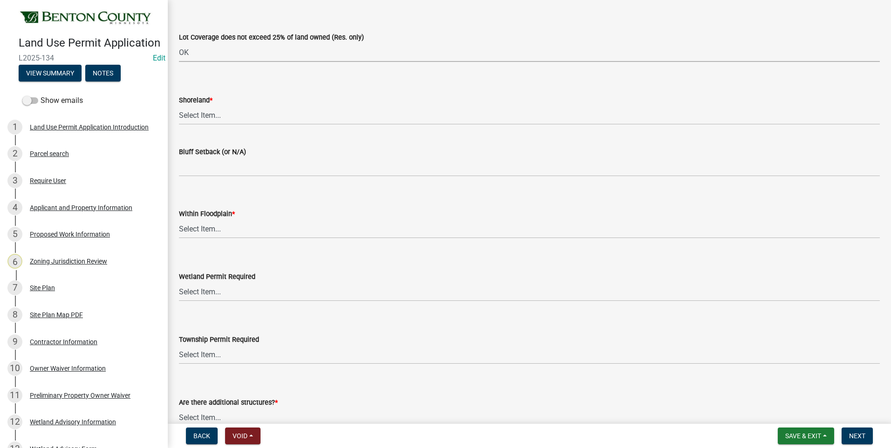
scroll to position [2144, 0]
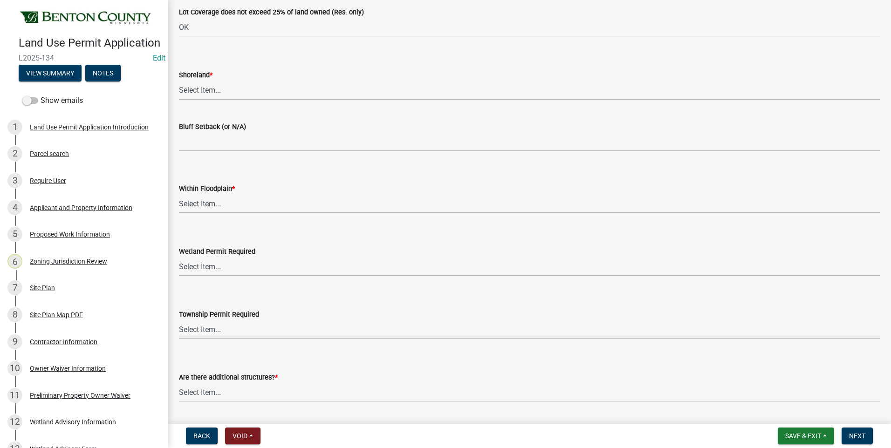
drag, startPoint x: 199, startPoint y: 92, endPoint x: 201, endPoint y: 101, distance: 9.5
click at [199, 92] on select "Select Item... Yes No OK N/A" at bounding box center [529, 90] width 701 height 19
click at [179, 81] on select "Select Item... Yes No OK N/A" at bounding box center [529, 90] width 701 height 19
select select "445341f5-2b7a-4e9a-a8a7-43788b572440"
click at [206, 203] on select "Select Item... Yes No OK N/A" at bounding box center [529, 203] width 701 height 19
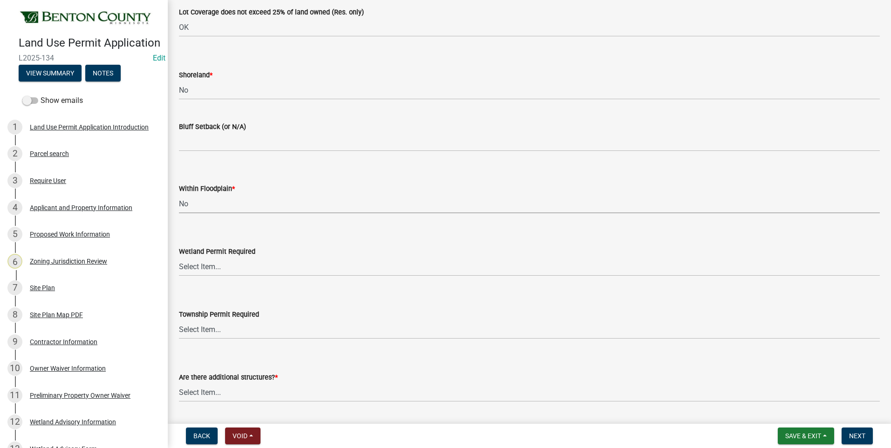
click at [179, 194] on select "Select Item... Yes No OK N/A" at bounding box center [529, 203] width 701 height 19
select select "445341f5-2b7a-4e9a-a8a7-43788b572440"
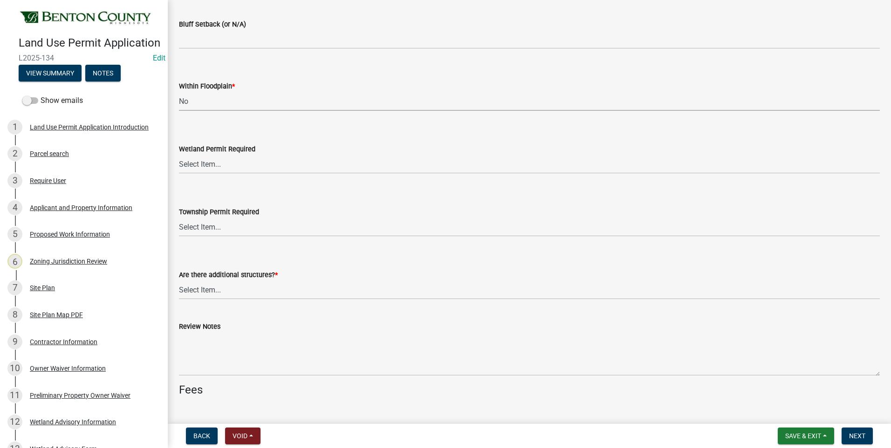
scroll to position [2283, 0]
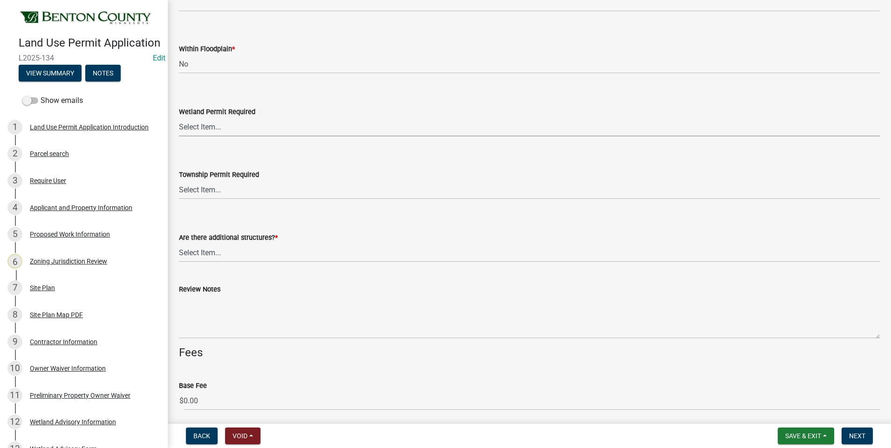
drag, startPoint x: 195, startPoint y: 129, endPoint x: 196, endPoint y: 135, distance: 5.8
click at [195, 129] on select "Select Item... Yes No" at bounding box center [529, 126] width 701 height 19
click at [179, 117] on select "Select Item... Yes No" at bounding box center [529, 126] width 701 height 19
select select "58818da3-c200-45fa-b10d-5f5c42909306"
click at [196, 192] on select "Select Item... Yes No" at bounding box center [529, 189] width 701 height 19
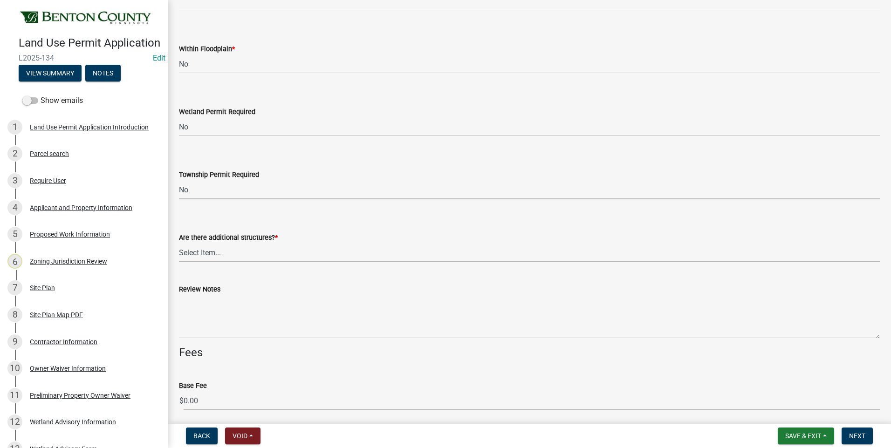
click at [179, 180] on select "Select Item... Yes No" at bounding box center [529, 189] width 701 height 19
select select "b3d485fe-2f4a-4244-ab71-e3ff68bf5b58"
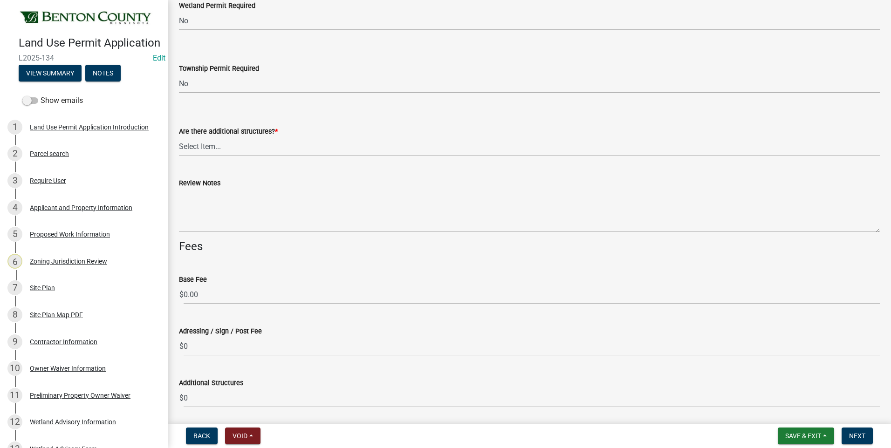
scroll to position [2423, 0]
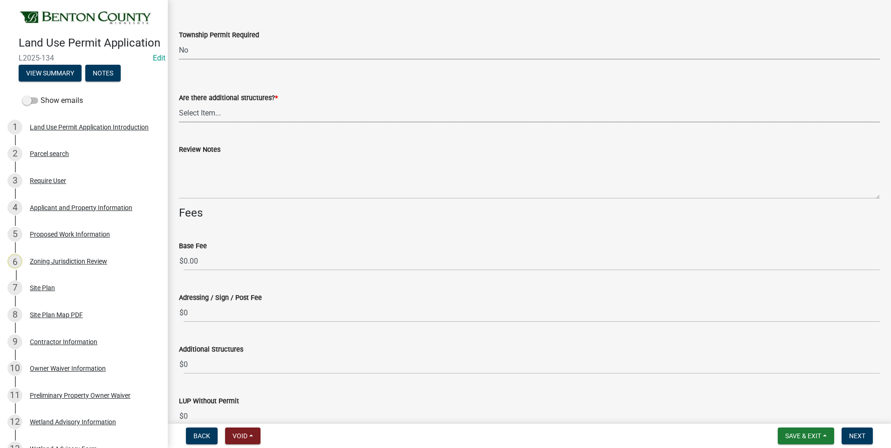
click at [203, 115] on select "Select Item... Yes No" at bounding box center [529, 112] width 701 height 19
click at [179, 103] on select "Select Item... Yes No" at bounding box center [529, 112] width 701 height 19
select select "3b637cc4-ed0a-4d27-997c-adf22bb05159"
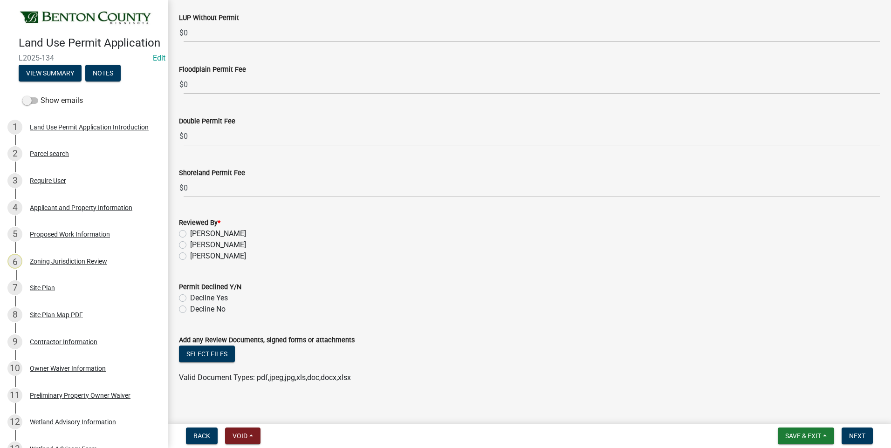
scroll to position [2815, 0]
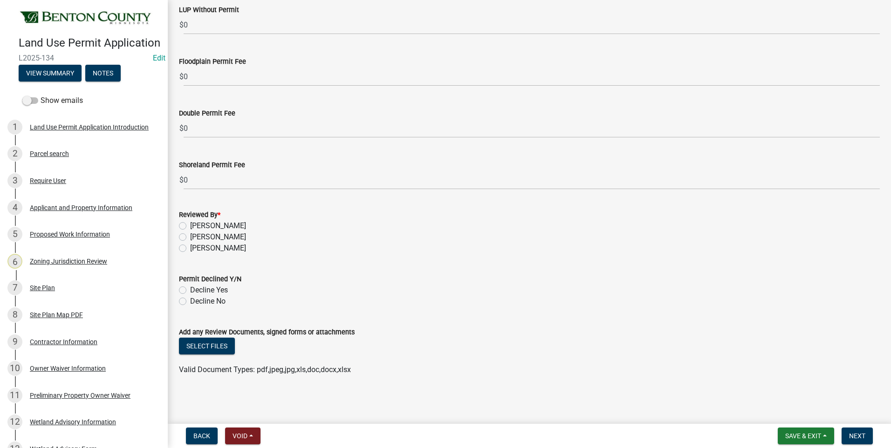
click at [190, 237] on label "[PERSON_NAME]" at bounding box center [218, 237] width 56 height 11
click at [190, 237] on input "[PERSON_NAME]" at bounding box center [193, 235] width 6 height 6
radio input "true"
click at [190, 302] on label "Decline No" at bounding box center [207, 301] width 35 height 11
click at [190, 302] on input "Decline No" at bounding box center [193, 299] width 6 height 6
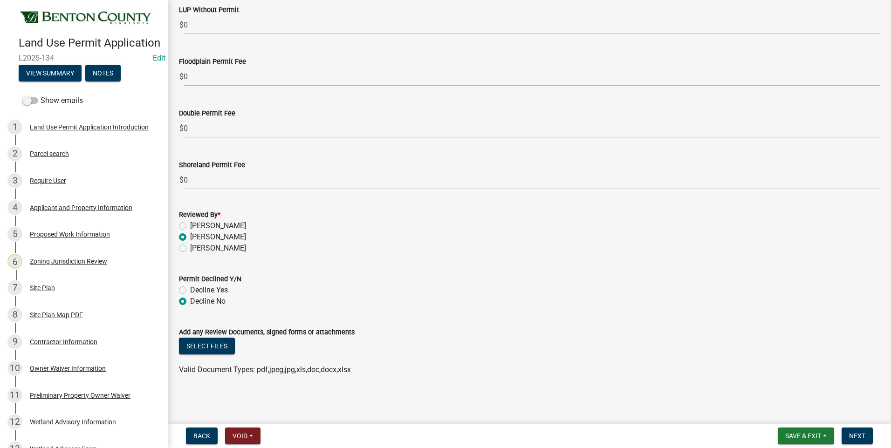
radio input "true"
click at [210, 344] on button "Select files" at bounding box center [207, 346] width 56 height 17
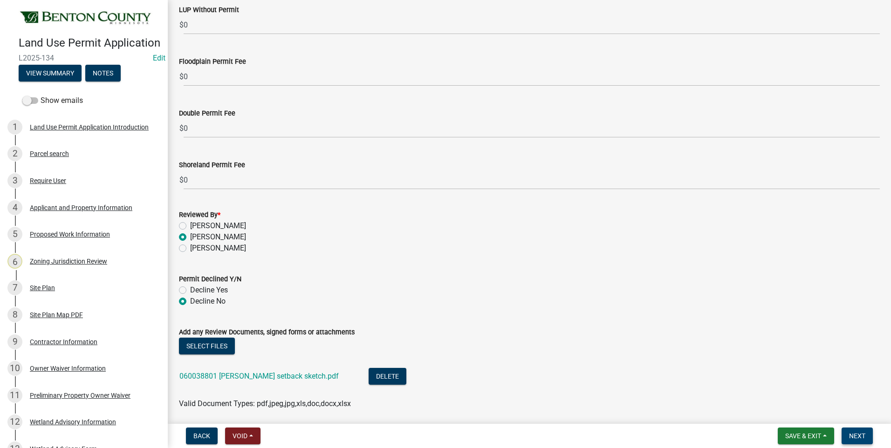
click at [857, 437] on span "Next" at bounding box center [857, 435] width 16 height 7
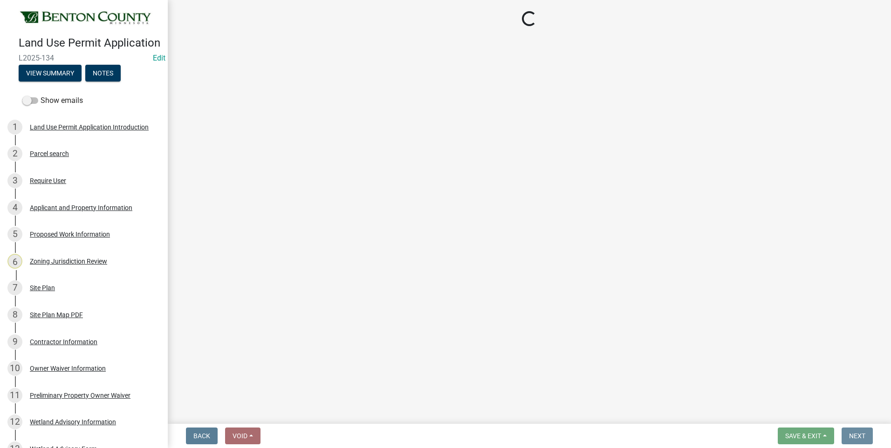
scroll to position [0, 0]
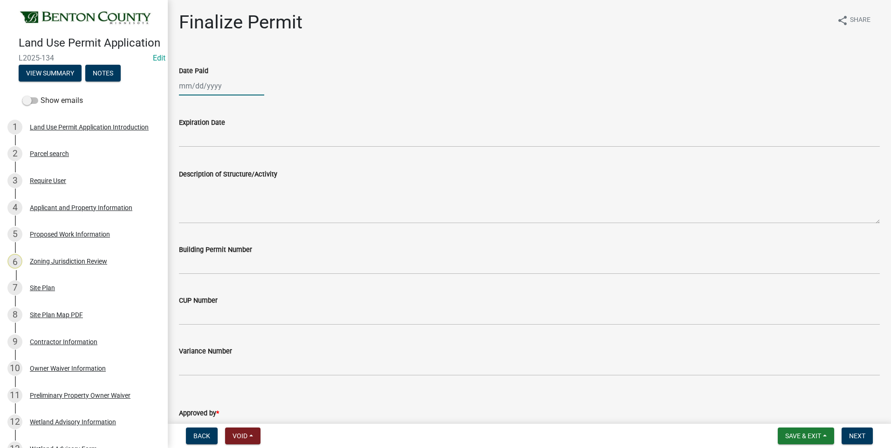
click at [187, 89] on div at bounding box center [221, 85] width 85 height 19
select select "9"
select select "2025"
click at [235, 179] on div "25" at bounding box center [233, 180] width 15 height 15
type input "09/25/2025"
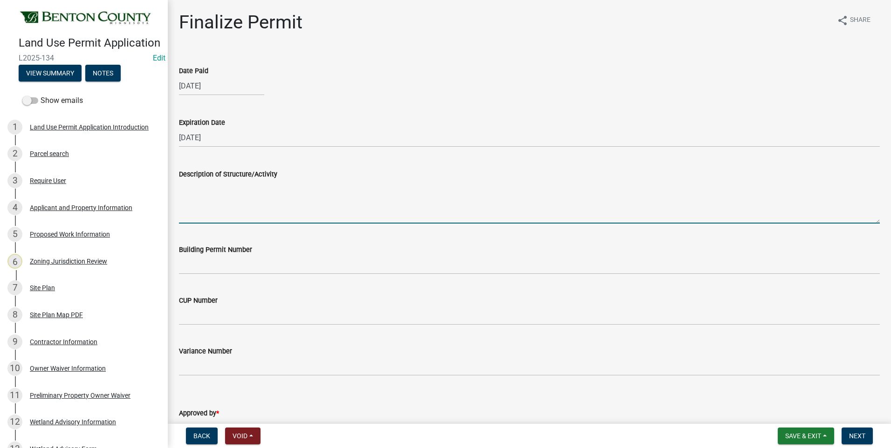
click at [260, 188] on textarea "Description of Structure/Activity" at bounding box center [529, 202] width 701 height 44
paste textarea "Construction of an 80'x40' House/Garage. MUST MEET MINIMUM REQUIRED PROPERTY SE…"
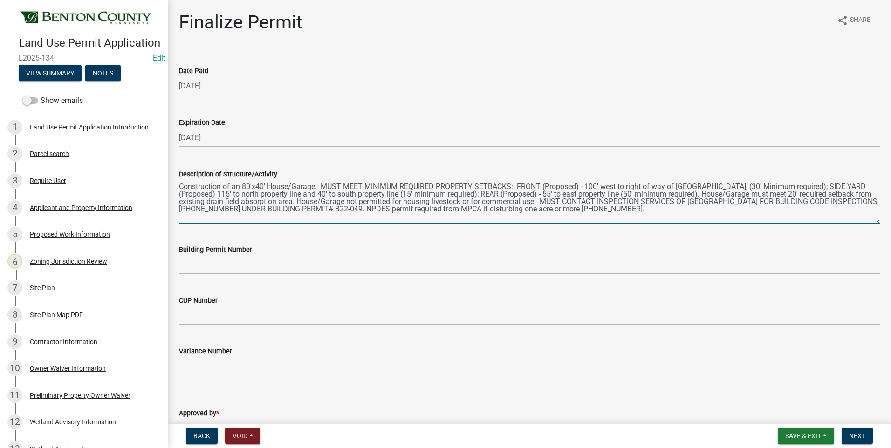
click at [243, 186] on textarea "Construction of an 80'x40' House/Garage. MUST MEET MINIMUM REQUIRED PROPERTY SE…" at bounding box center [529, 202] width 701 height 44
click at [245, 186] on textarea "Construction of an 80'x40' House/Garage. MUST MEET MINIMUM REQUIRED PROPERTY SE…" at bounding box center [529, 202] width 701 height 44
click at [262, 186] on textarea "Construction of an 164'x40' House/Garage. MUST MEET MINIMUM REQUIRED PROPERTY S…" at bounding box center [529, 202] width 701 height 44
click at [322, 186] on textarea "Construction of an164'x80' House/Garage. MUST MEET MINIMUM REQUIRED PROPERTY SE…" at bounding box center [529, 202] width 701 height 44
click at [239, 187] on textarea "Construction of an164'x80' House/Garage. MUST MEET MINIMUM REQUIRED PROPERTY SE…" at bounding box center [529, 202] width 701 height 44
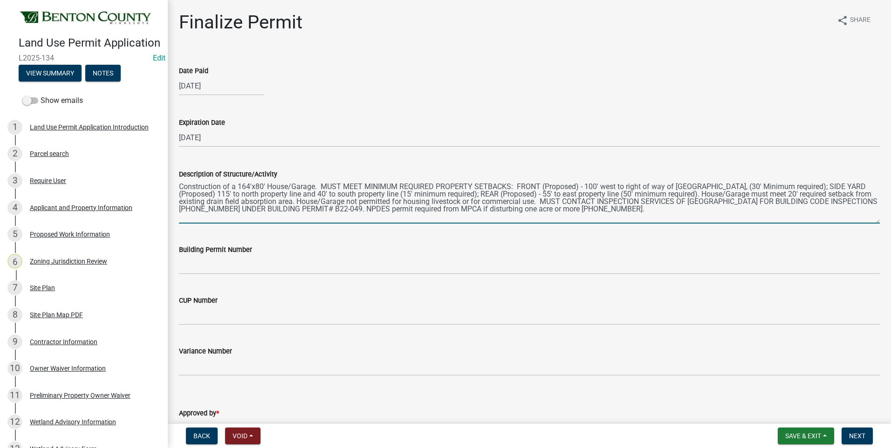
drag, startPoint x: 267, startPoint y: 186, endPoint x: 314, endPoint y: 185, distance: 46.6
click at [314, 185] on textarea "Construction of a 164'x80' House/Garage. MUST MEET MINIMUM REQUIRED PROPERTY SE…" at bounding box center [529, 202] width 701 height 44
drag, startPoint x: 721, startPoint y: 185, endPoint x: 747, endPoint y: 185, distance: 25.6
click at [747, 185] on textarea "Construction of a 164'x80' addition to existing building. MUST MEET MINIMUM REQ…" at bounding box center [529, 202] width 701 height 44
click at [777, 185] on textarea "Construction of a 164'x80' addition to existing building. MUST MEET MINIMUM REQ…" at bounding box center [529, 202] width 701 height 44
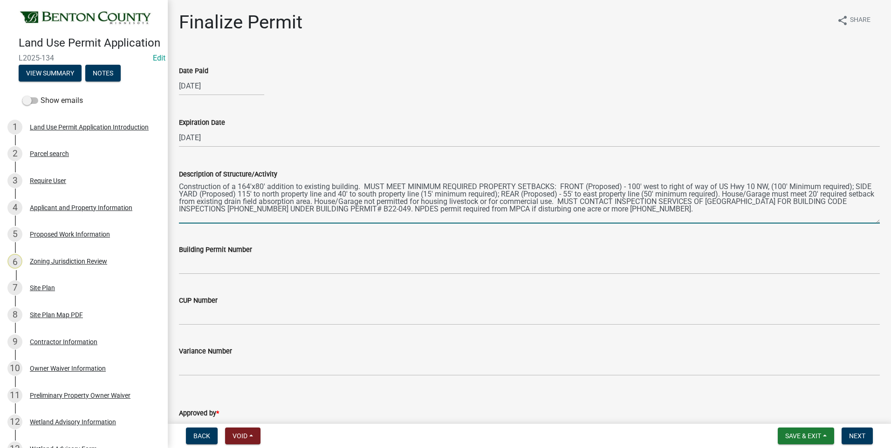
click at [635, 187] on textarea "Construction of a 164'x80' addition to existing building. MUST MEET MINIMUM REQ…" at bounding box center [529, 202] width 701 height 44
drag, startPoint x: 239, startPoint y: 193, endPoint x: 249, endPoint y: 193, distance: 9.8
click at [249, 193] on textarea "Construction of a 164'x80' addition to existing building. MUST MEET MINIMUM REQ…" at bounding box center [529, 202] width 701 height 44
drag, startPoint x: 336, startPoint y: 193, endPoint x: 342, endPoint y: 194, distance: 5.3
click at [342, 194] on textarea "Construction of a 164'x80' addition to existing building. MUST MEET MINIMUM REQ…" at bounding box center [529, 202] width 701 height 44
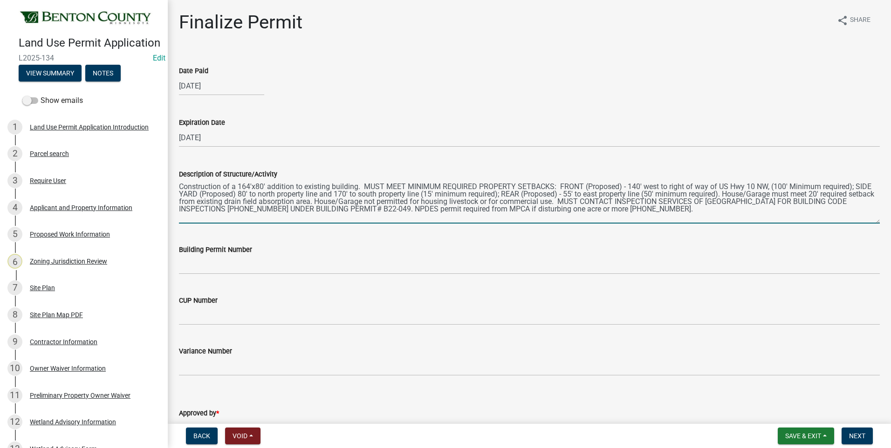
click at [427, 192] on textarea "Construction of a 164'x80' addition to existing building. MUST MEET MINIMUM REQ…" at bounding box center [529, 202] width 701 height 44
drag, startPoint x: 426, startPoint y: 193, endPoint x: 432, endPoint y: 193, distance: 6.5
click at [432, 193] on textarea "Construction of a 164'x80' addition to existing building. MUST MEET MINIMUM REQ…" at bounding box center [529, 202] width 701 height 44
drag, startPoint x: 567, startPoint y: 194, endPoint x: 575, endPoint y: 194, distance: 7.5
click at [575, 194] on textarea "Construction of a 164'x80' addition to existing building. MUST MEET MINIMUM REQ…" at bounding box center [529, 202] width 701 height 44
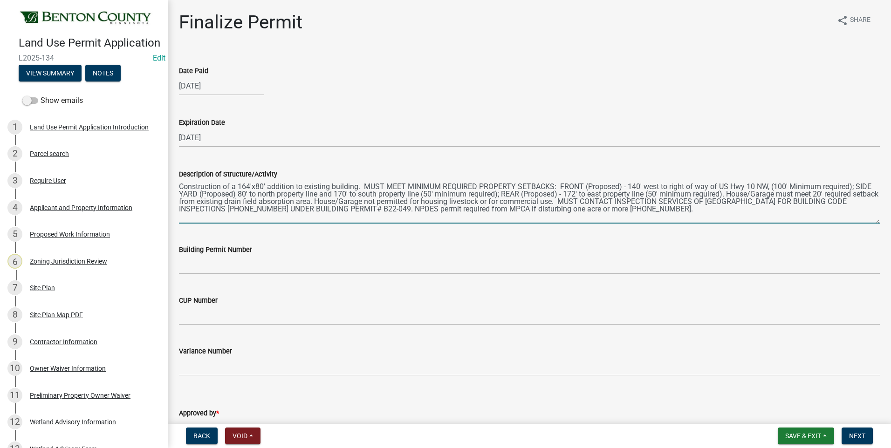
drag, startPoint x: 730, startPoint y: 193, endPoint x: 778, endPoint y: 195, distance: 48.0
click at [778, 195] on textarea "Construction of a 164'x80' addition to existing building. MUST MEET MINIMUM REQ…" at bounding box center [529, 202] width 701 height 44
drag, startPoint x: 321, startPoint y: 209, endPoint x: 347, endPoint y: 209, distance: 26.1
click at [347, 209] on textarea "Construction of a 164'x80' addition to existing building. MUST MEET MINIMUM REQ…" at bounding box center [529, 202] width 701 height 44
type textarea "Construction of a 164'x80' addition to existing building. MUST MEET MINIMUM REQ…"
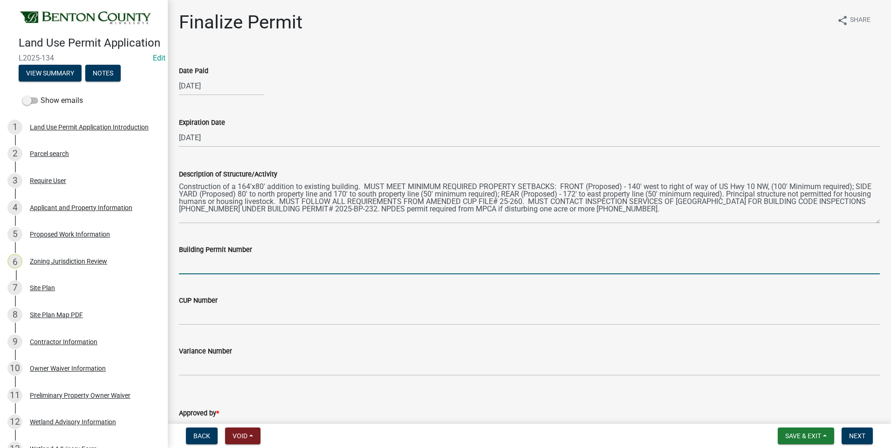
click at [251, 270] on input "Building Permit Number" at bounding box center [529, 264] width 701 height 19
type input "2025-BP-232"
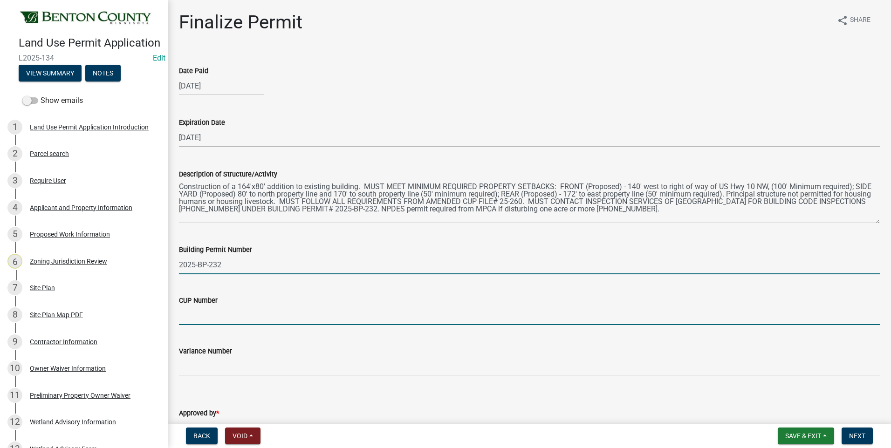
click at [233, 315] on input "CUP Number" at bounding box center [529, 315] width 701 height 19
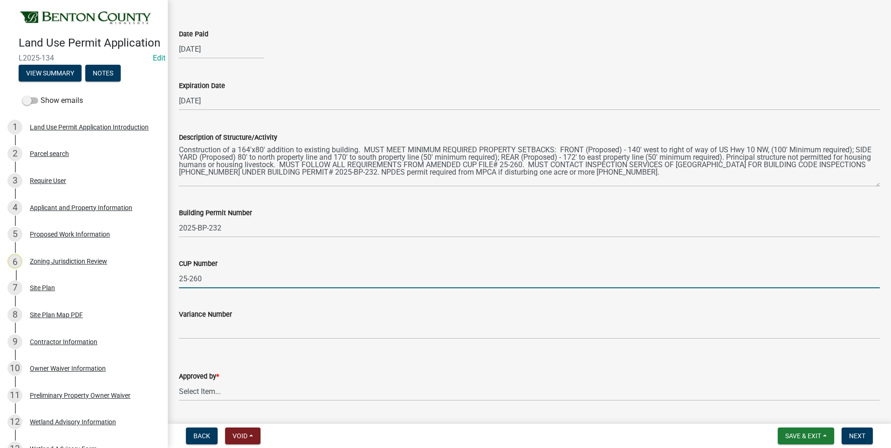
scroll to position [233, 0]
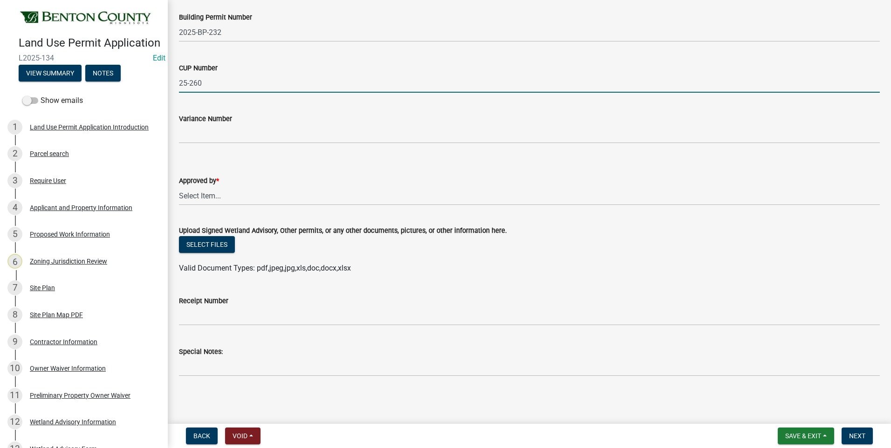
type input "25-260"
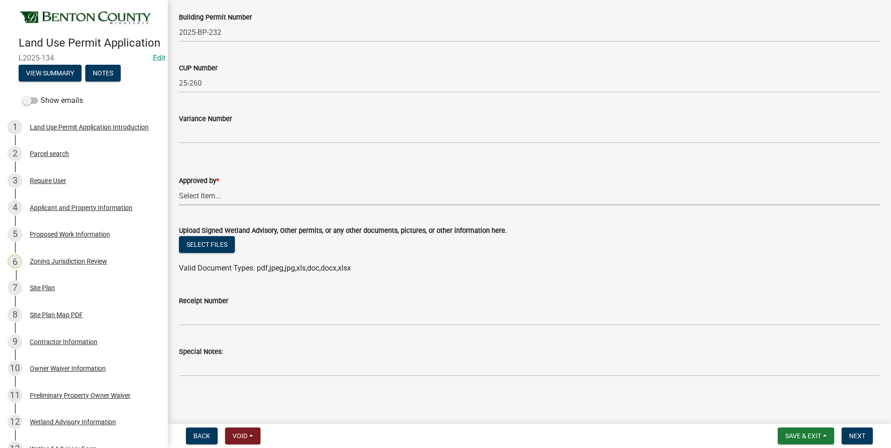
click at [204, 196] on select "Select Item... Roxanne Achman Sean Moe Ryan Kolb" at bounding box center [529, 195] width 701 height 19
click at [179, 186] on select "Select Item... Roxanne Achman Sean Moe Ryan Kolb" at bounding box center [529, 195] width 701 height 19
select select "8c556161-3af8-4be3-b743-63476ef47763"
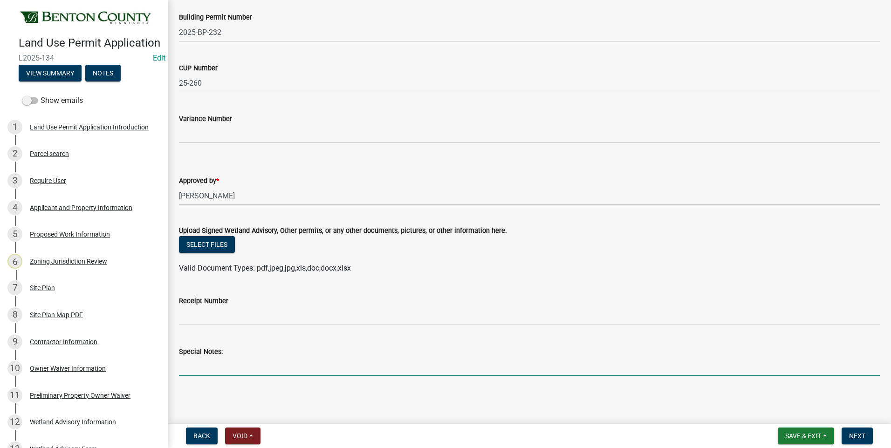
click at [238, 370] on input "Special Notes:" at bounding box center [529, 366] width 701 height 19
type input "164'x80' Addition to Existing Structure"
click at [207, 243] on button "Select files" at bounding box center [207, 244] width 56 height 17
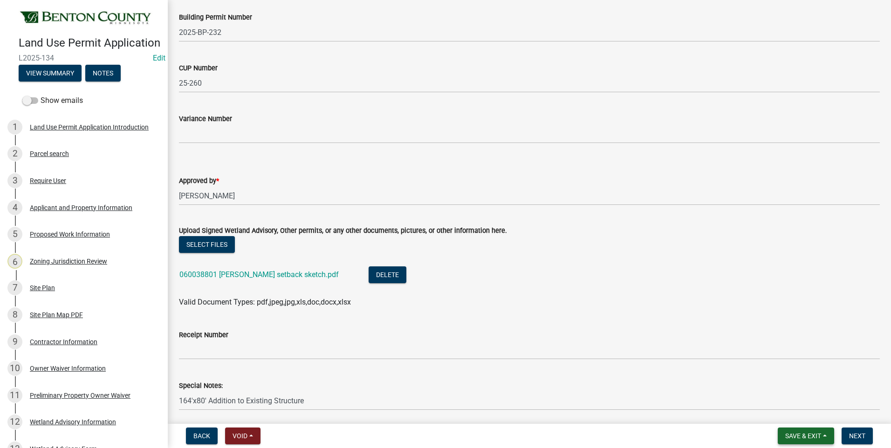
click at [800, 438] on span "Save & Exit" at bounding box center [803, 435] width 36 height 7
click at [781, 391] on button "Save" at bounding box center [797, 389] width 75 height 22
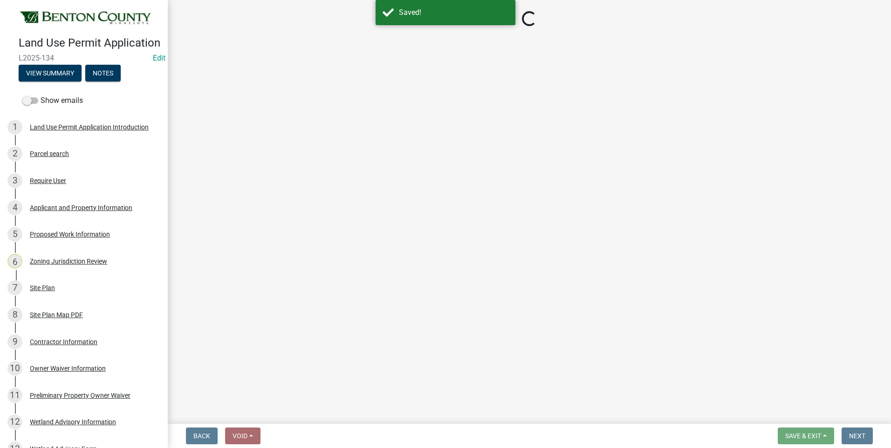
select select "8c556161-3af8-4be3-b743-63476ef47763"
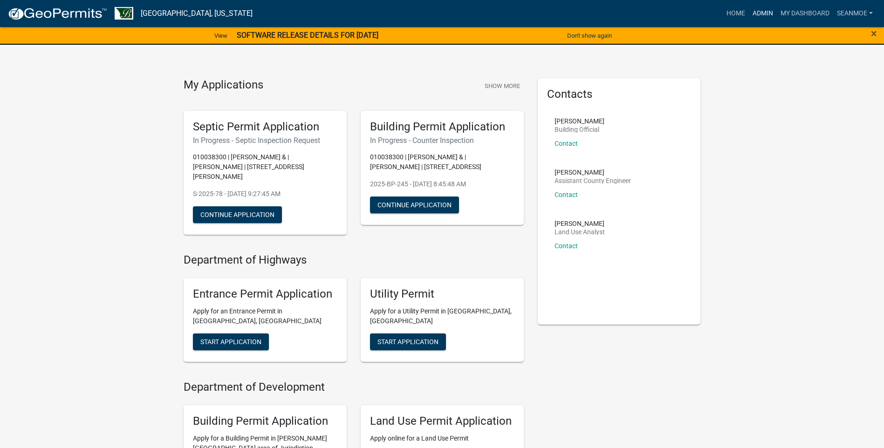
click at [756, 12] on link "Admin" at bounding box center [763, 14] width 28 height 18
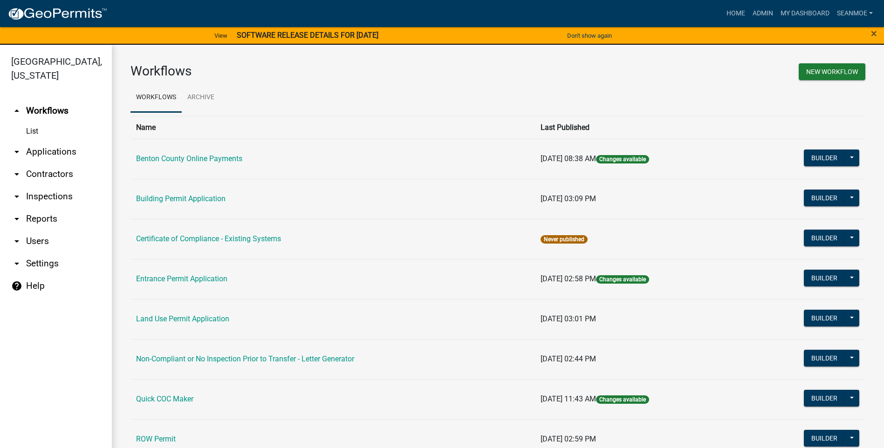
click at [66, 151] on link "arrow_drop_down Applications" at bounding box center [56, 152] width 112 height 22
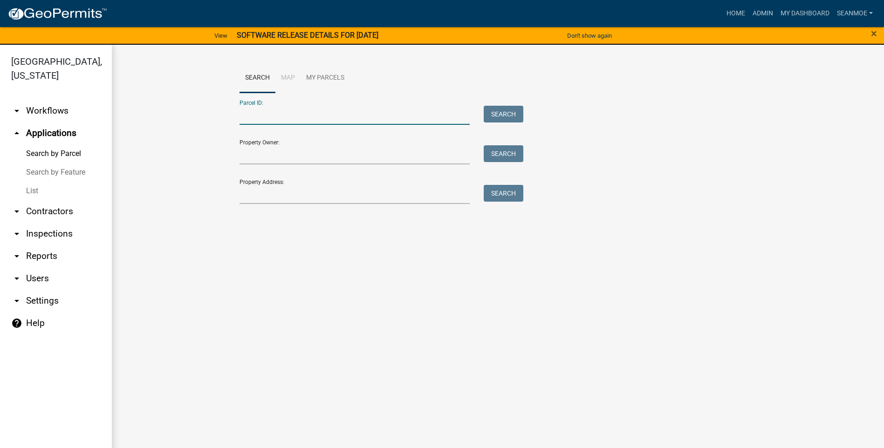
click at [265, 115] on input "Parcel ID:" at bounding box center [355, 115] width 231 height 19
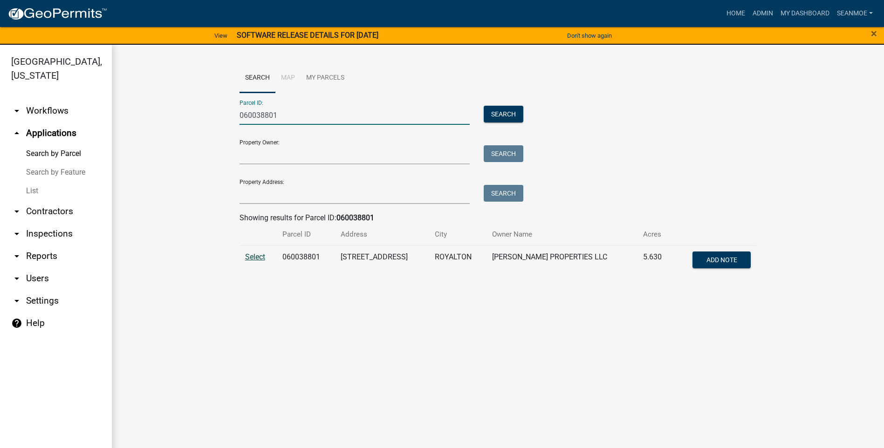
type input "060038801"
click at [253, 259] on span "Select" at bounding box center [255, 257] width 20 height 9
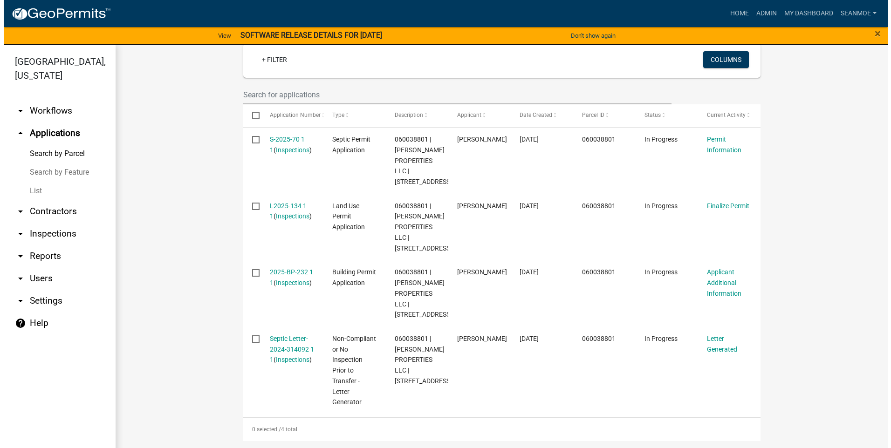
scroll to position [267, 0]
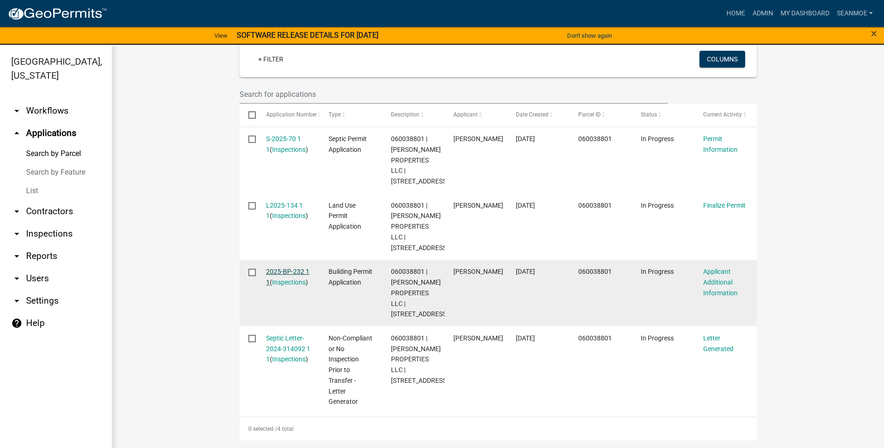
click at [283, 272] on link "2025-BP-232 1 1" at bounding box center [287, 277] width 43 height 18
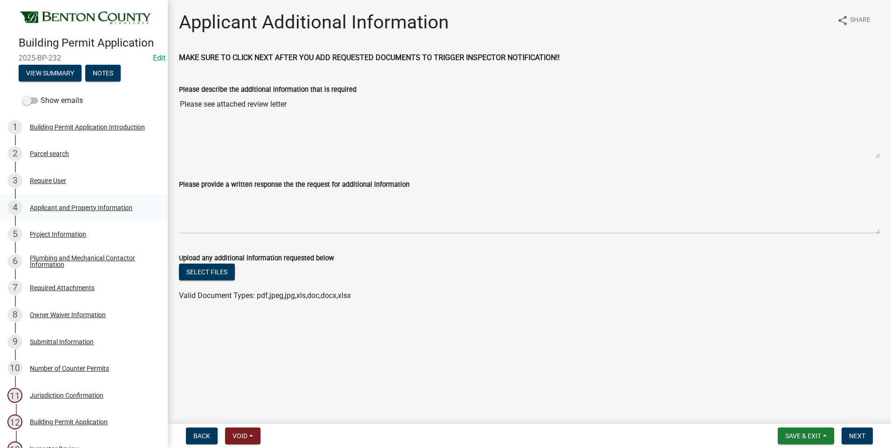
click at [66, 207] on div "Applicant and Property Information" at bounding box center [81, 208] width 103 height 7
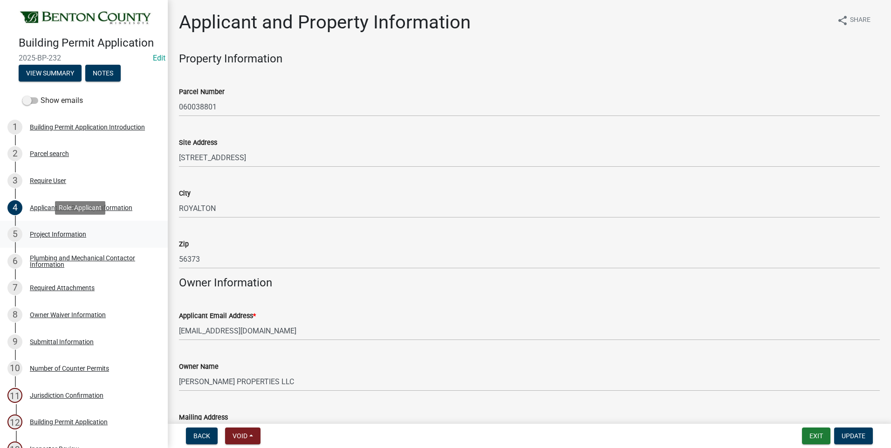
click at [57, 234] on div "Project Information" at bounding box center [58, 234] width 56 height 7
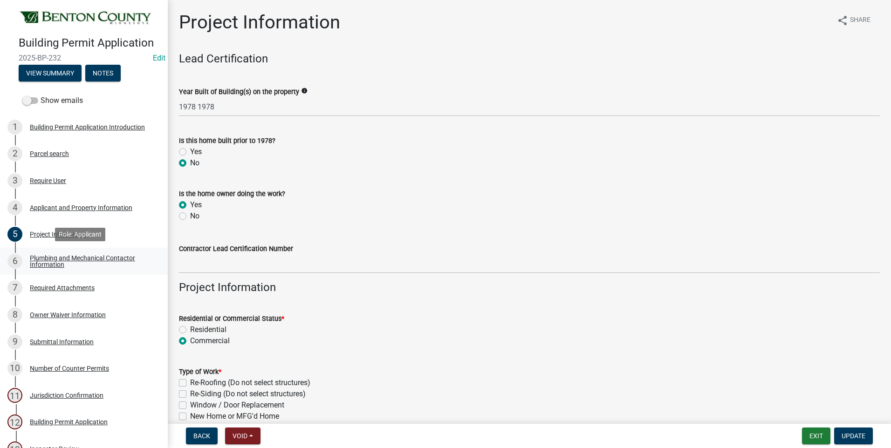
click at [51, 262] on div "Plumbing and Mechanical Contactor Information" at bounding box center [91, 261] width 123 height 13
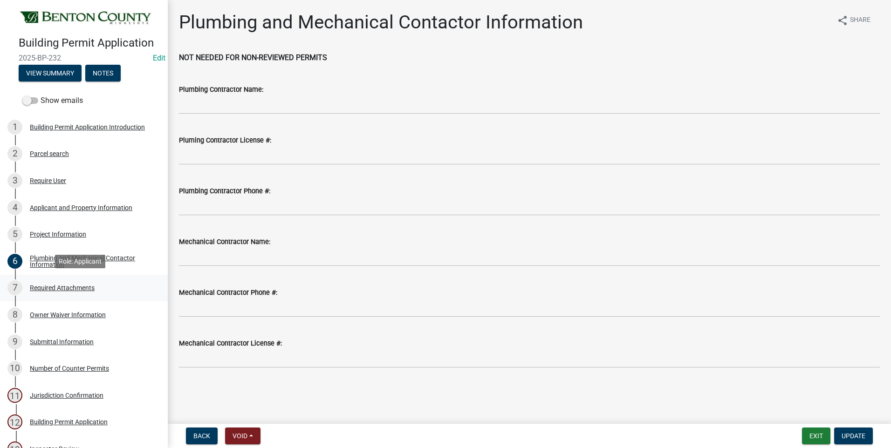
click at [59, 289] on div "Required Attachments" at bounding box center [62, 288] width 65 height 7
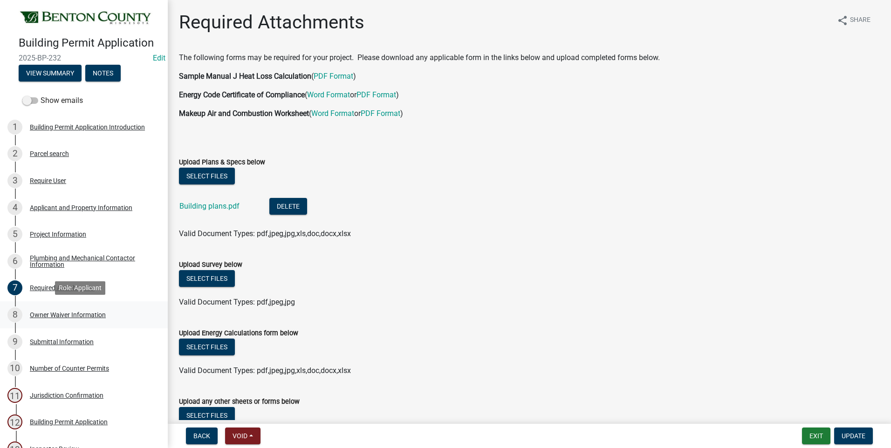
click at [82, 314] on div "Owner Waiver Information" at bounding box center [68, 315] width 76 height 7
